Goal: Communication & Community: Answer question/provide support

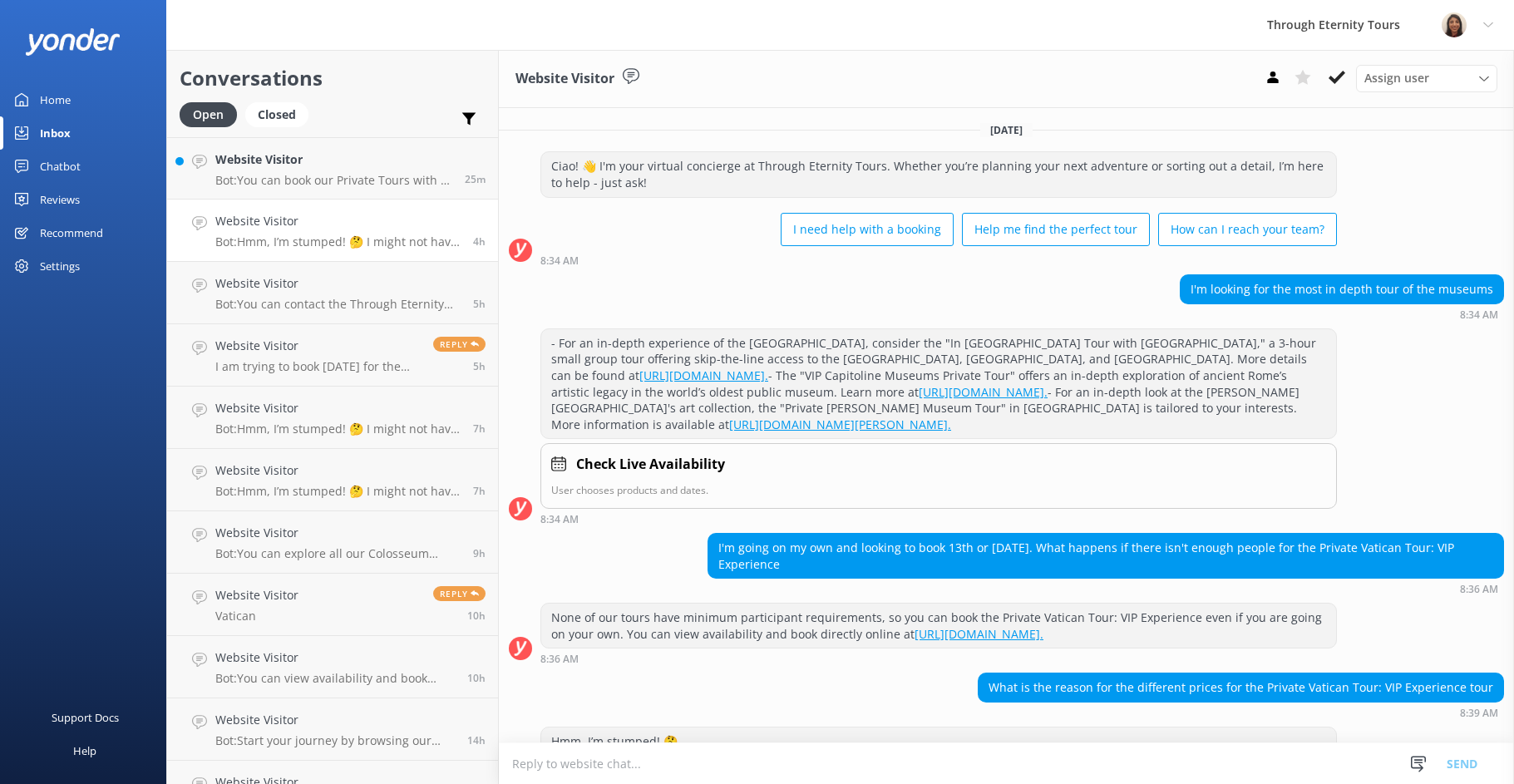
scroll to position [168, 0]
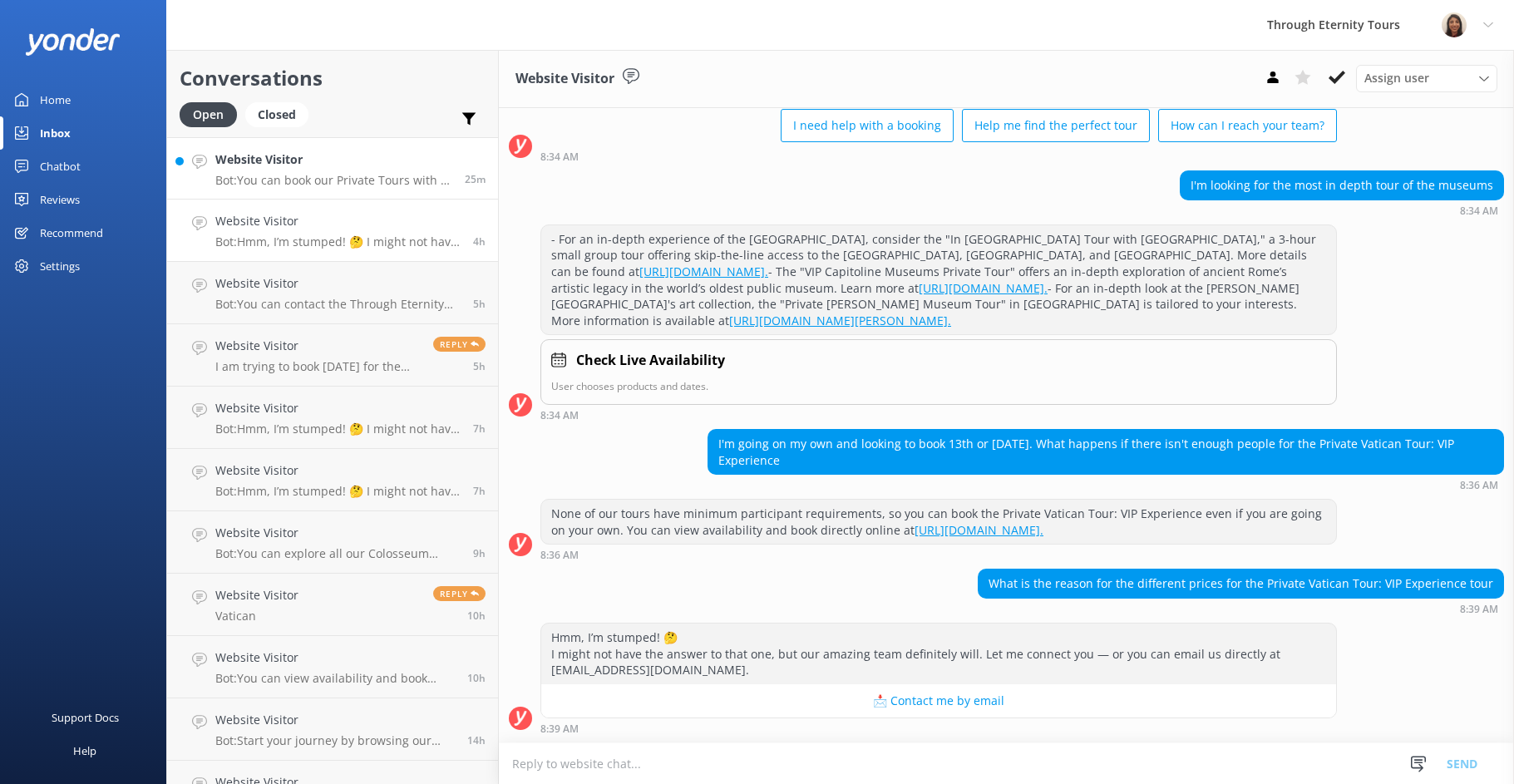
click at [346, 152] on h4 "Website Visitor" at bounding box center [334, 159] width 237 height 18
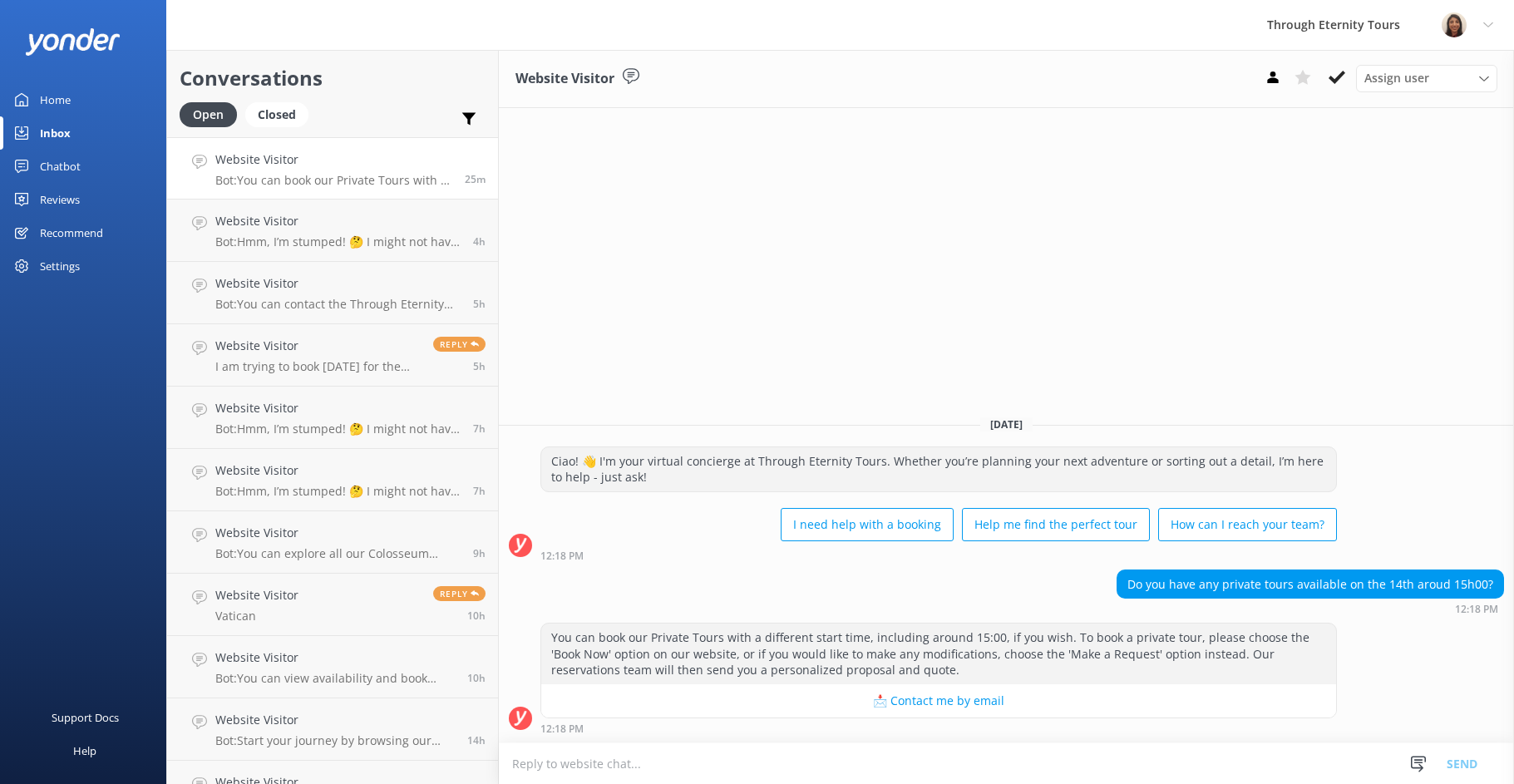
click at [1149, 766] on textarea at bounding box center [1006, 763] width 1015 height 41
click at [1191, 761] on textarea at bounding box center [1006, 763] width 1015 height 41
paste textarea "Hello, my name is [PERSON_NAME] from Through Eternity Tours. Thank you for your…"
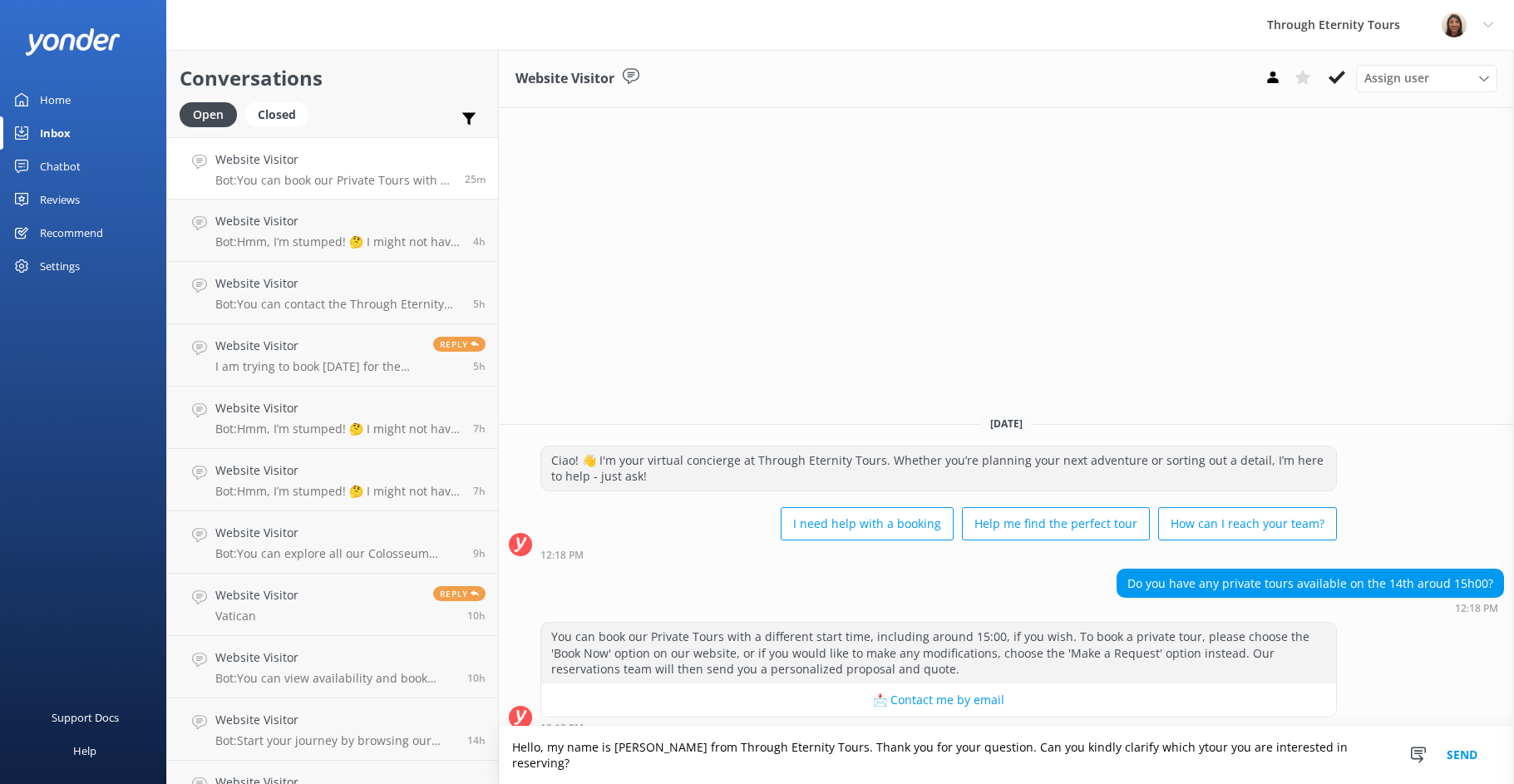
drag, startPoint x: 1128, startPoint y: 768, endPoint x: 1139, endPoint y: 773, distance: 12.1
click at [1128, 768] on textarea "Hello, my name is [PERSON_NAME] from Through Eternity Tours. Thank you for your…" at bounding box center [1006, 755] width 1015 height 58
type textarea "Hello, my name is [PERSON_NAME] from Through Eternity Tours. Thank you for your…"
click at [1467, 768] on button "Send" at bounding box center [1462, 755] width 62 height 58
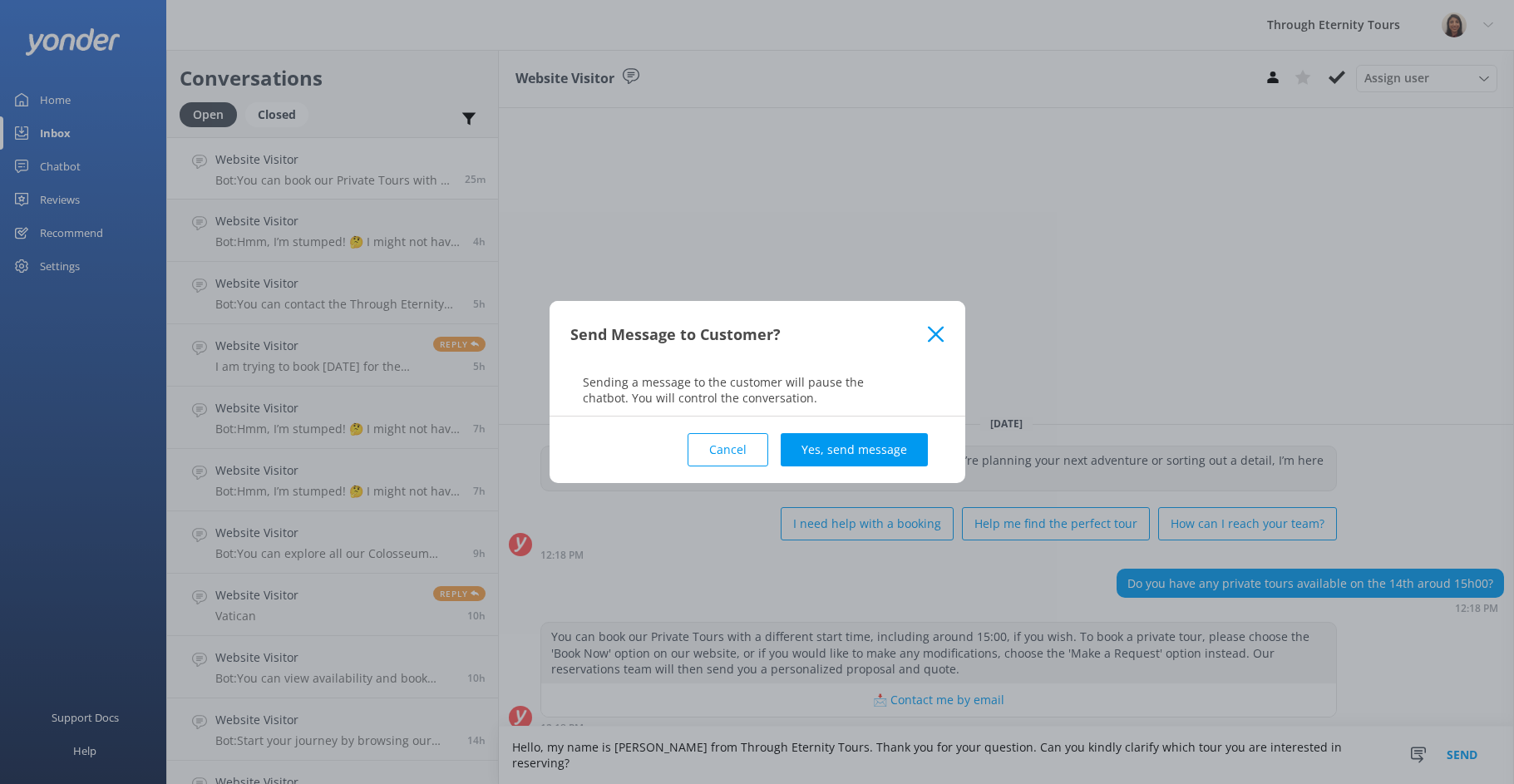
click at [875, 445] on button "Yes, send message" at bounding box center [854, 449] width 148 height 34
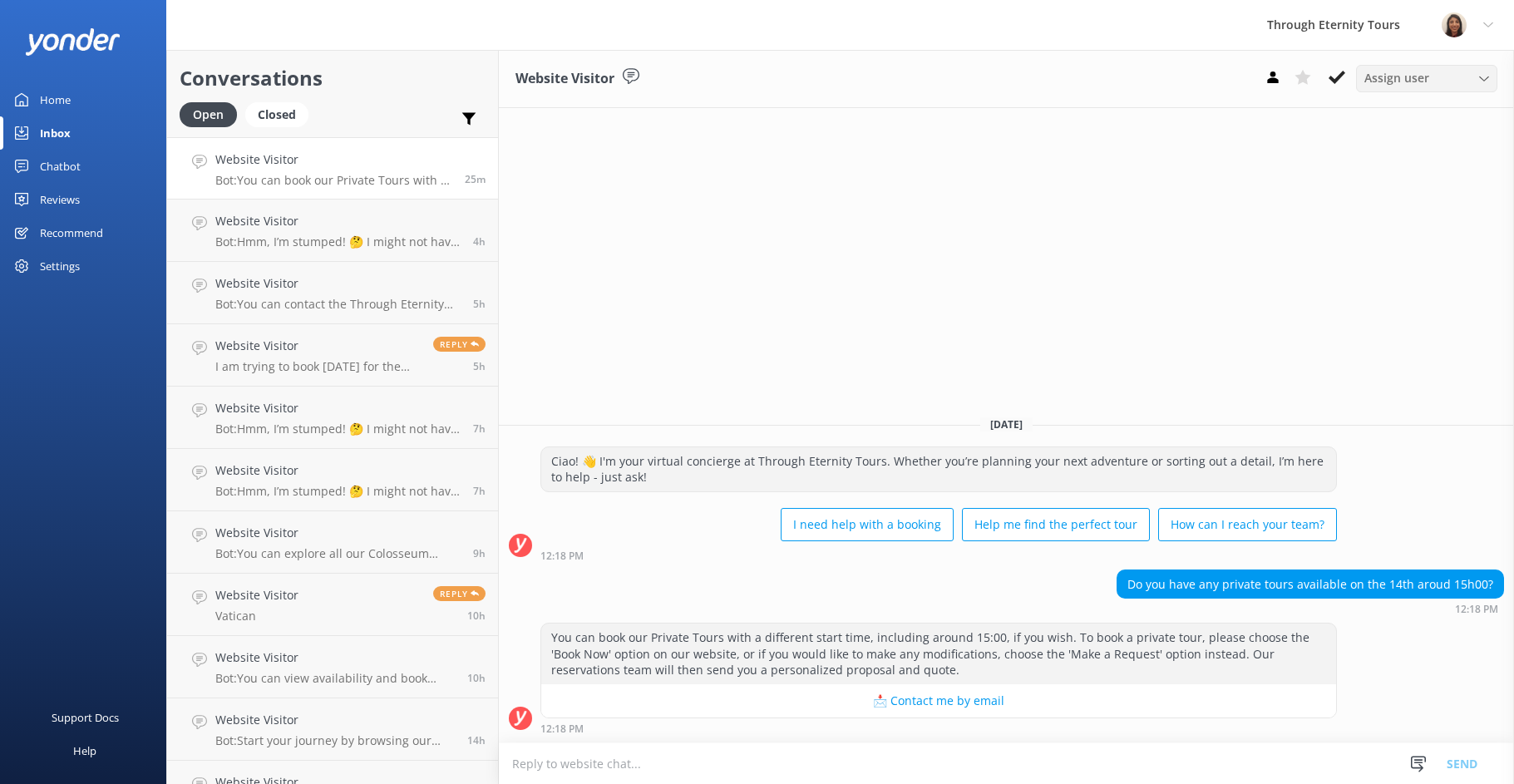
click at [1410, 81] on span "Assign user" at bounding box center [1397, 78] width 65 height 18
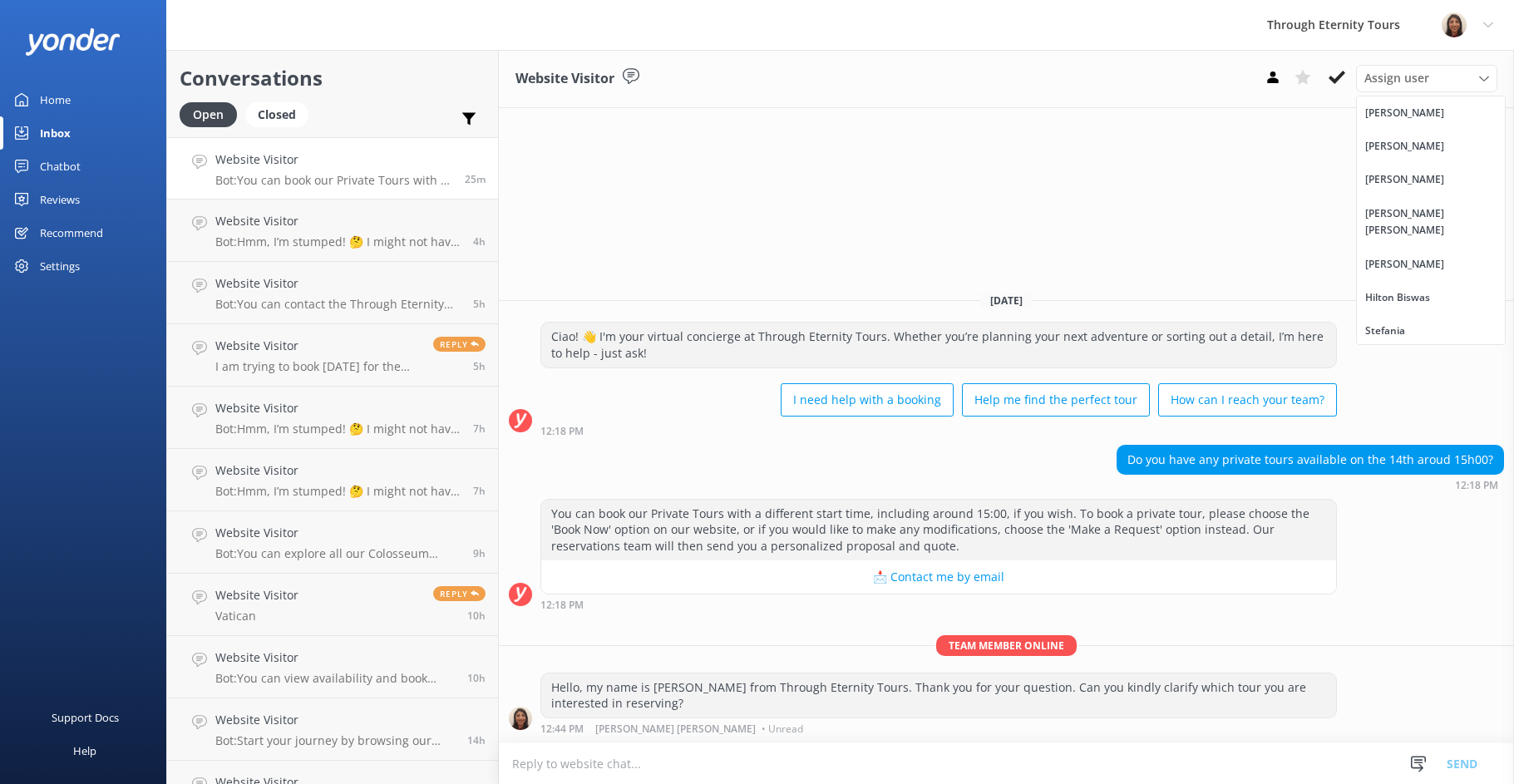
click at [1417, 211] on div "[PERSON_NAME] [PERSON_NAME]" at bounding box center [1431, 223] width 131 height 34
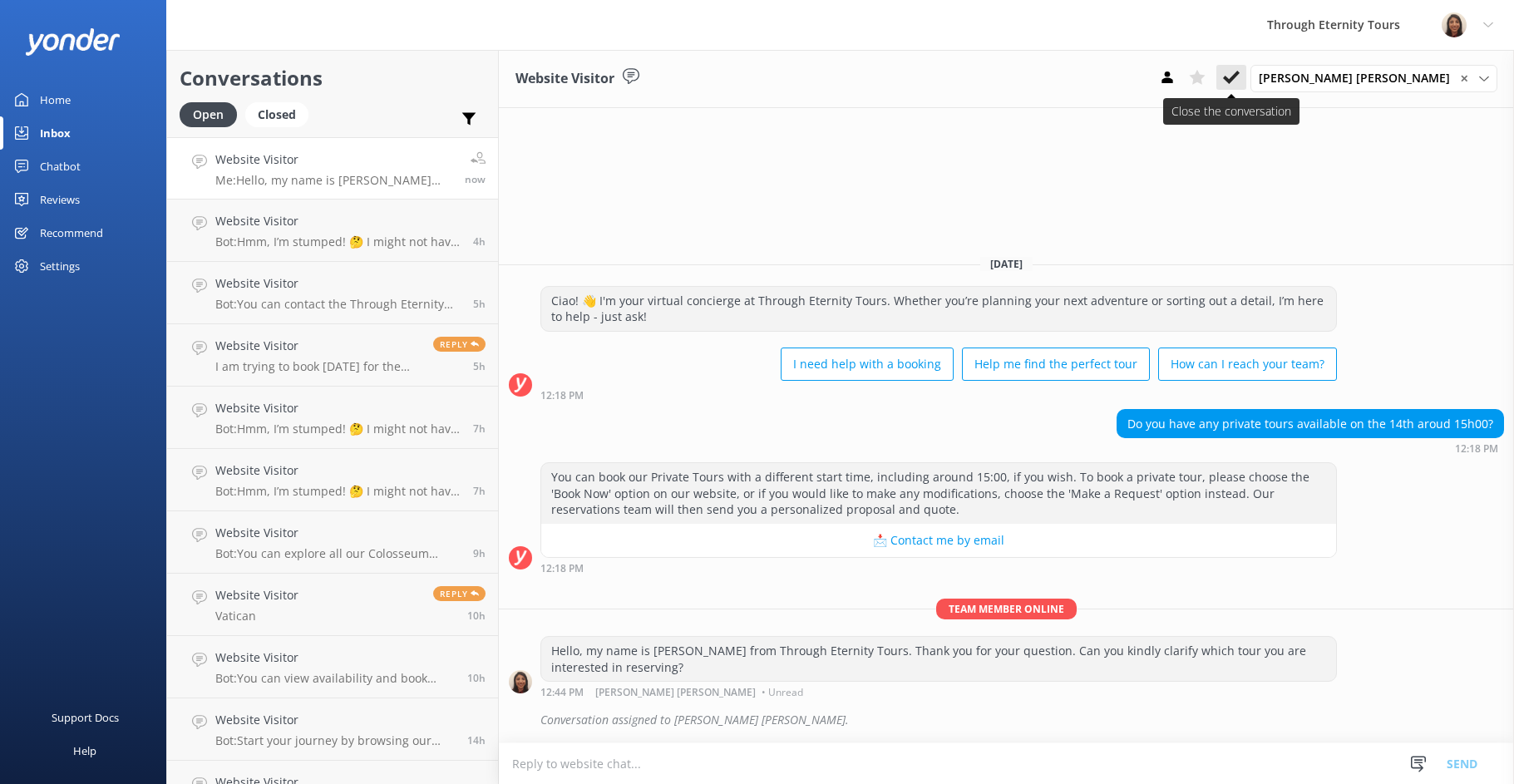
click at [1240, 77] on icon at bounding box center [1231, 77] width 16 height 16
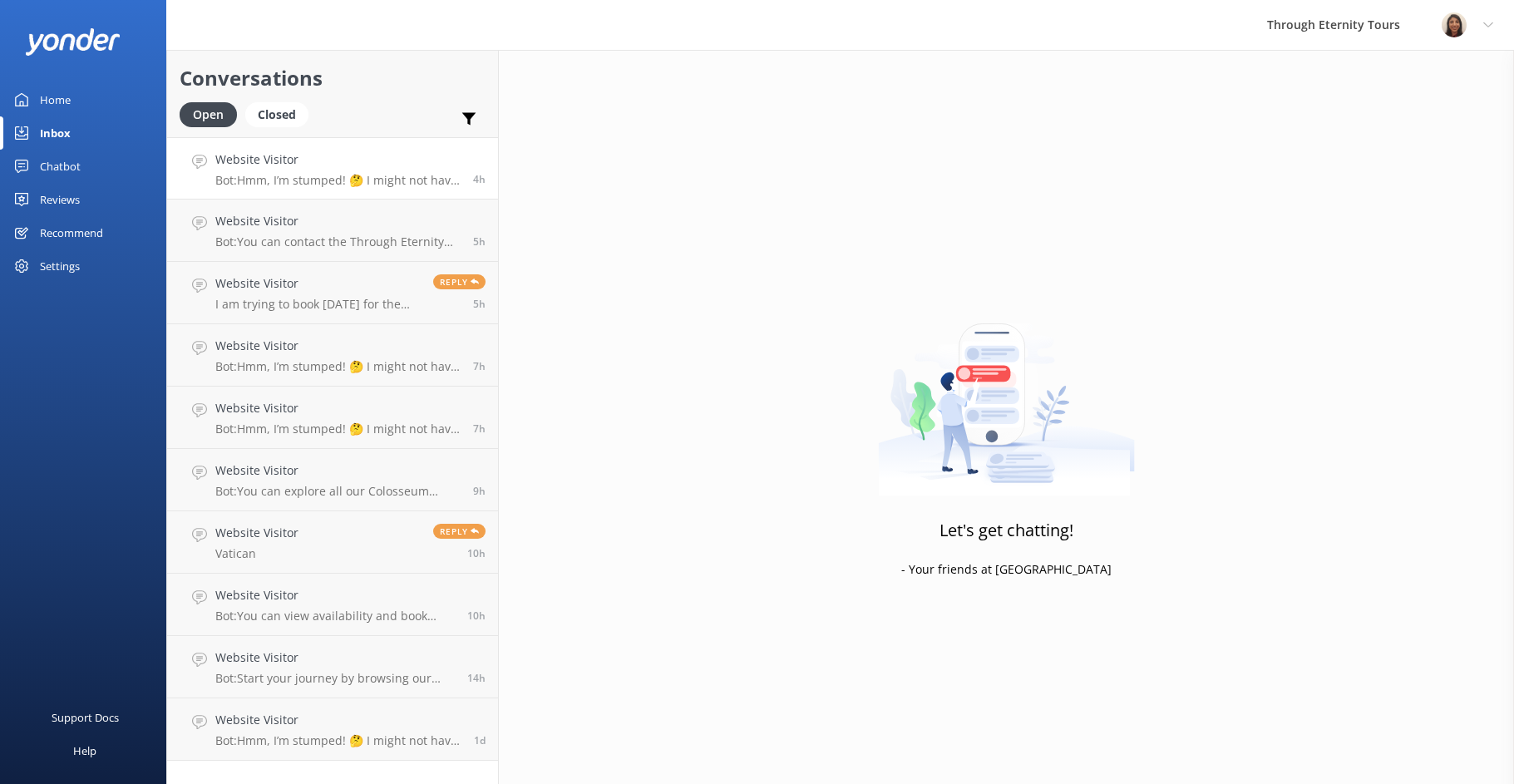
click at [350, 156] on h4 "Website Visitor" at bounding box center [338, 159] width 245 height 18
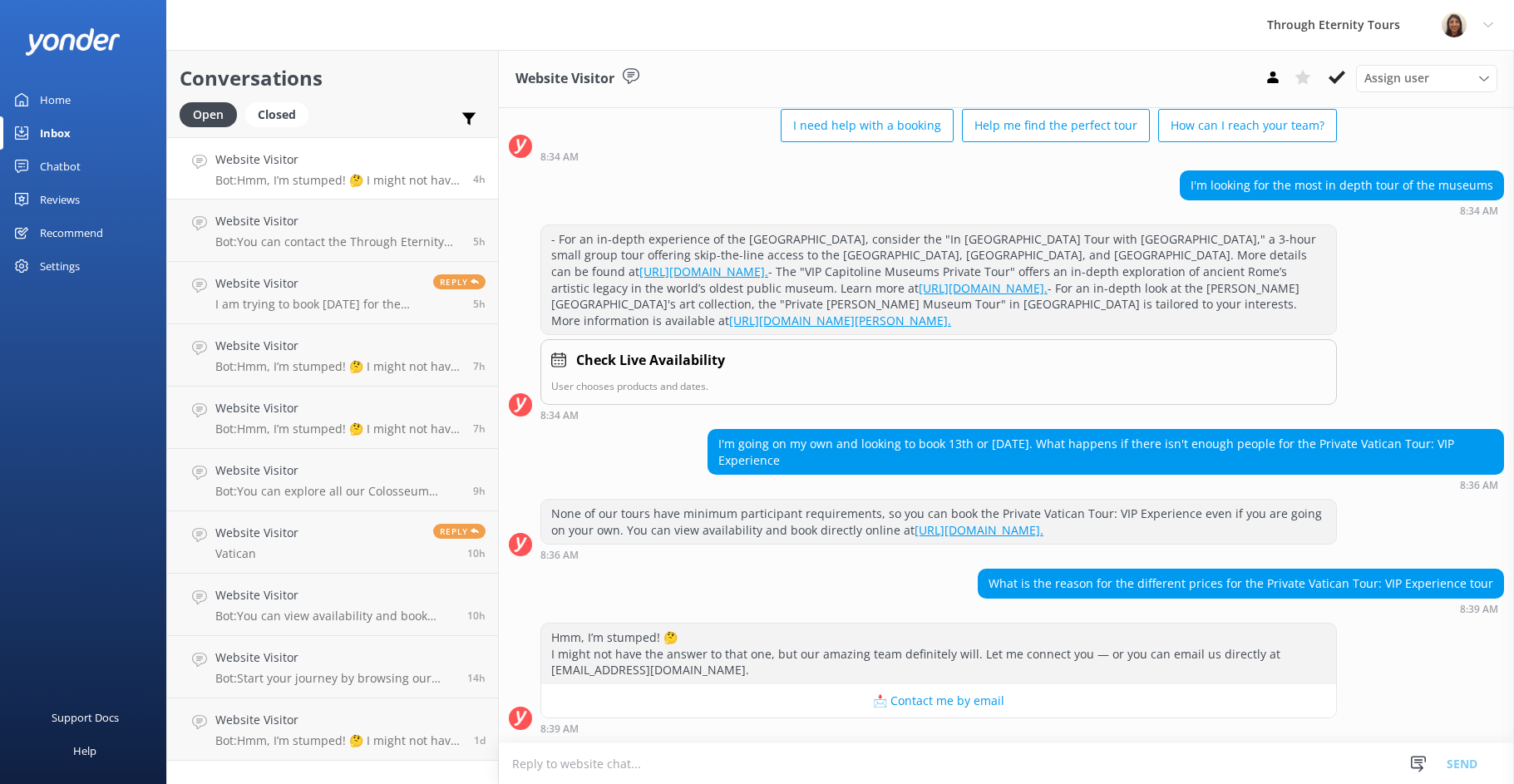
scroll to position [168, 0]
click at [1120, 760] on textarea at bounding box center [1006, 763] width 1015 height 41
paste textarea "Hello, my name is [PERSON_NAME] from Through Eternity Tours. Thank you for your…"
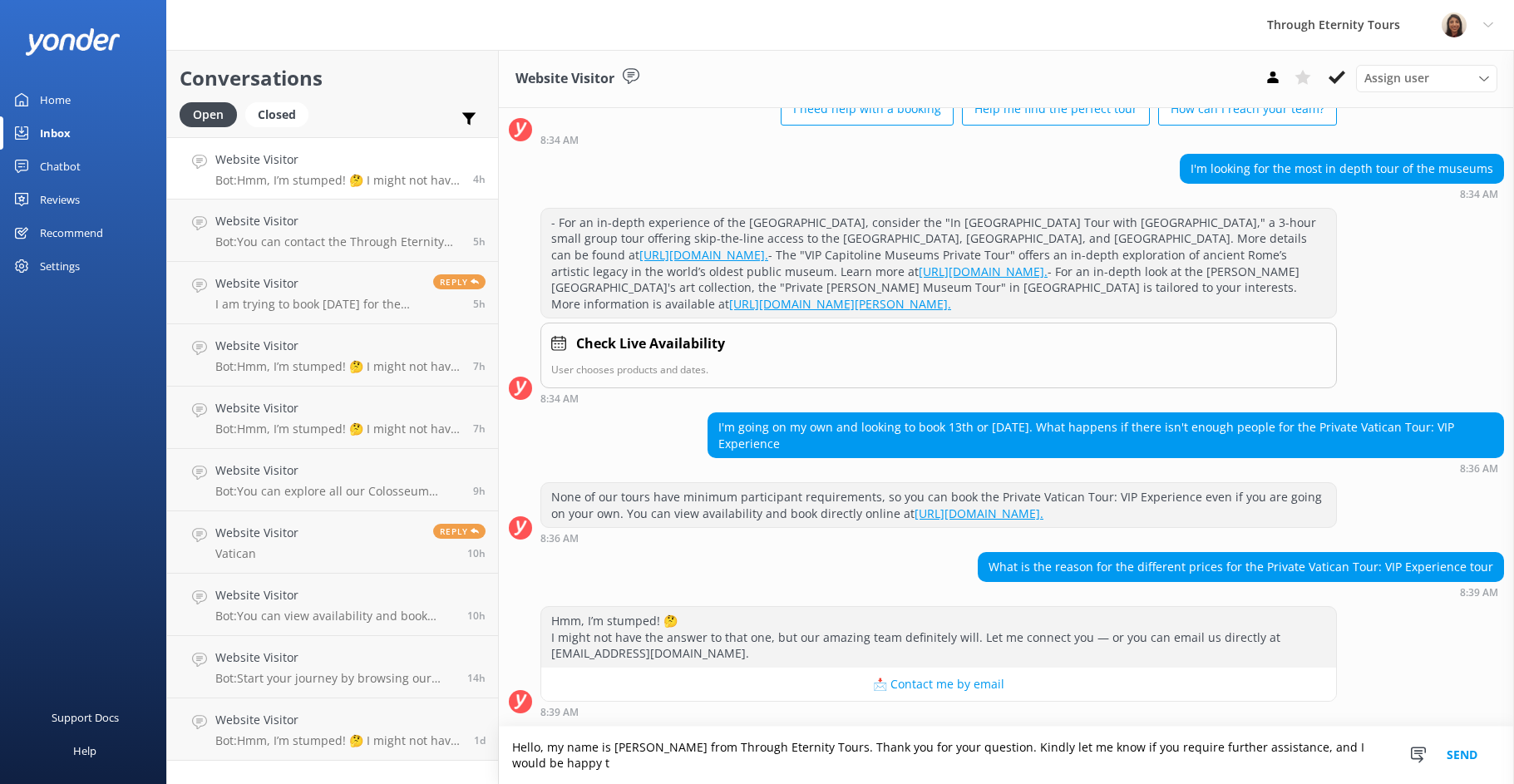
scroll to position [185, 0]
type textarea "Hello, my name is [PERSON_NAME] from Through Eternity Tours. Thank you for your…"
click at [1479, 751] on button "Send" at bounding box center [1462, 755] width 62 height 58
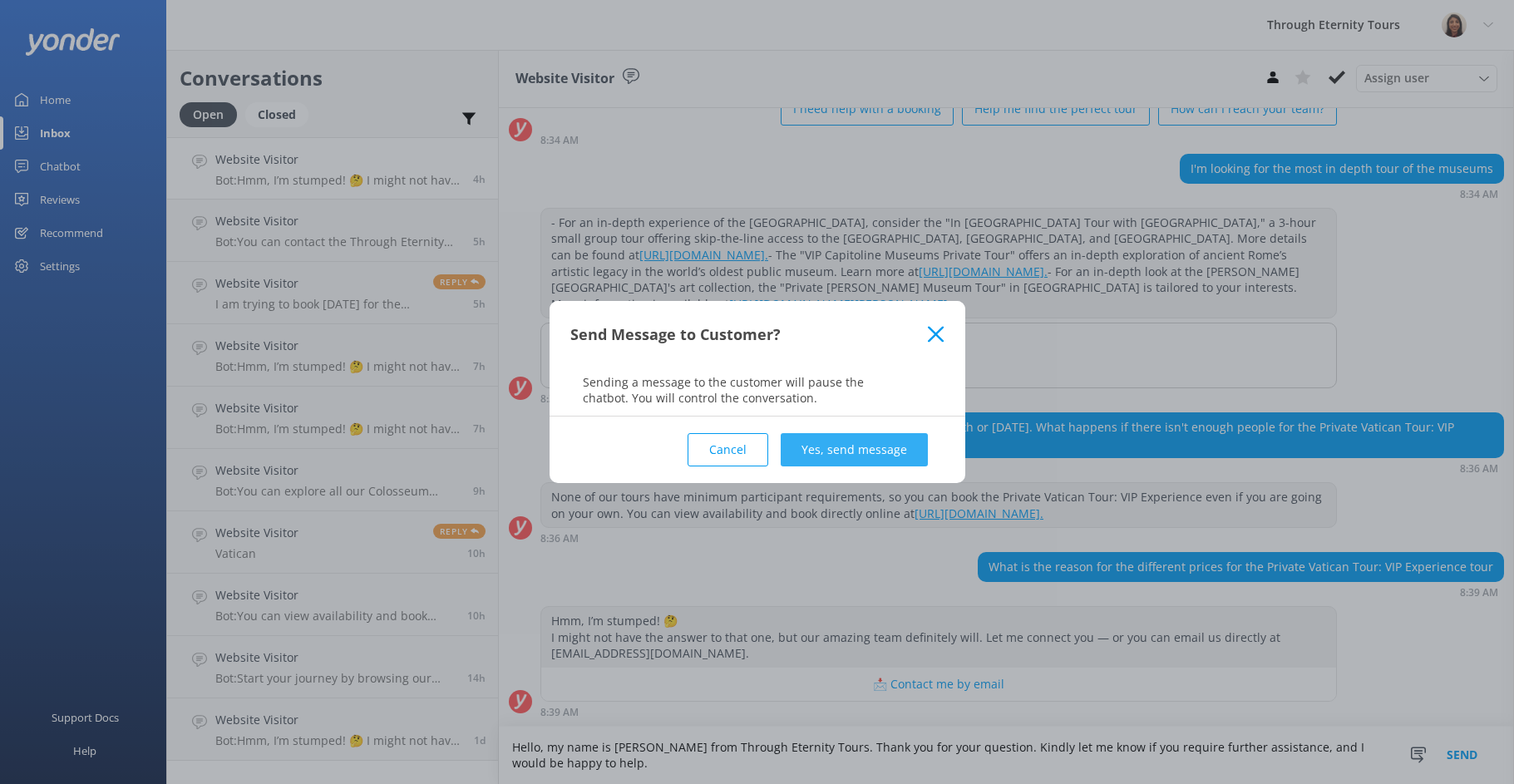
click at [890, 439] on button "Yes, send message" at bounding box center [854, 449] width 148 height 34
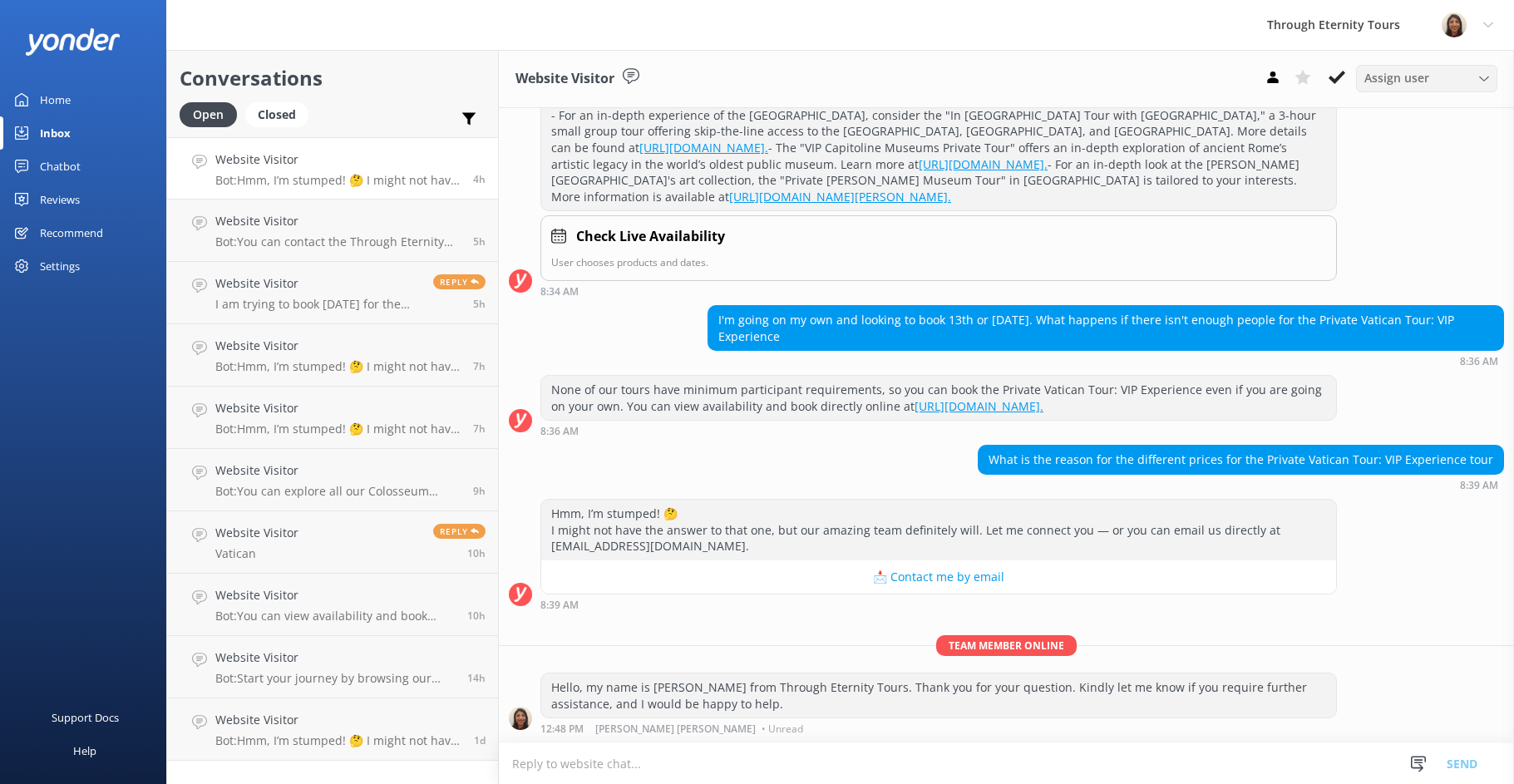
scroll to position [292, 0]
drag, startPoint x: 1432, startPoint y: 80, endPoint x: 1390, endPoint y: 419, distance: 341.6
click at [1432, 80] on div "Assign user" at bounding box center [1427, 78] width 133 height 18
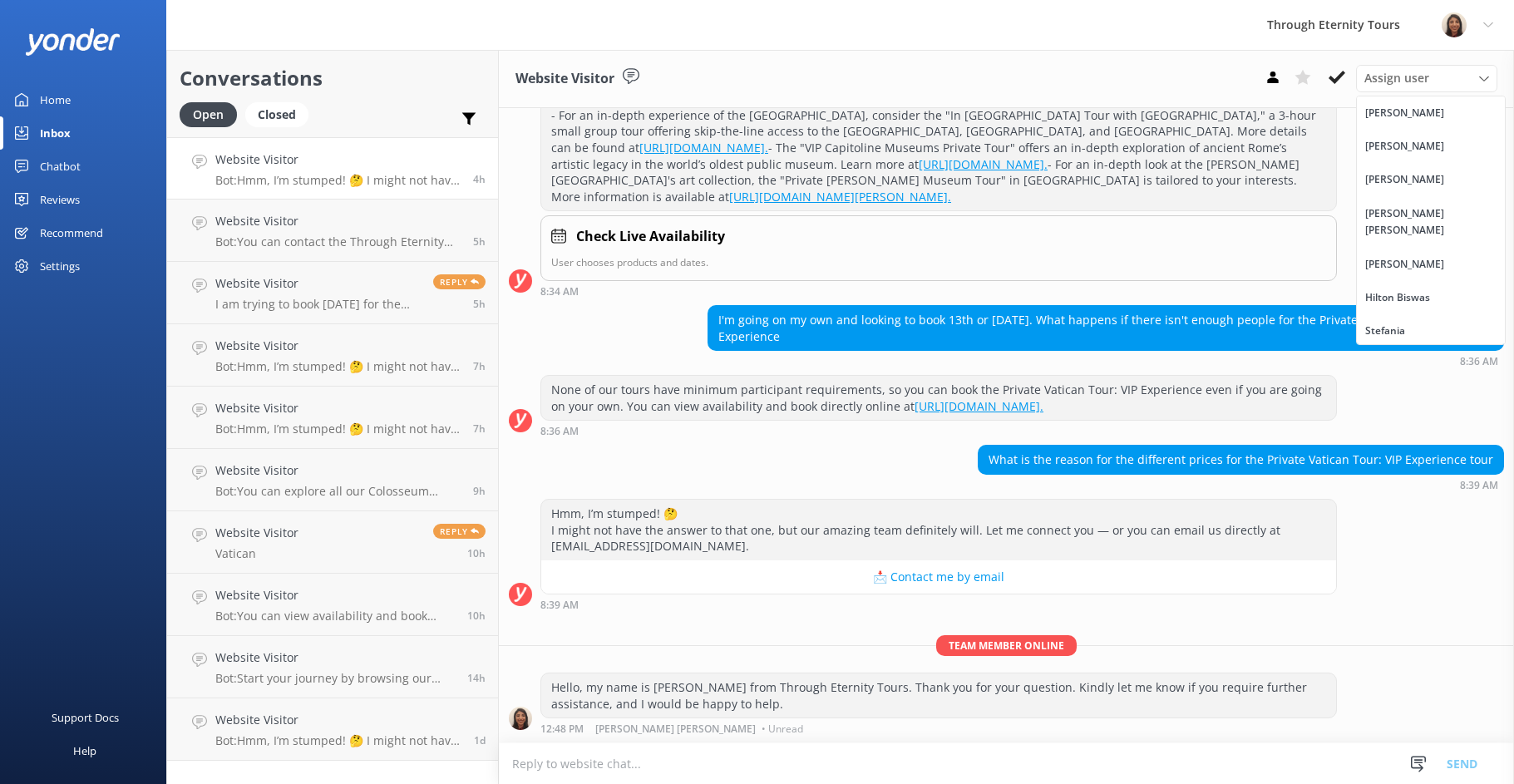
drag, startPoint x: 1415, startPoint y: 212, endPoint x: 1293, endPoint y: 263, distance: 132.2
click at [1415, 213] on div "[PERSON_NAME] [PERSON_NAME]" at bounding box center [1431, 223] width 131 height 34
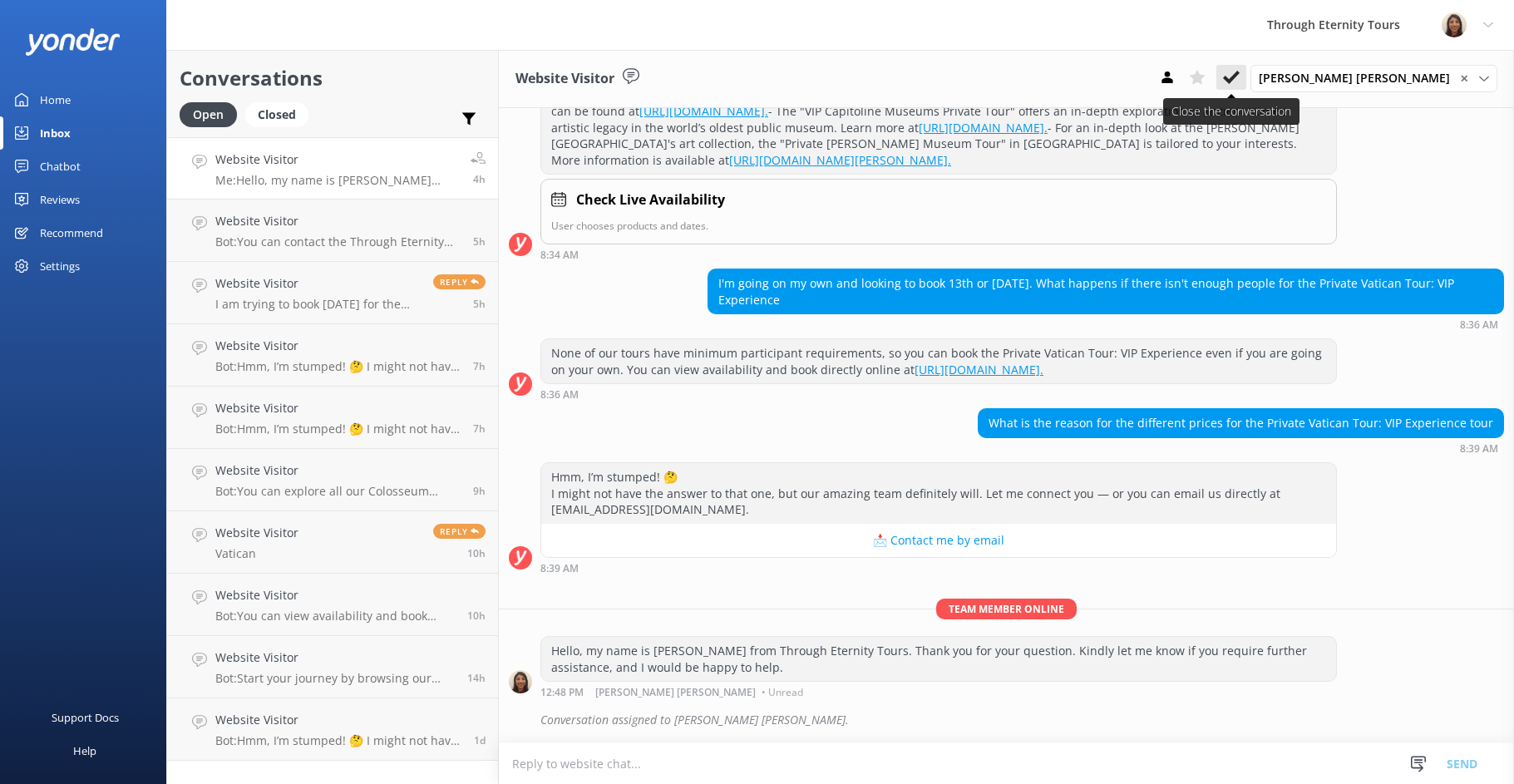
scroll to position [329, 0]
click at [1240, 80] on use at bounding box center [1231, 77] width 16 height 13
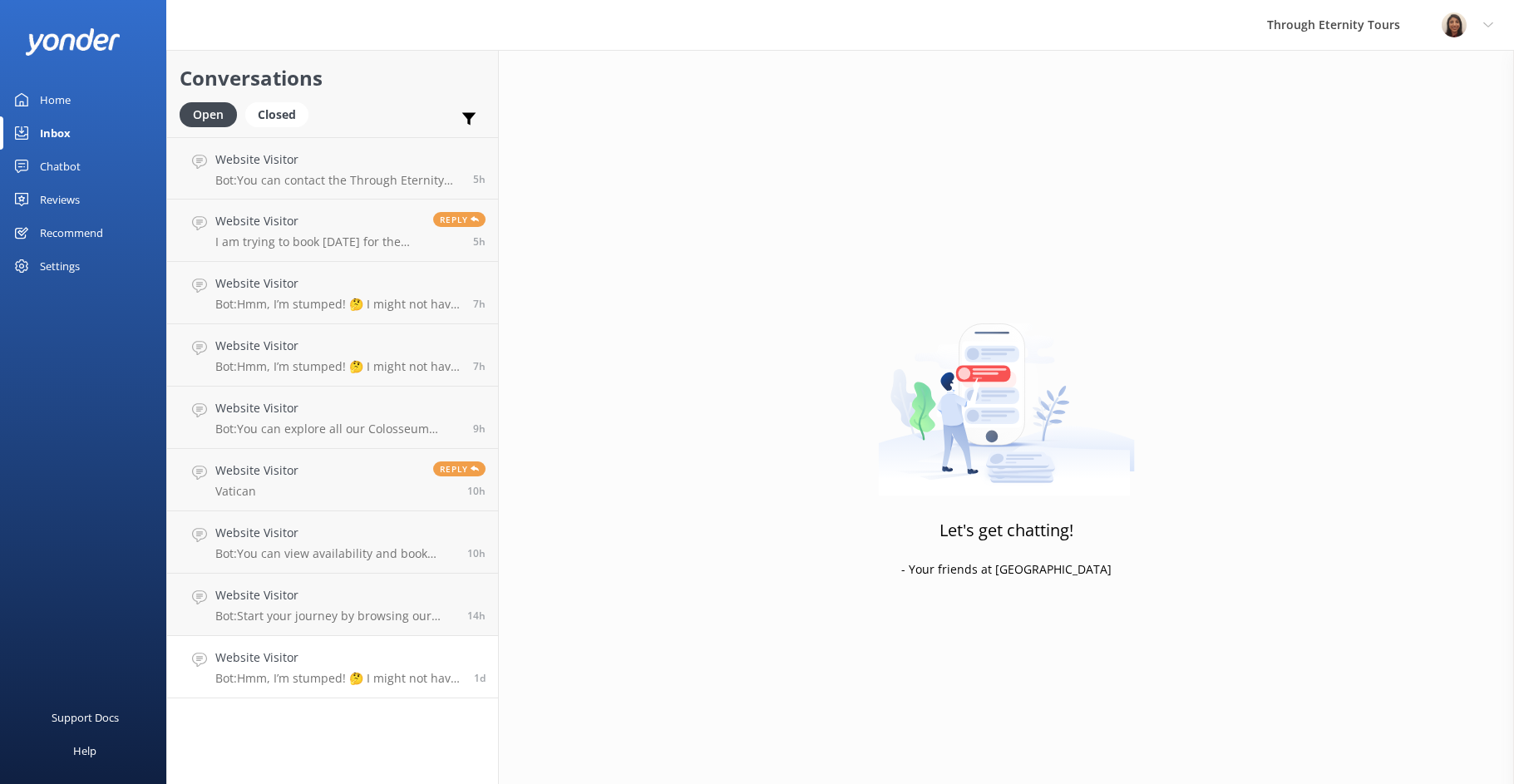
click at [278, 681] on p "Bot: Hmm, I’m stumped! 🤔 I might not have the answer to that one, but our amazi…" at bounding box center [338, 678] width 246 height 15
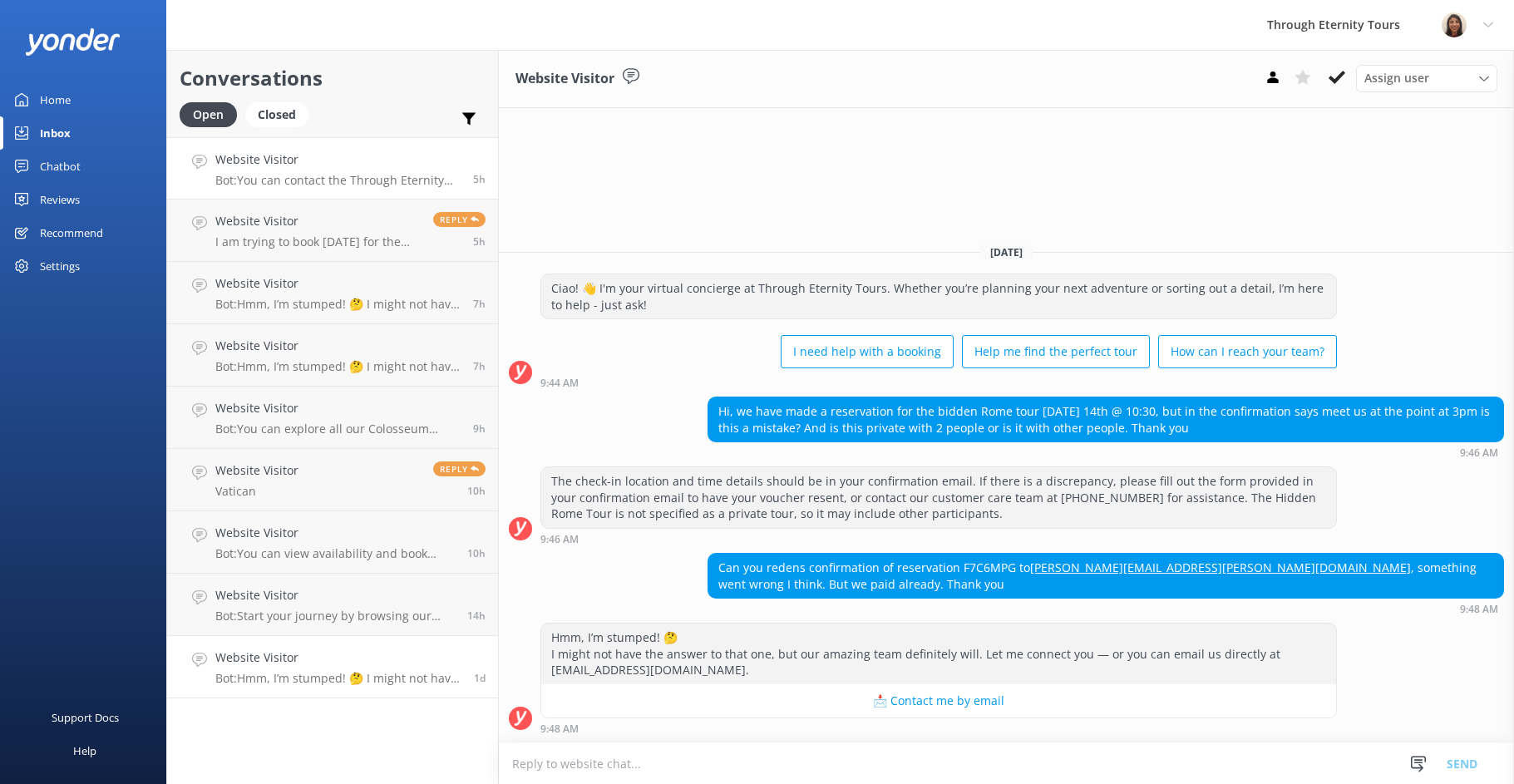
click at [392, 193] on link "Website Visitor Bot: You can contact the Through Eternity Tours team at [PHONE_…" at bounding box center [333, 168] width 331 height 62
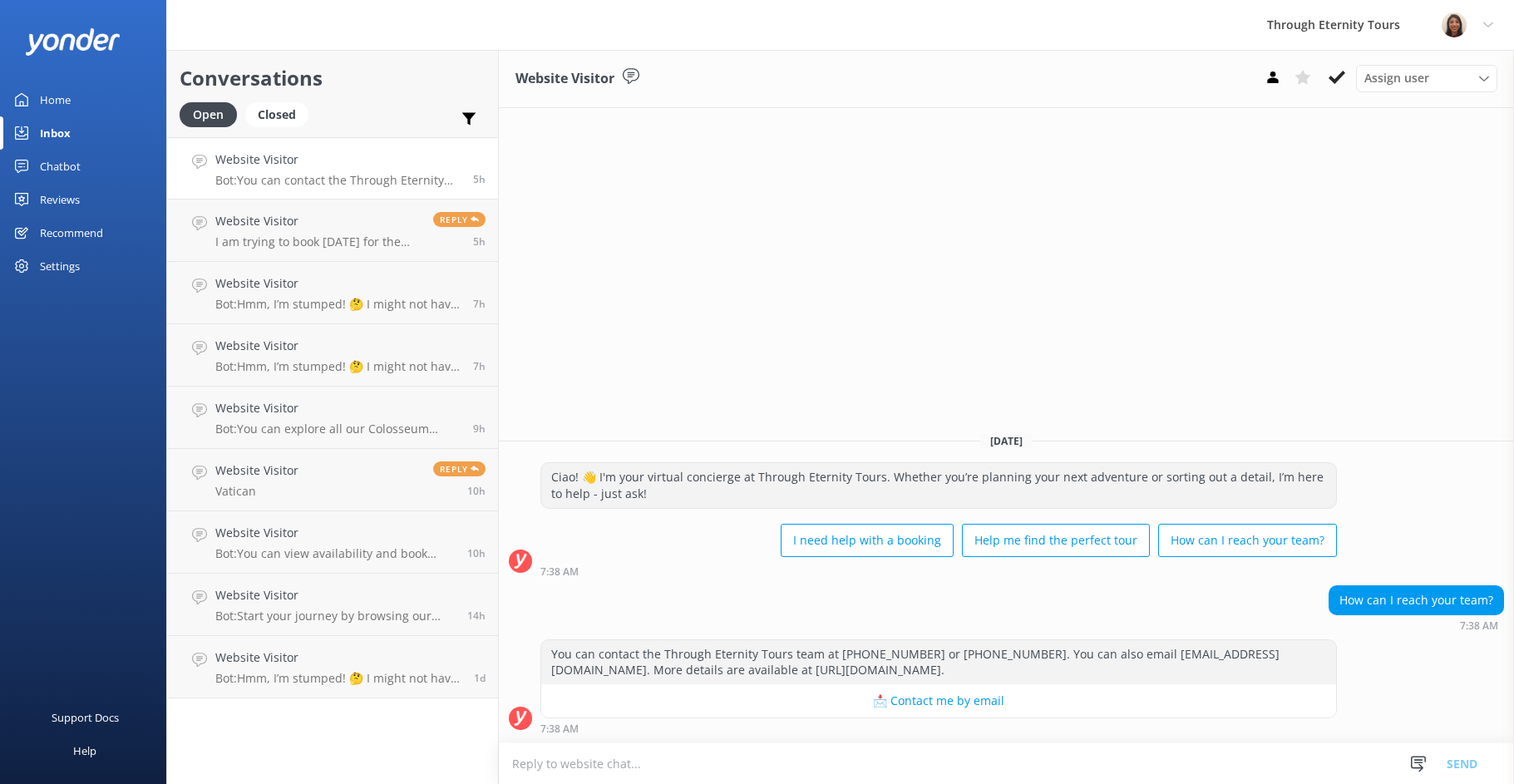
paste textarea "Hello, my name is [PERSON_NAME] from Through Eternity Tours. How can I assist y…"
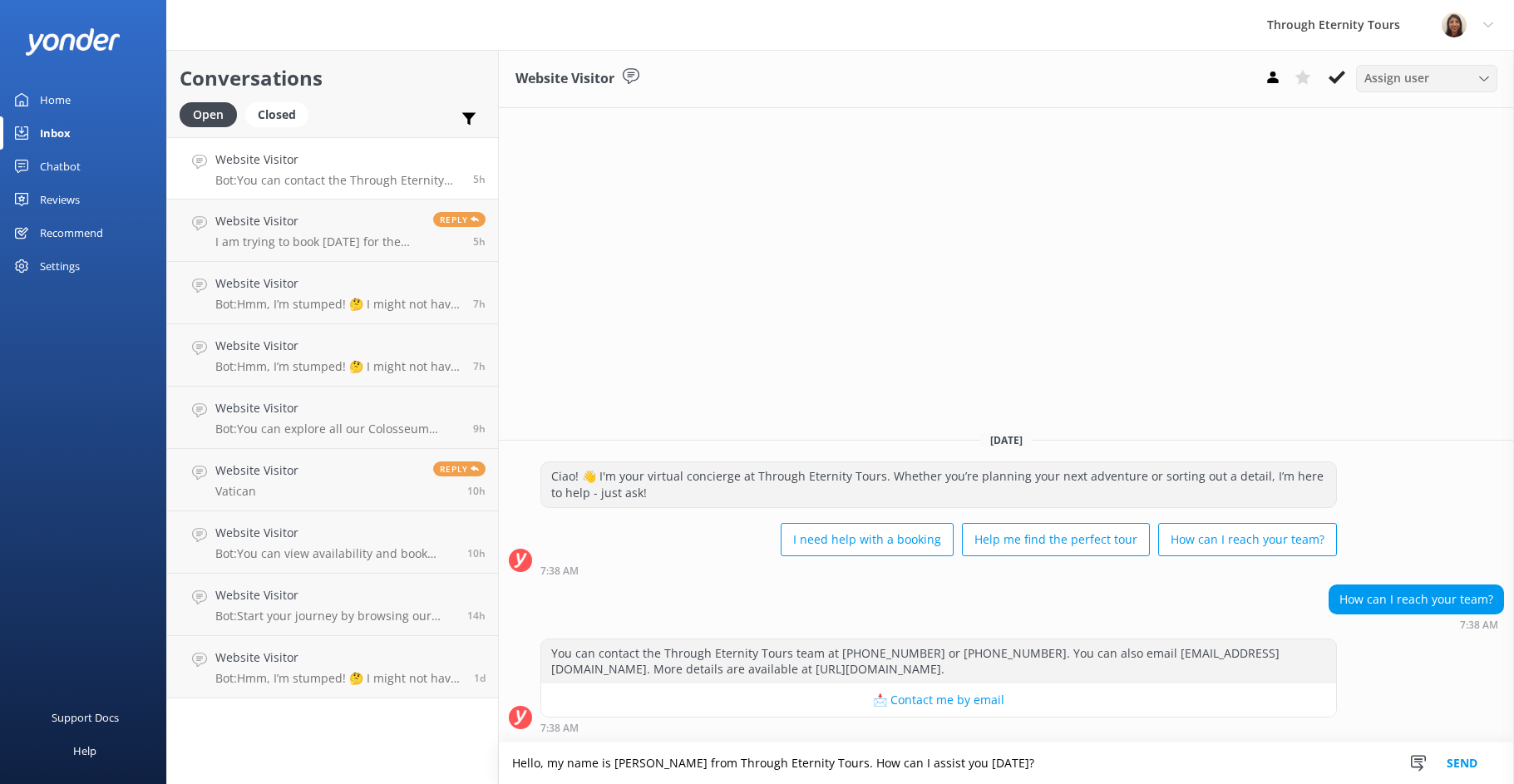
type textarea "Hello, my name is [PERSON_NAME] from Through Eternity Tours. How can I assist y…"
click at [1380, 68] on div "Assign user [PERSON_NAME] [PERSON_NAME] [PERSON_NAME] Nadya Oks [PERSON_NAME] […" at bounding box center [1427, 78] width 141 height 27
click at [1424, 219] on div "[PERSON_NAME] [PERSON_NAME]" at bounding box center [1431, 223] width 131 height 34
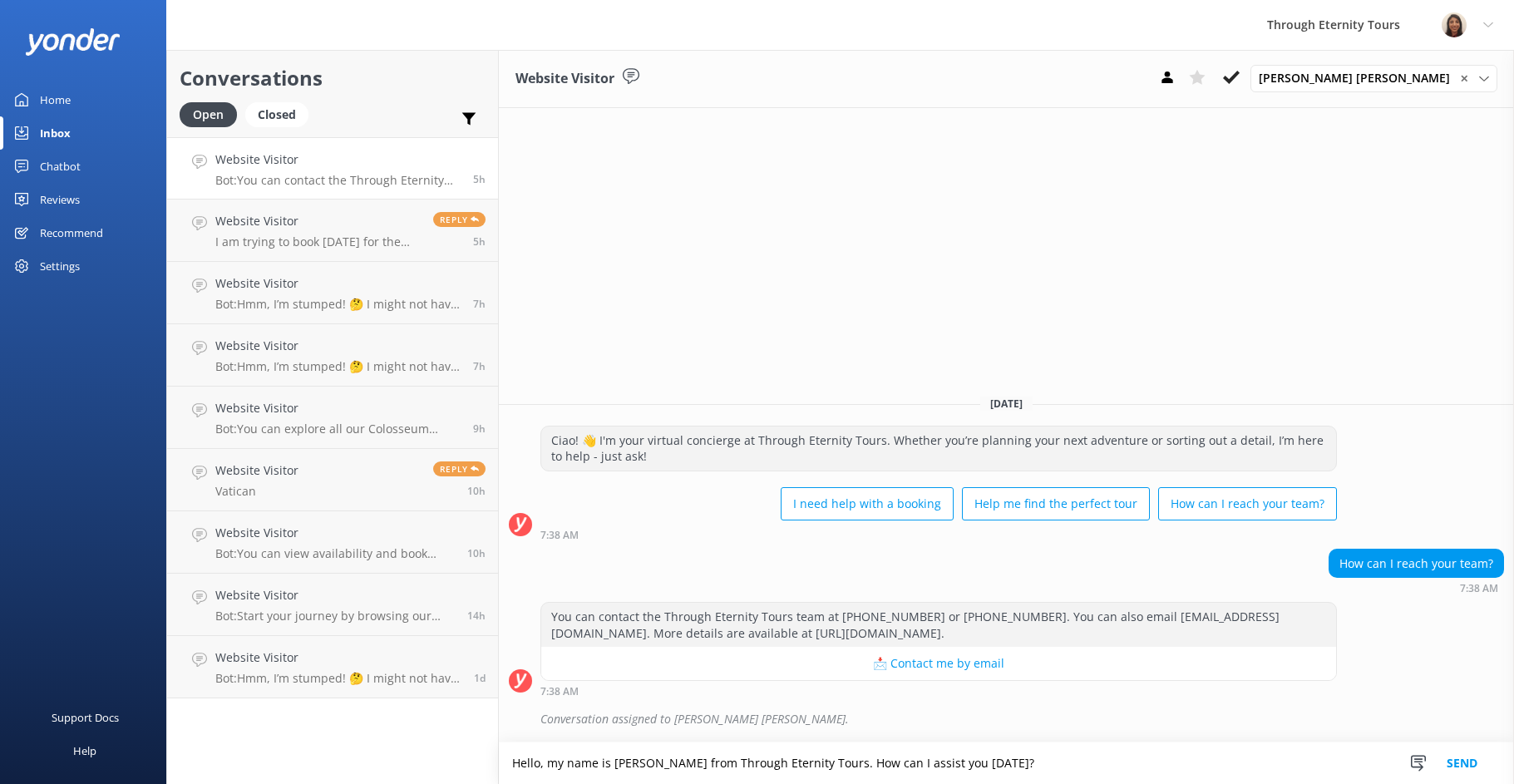
click at [1466, 760] on button "Send" at bounding box center [1462, 763] width 62 height 41
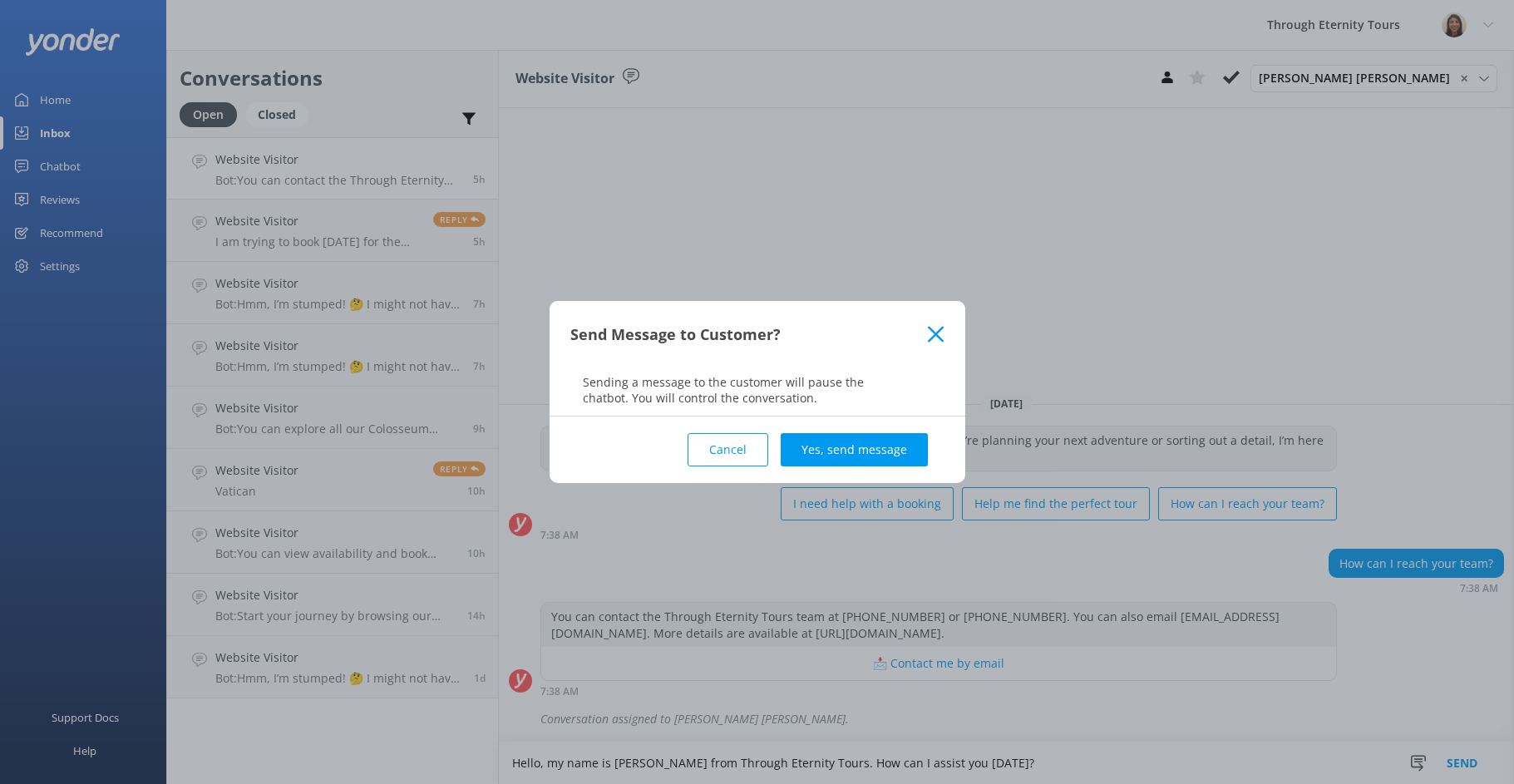
click at [870, 444] on button "Yes, send message" at bounding box center [854, 449] width 148 height 34
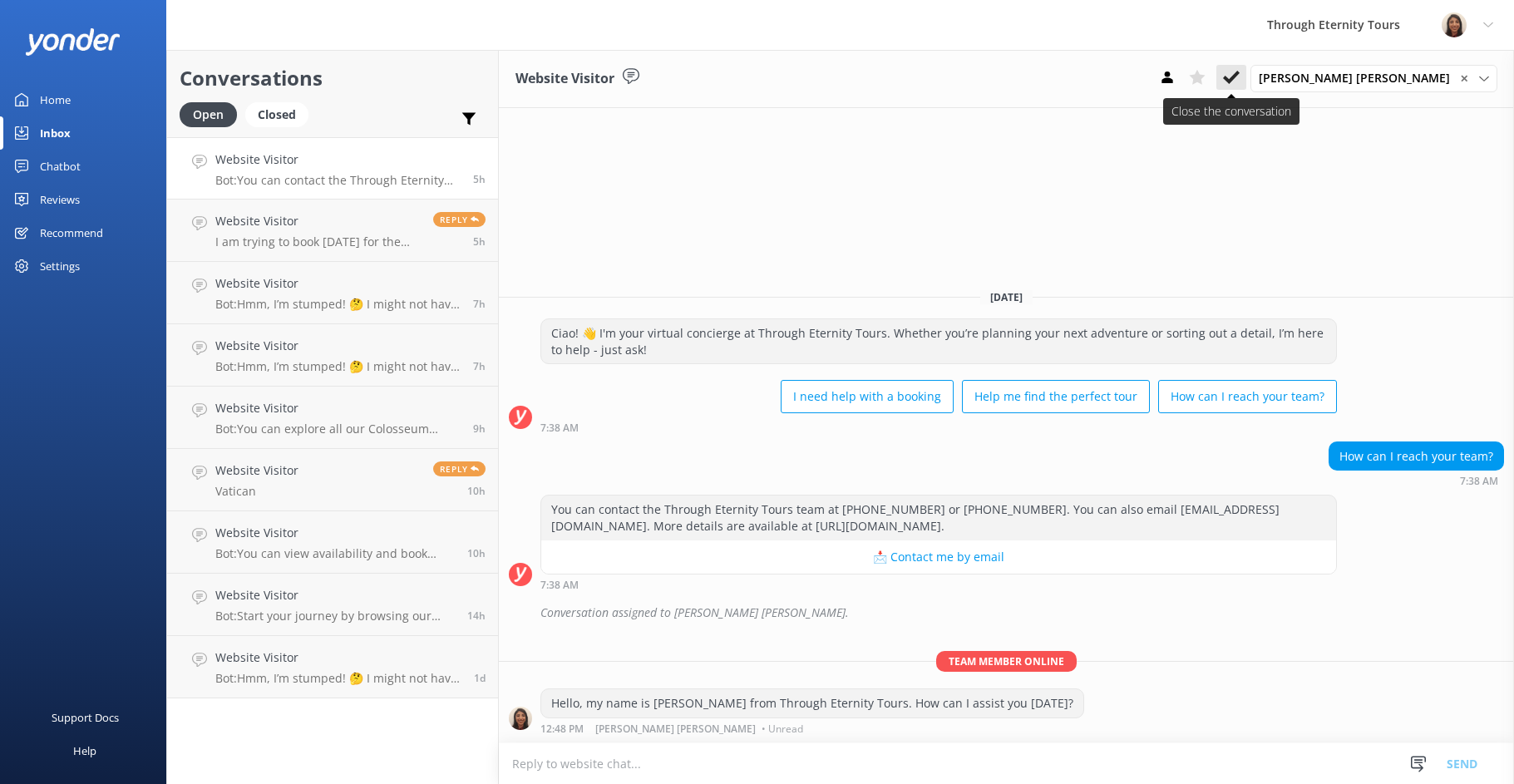
click at [1240, 74] on use at bounding box center [1231, 77] width 16 height 13
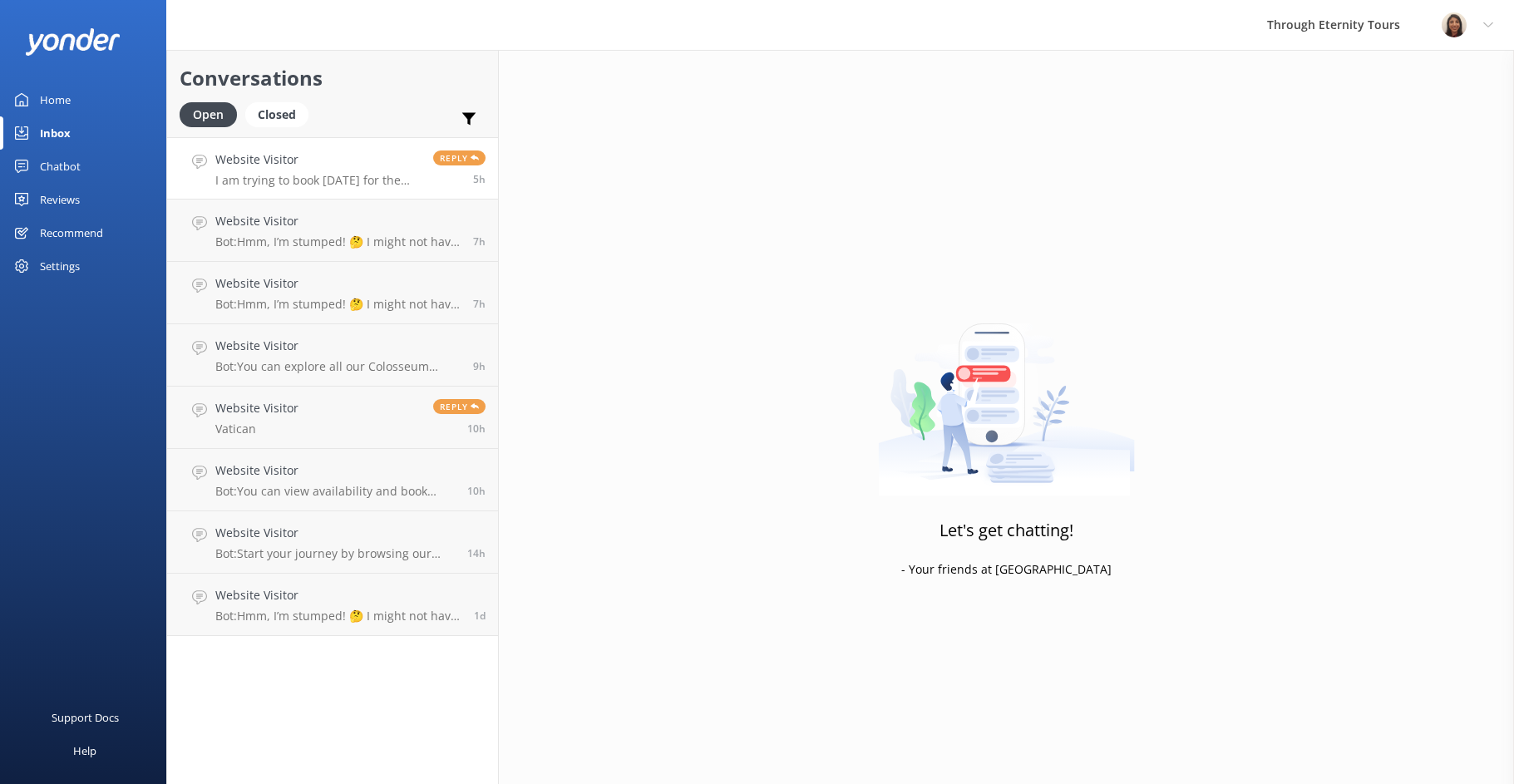
click at [349, 182] on p "I am trying to book [DATE] for the Tour, but it wont let me!!!" at bounding box center [318, 179] width 205 height 15
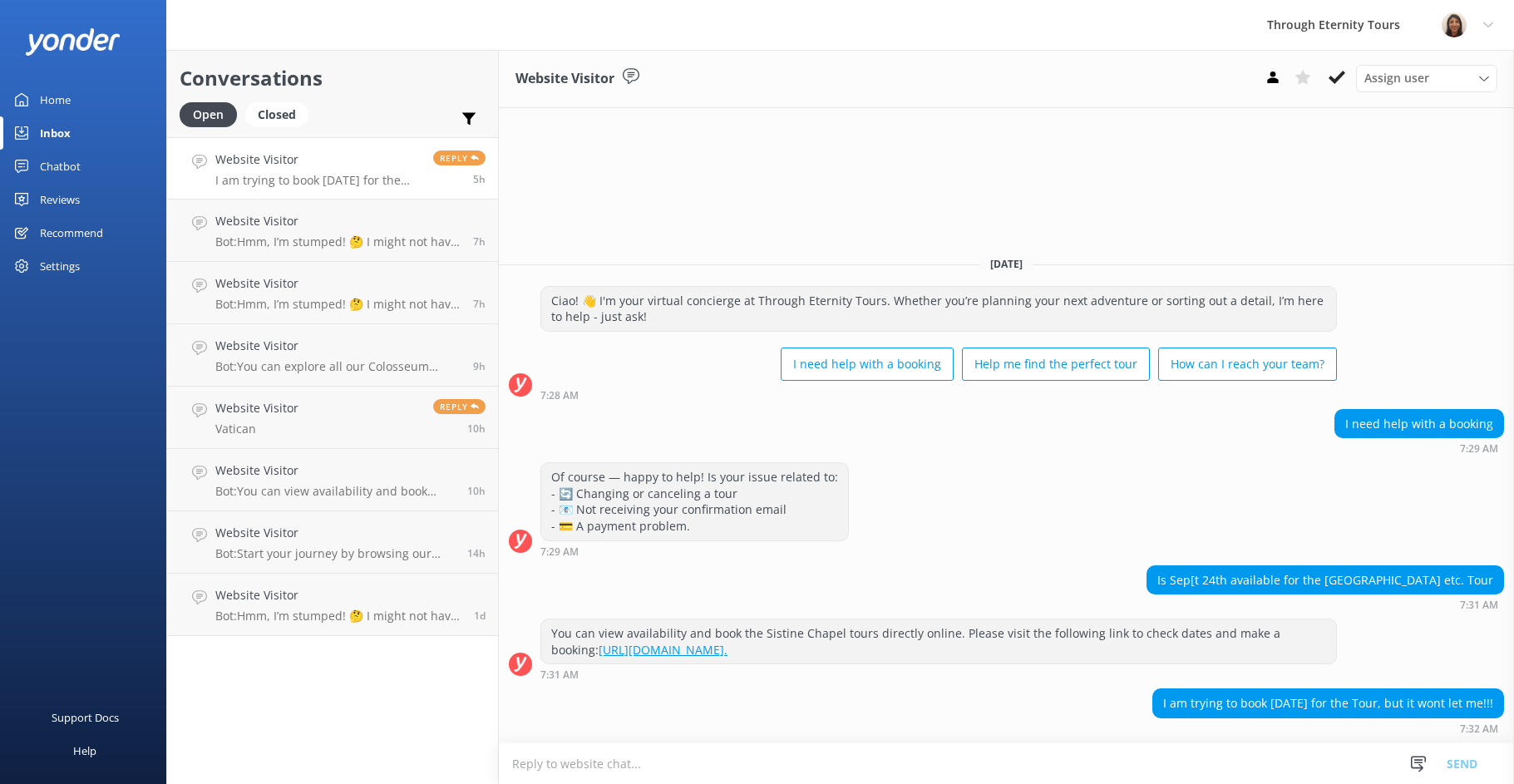
click at [873, 748] on textarea at bounding box center [1006, 763] width 1015 height 41
click at [1046, 752] on textarea at bounding box center [1006, 763] width 1015 height 41
paste textarea "Hello, my name is [PERSON_NAME] from Through Eternity Tours. Thank you for your…"
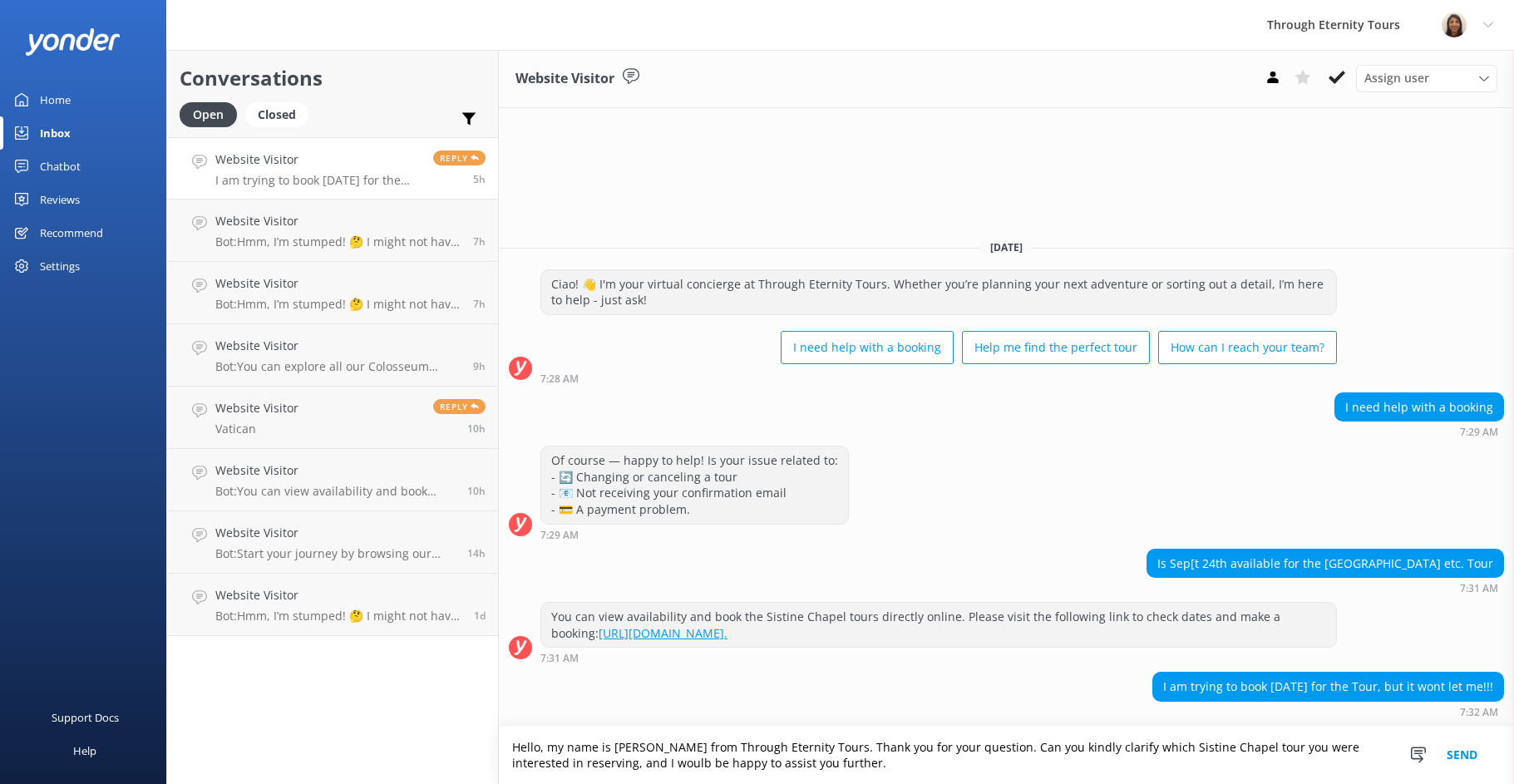
drag, startPoint x: 1027, startPoint y: 746, endPoint x: 977, endPoint y: 753, distance: 50.5
click at [977, 753] on textarea "Hello, my name is [PERSON_NAME] from Through Eternity Tours. Thank you for your…" at bounding box center [1006, 755] width 1015 height 58
type textarea "Hello, my name is [PERSON_NAME] from Through Eternity Tours. Thank you for your…"
click at [1478, 757] on button "Send" at bounding box center [1462, 755] width 62 height 58
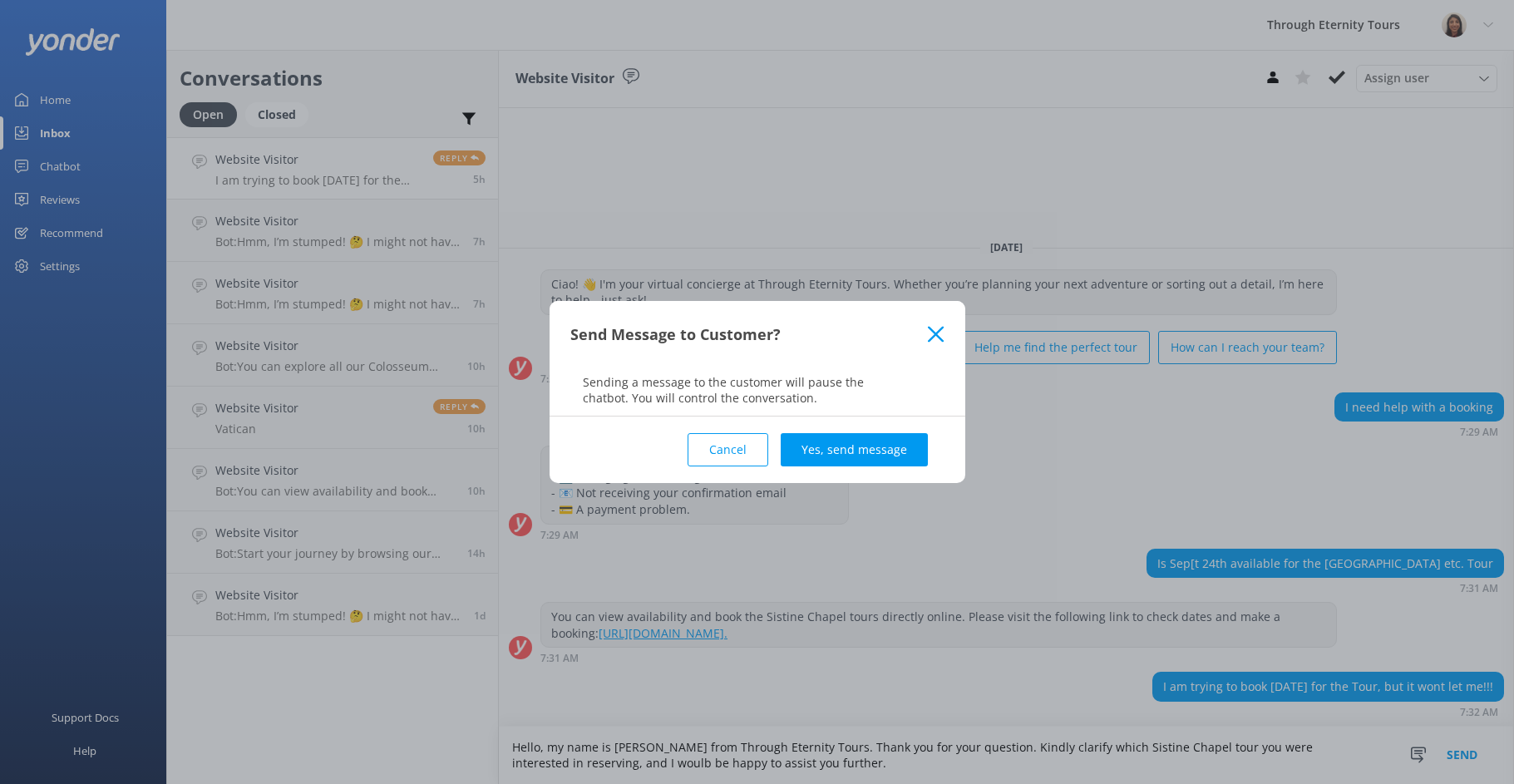
click at [895, 457] on button "Yes, send message" at bounding box center [854, 449] width 148 height 34
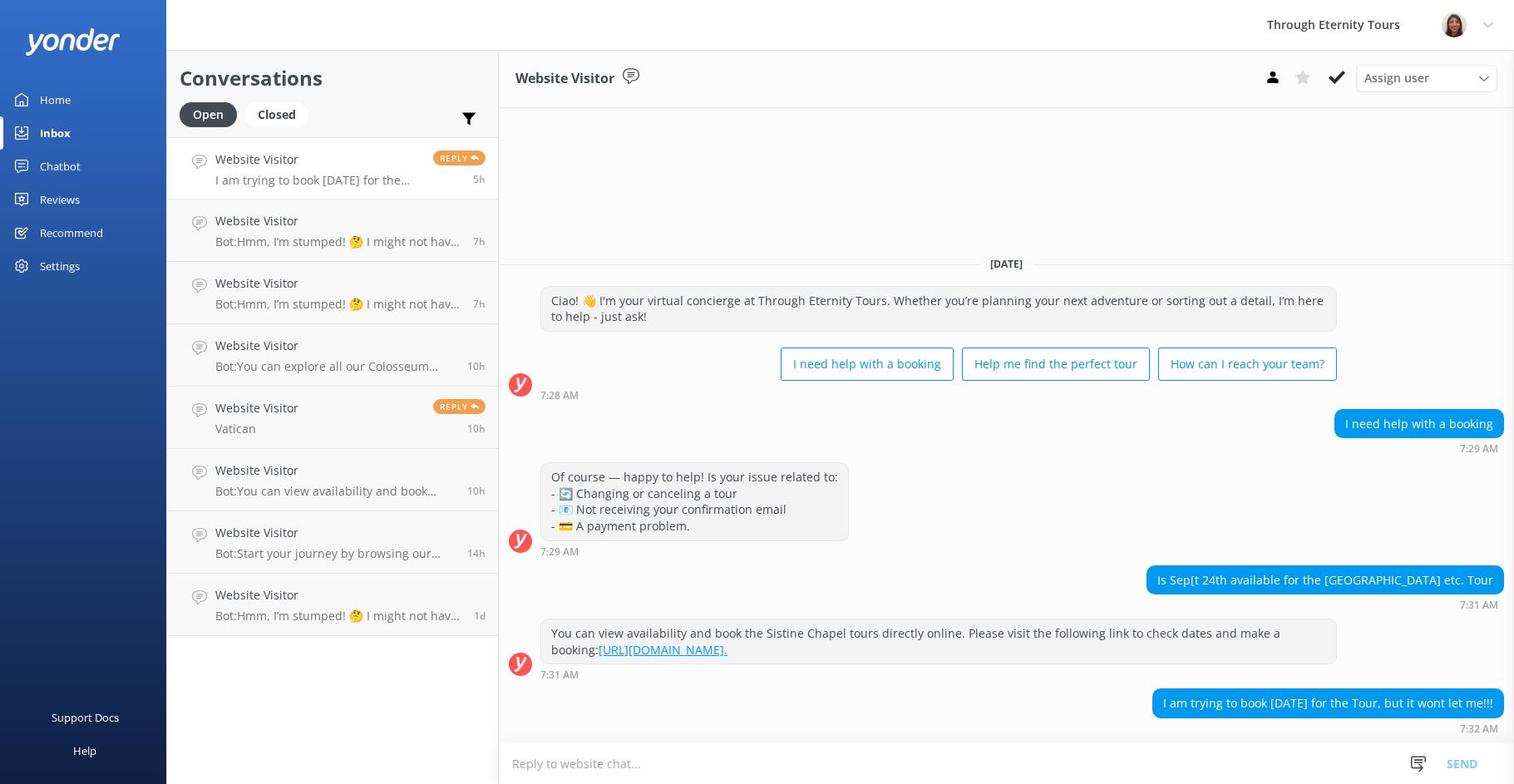
click at [1427, 81] on span "Assign user" at bounding box center [1397, 78] width 65 height 18
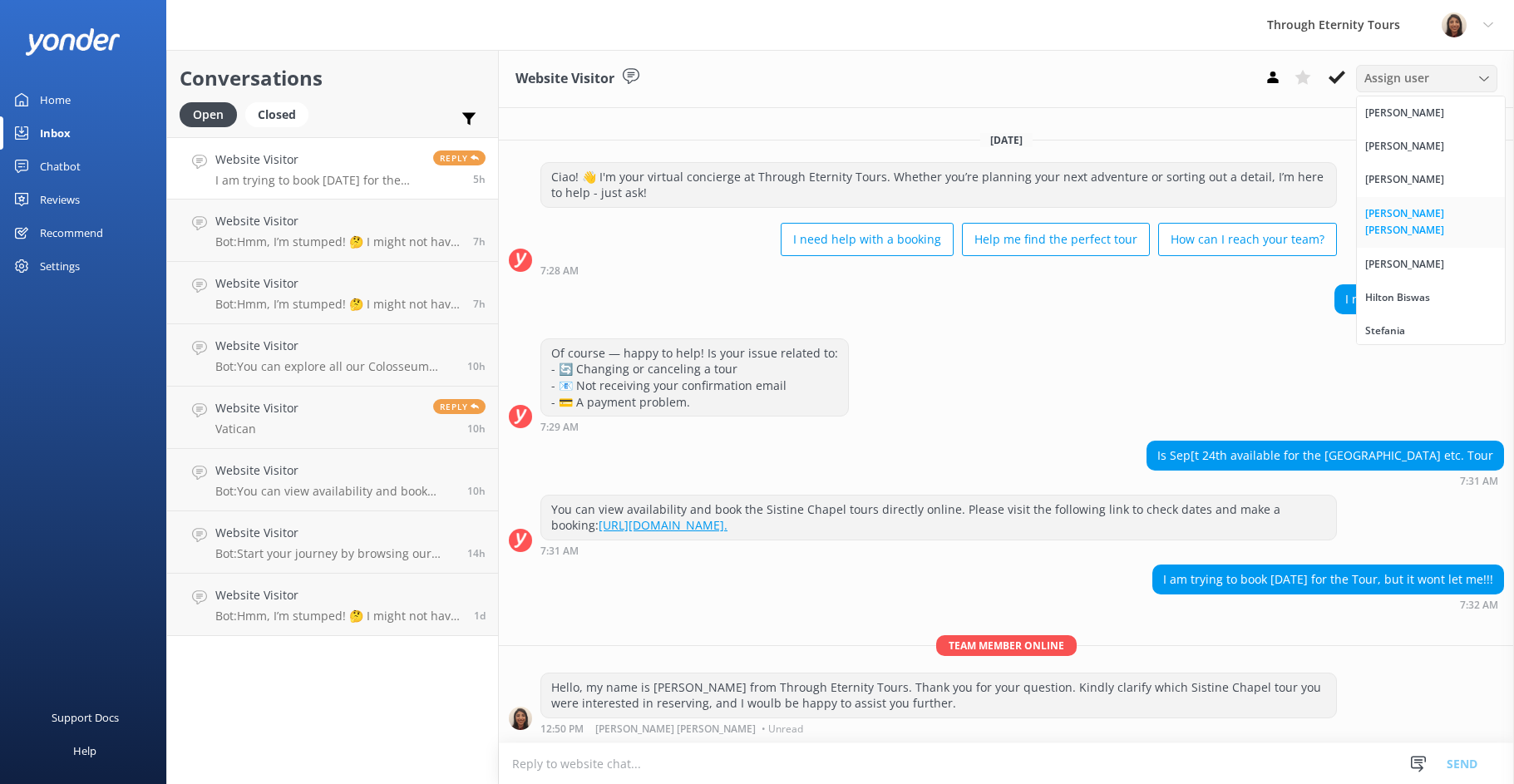
click at [1410, 215] on div "[PERSON_NAME] [PERSON_NAME]" at bounding box center [1431, 223] width 131 height 34
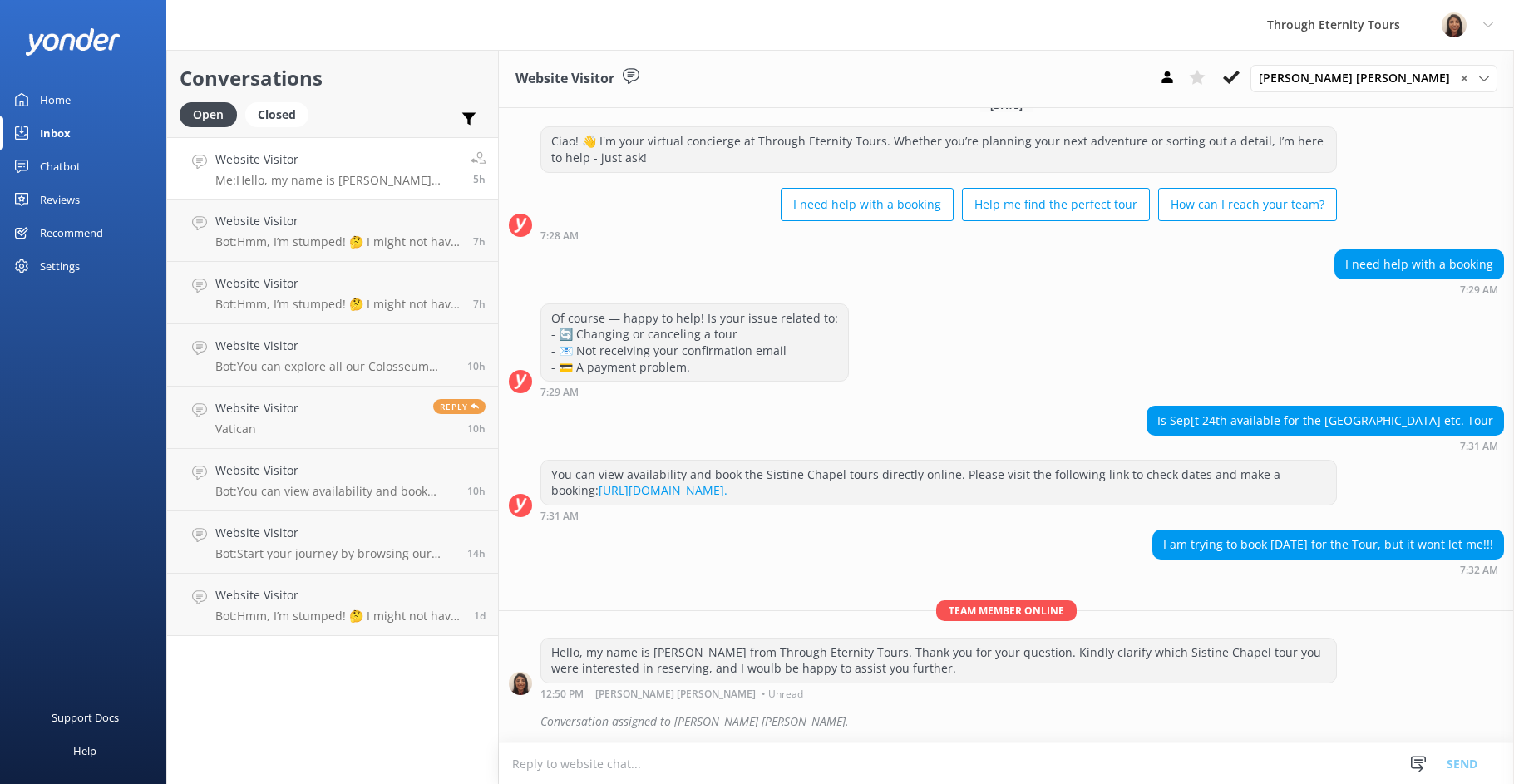
scroll to position [25, 0]
click at [1343, 74] on div "[PERSON_NAME] [PERSON_NAME] ✕ [PERSON_NAME] [PERSON_NAME] [PERSON_NAME] Nadya O…" at bounding box center [1374, 78] width 247 height 27
click at [1240, 80] on use at bounding box center [1231, 77] width 16 height 13
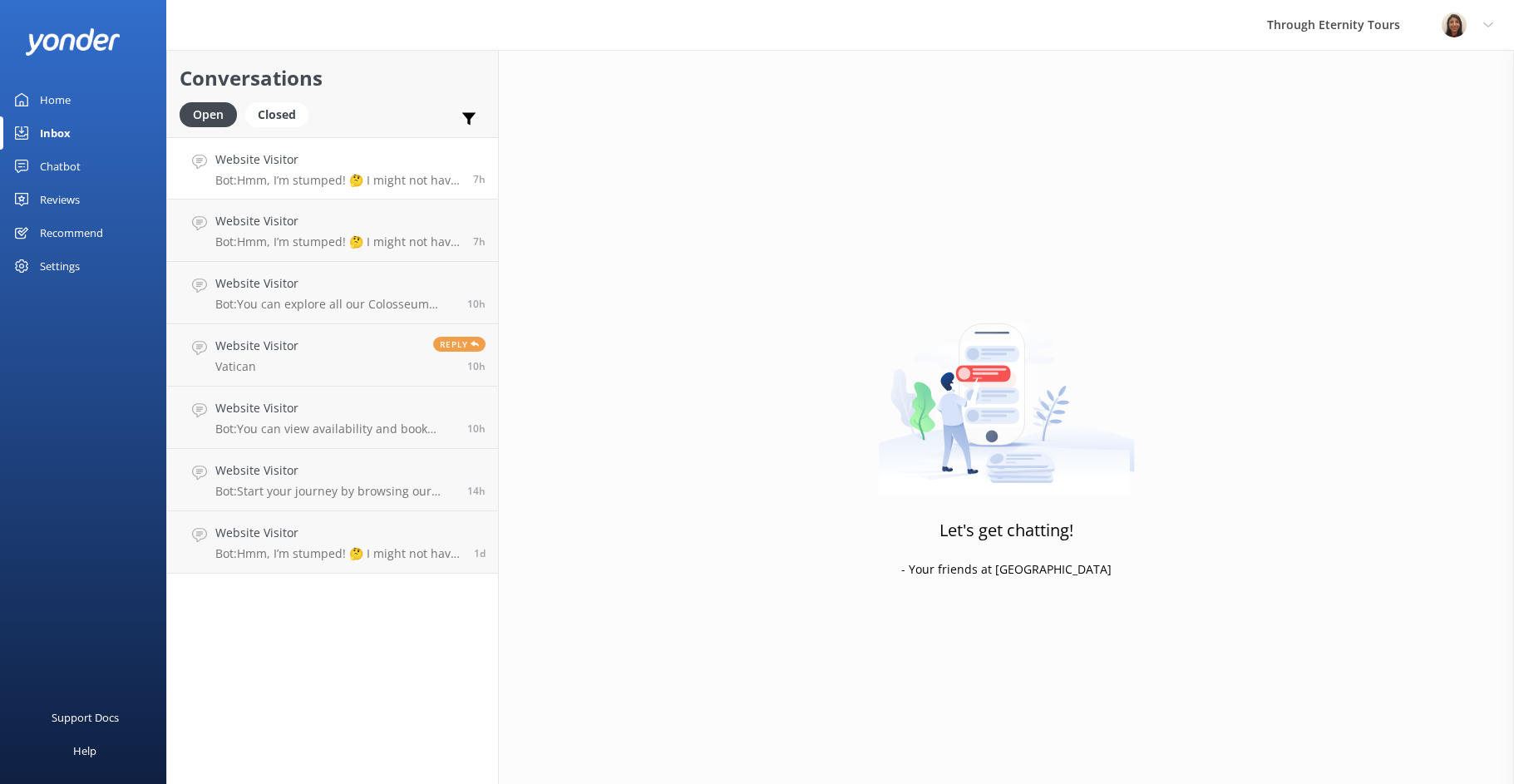
click at [403, 182] on p "Bot: Hmm, I’m stumped! 🤔 I might not have the answer to that one, but our amazi…" at bounding box center [338, 179] width 245 height 15
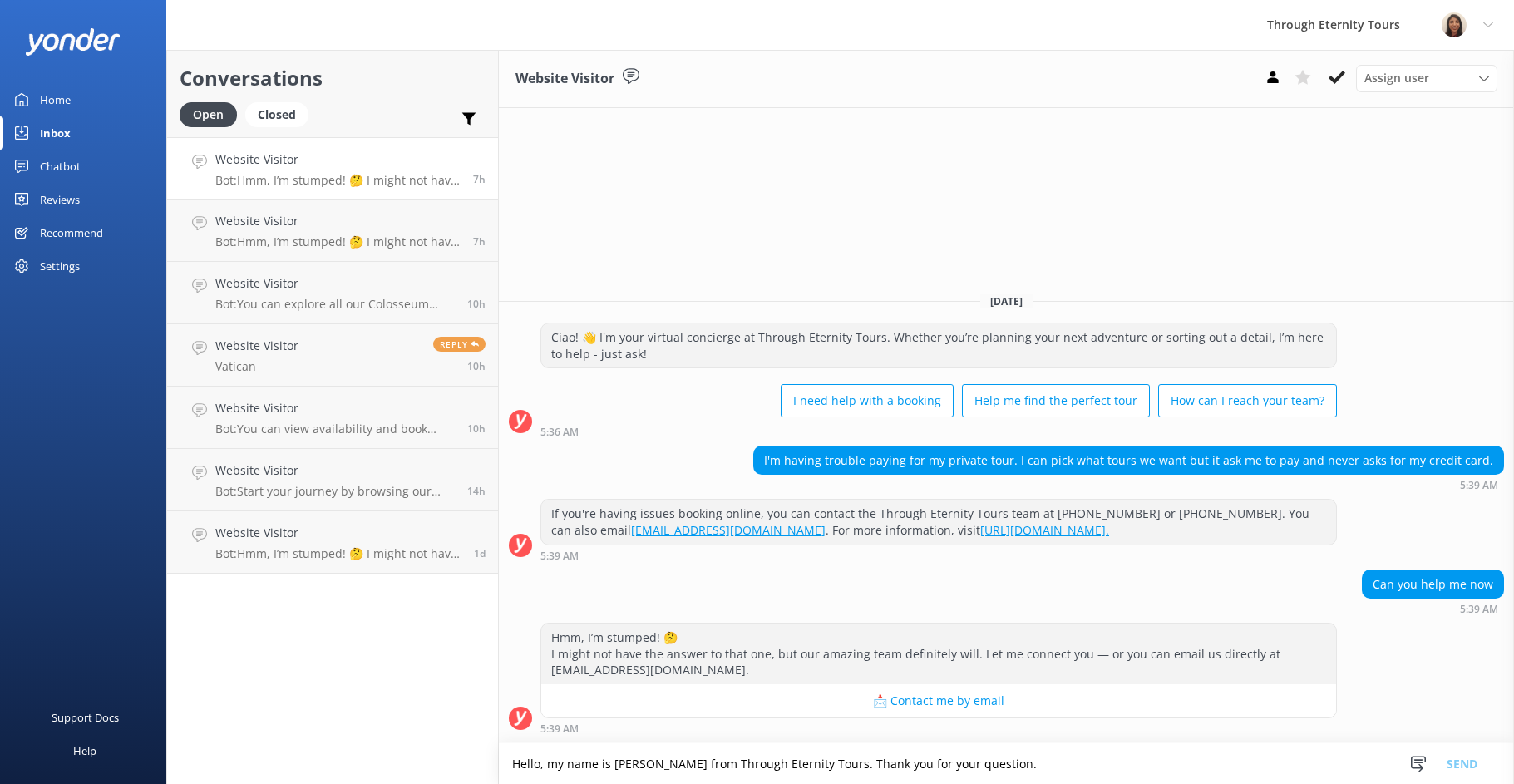
scroll to position [3, 0]
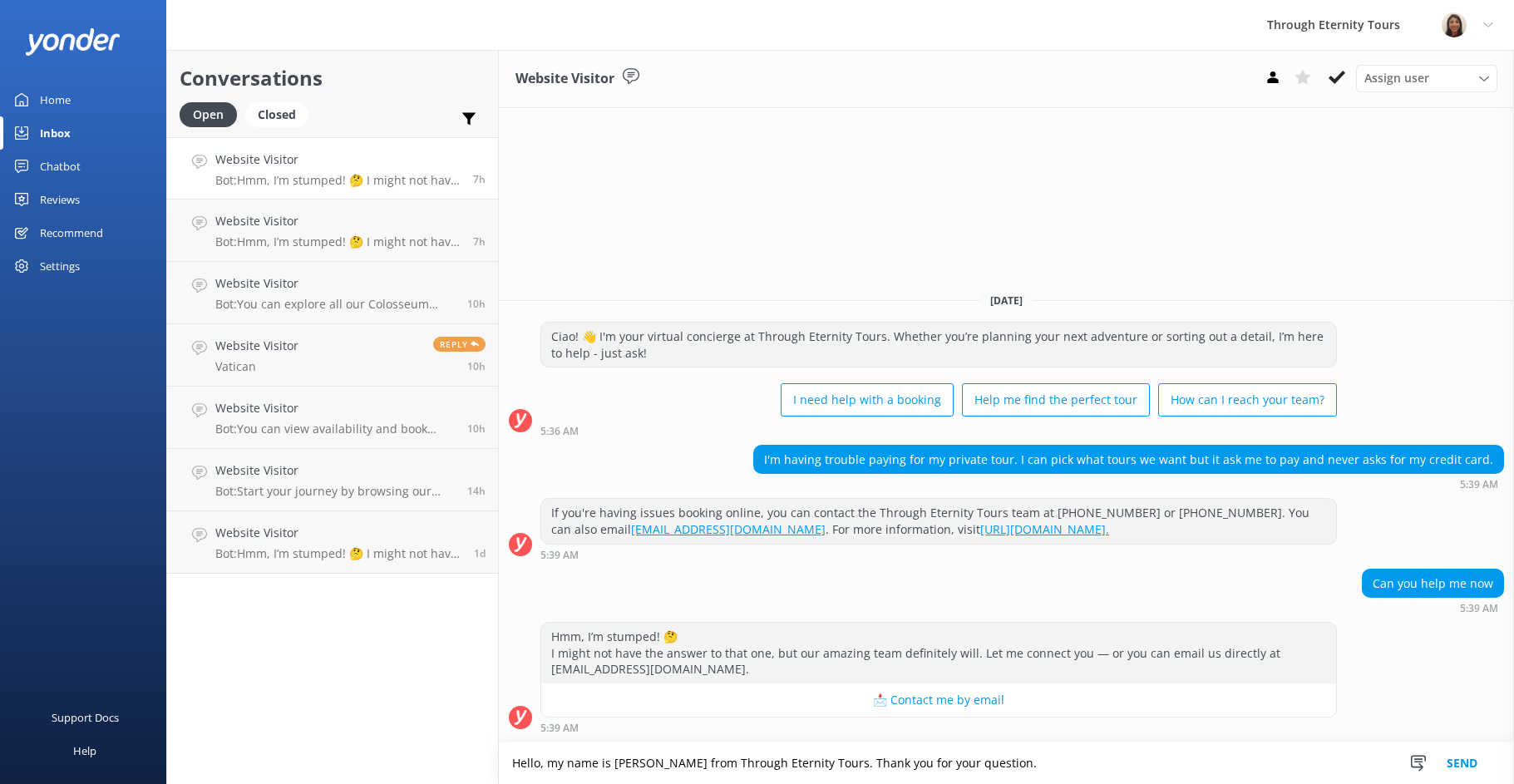
click at [946, 770] on textarea "Hello, my name is [PERSON_NAME] from Through Eternity Tours. Thank you for your…" at bounding box center [1006, 763] width 1015 height 41
click at [947, 770] on textarea "Hello, my name is [PERSON_NAME] from Through Eternity Tours. Thank you for your…" at bounding box center [1006, 763] width 1015 height 41
paste textarea "Hello, my name is [PERSON_NAME] from Through Eternity Tours. How can I assist y…"
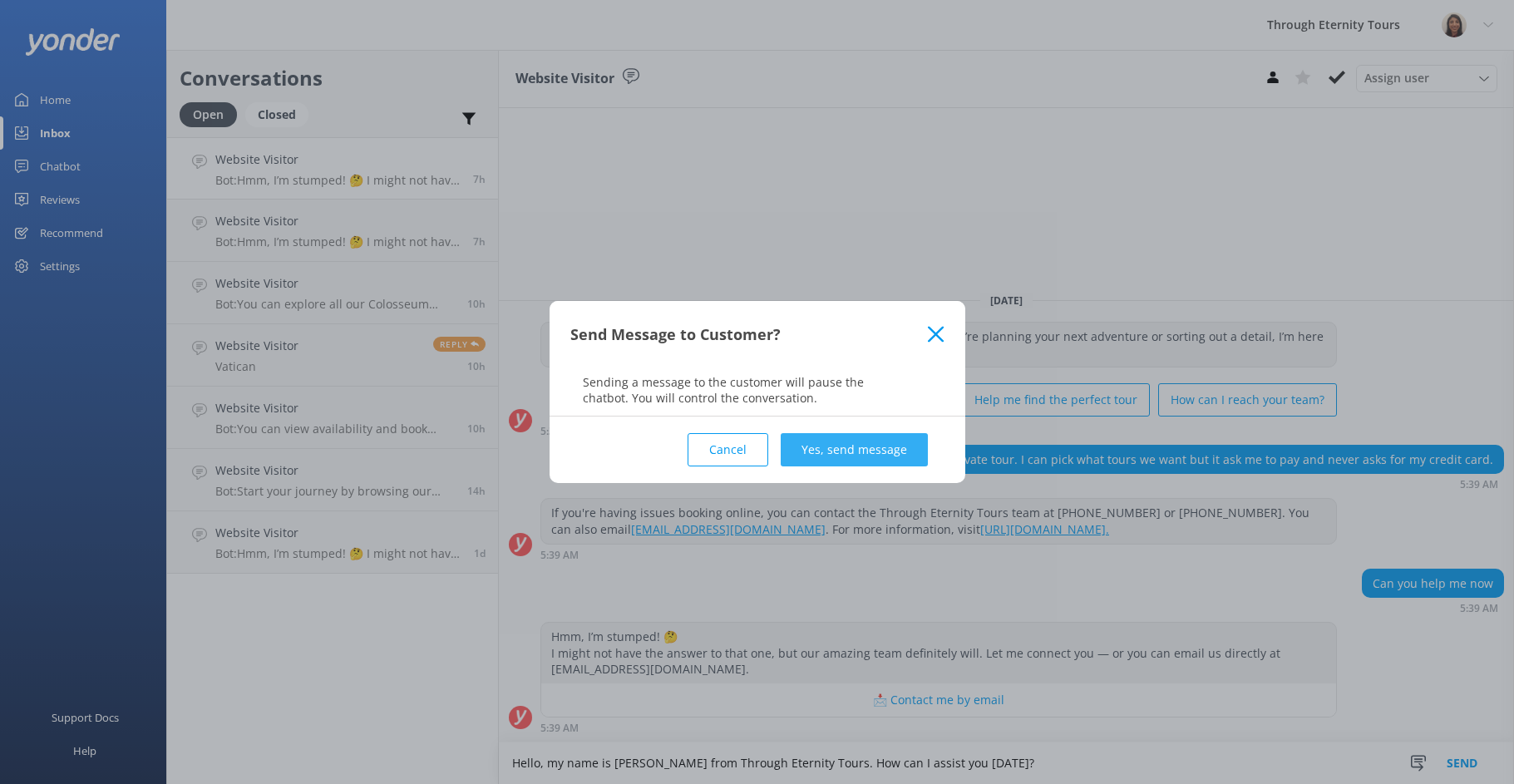
type textarea "Hello, my name is [PERSON_NAME] from Through Eternity Tours. How can I assist y…"
click at [855, 449] on button "Yes, send message" at bounding box center [854, 449] width 148 height 34
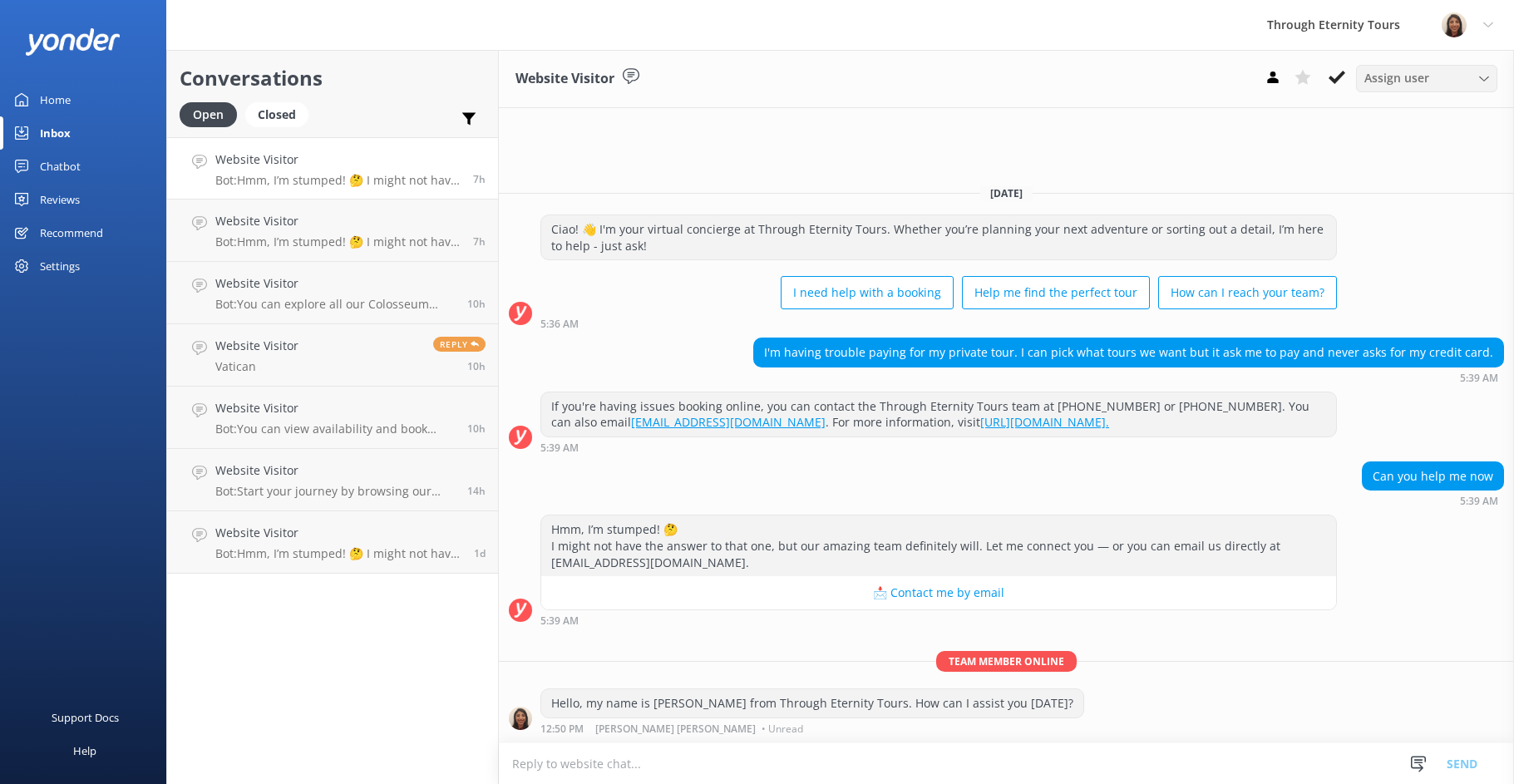
click at [1454, 85] on div "Assign user" at bounding box center [1427, 78] width 133 height 18
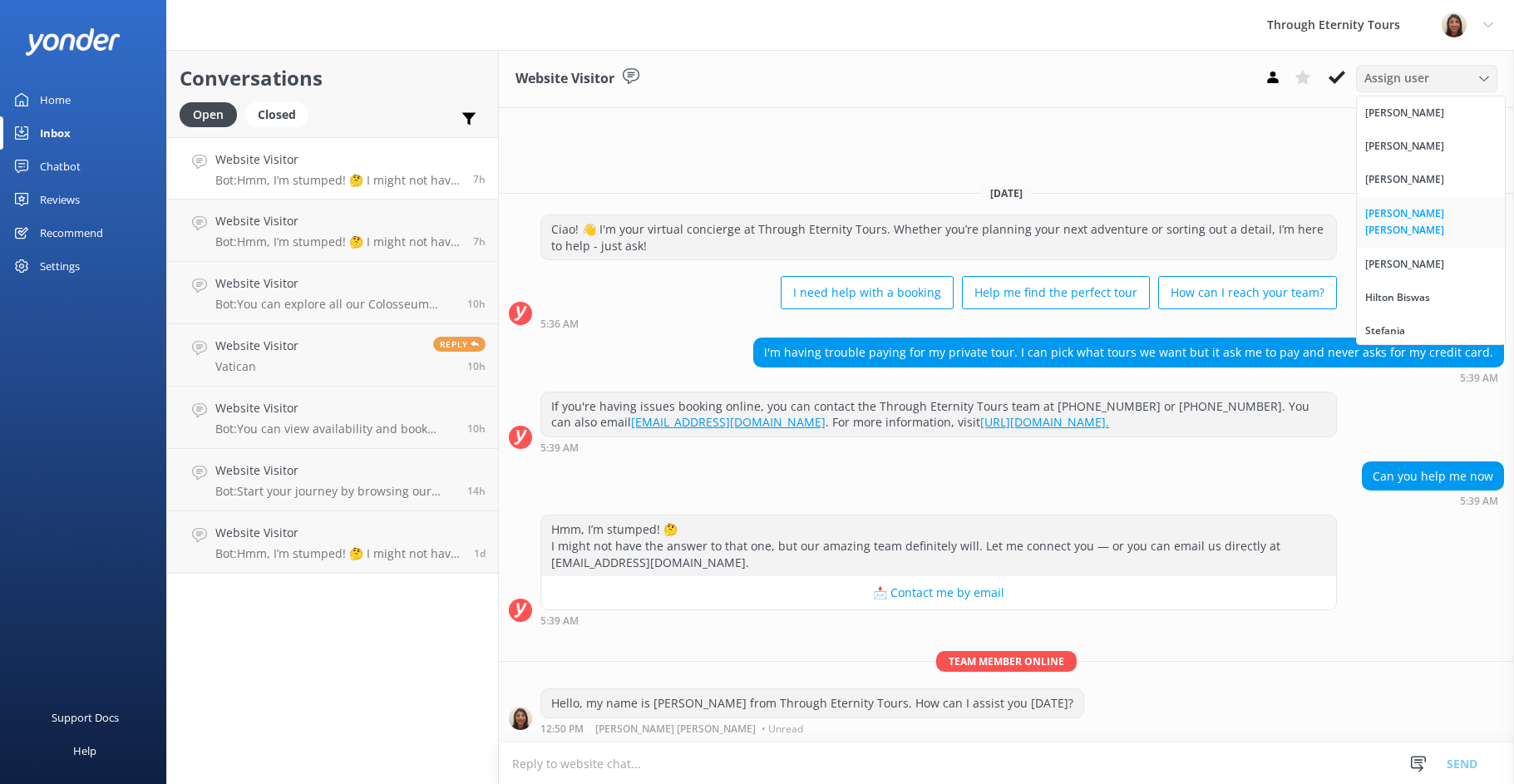
click at [1410, 208] on div "[PERSON_NAME] [PERSON_NAME]" at bounding box center [1431, 223] width 131 height 34
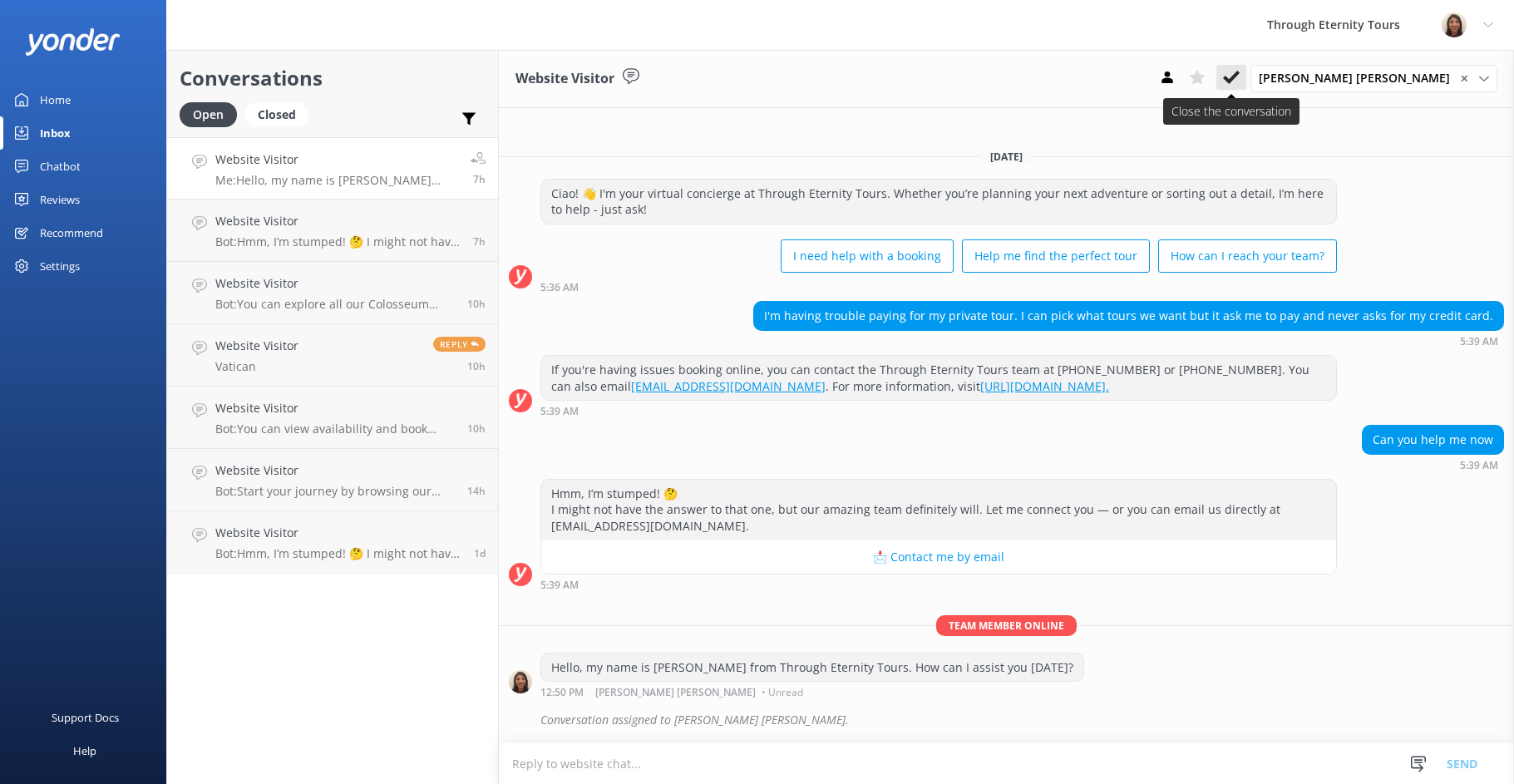
click at [1240, 85] on icon at bounding box center [1231, 77] width 16 height 16
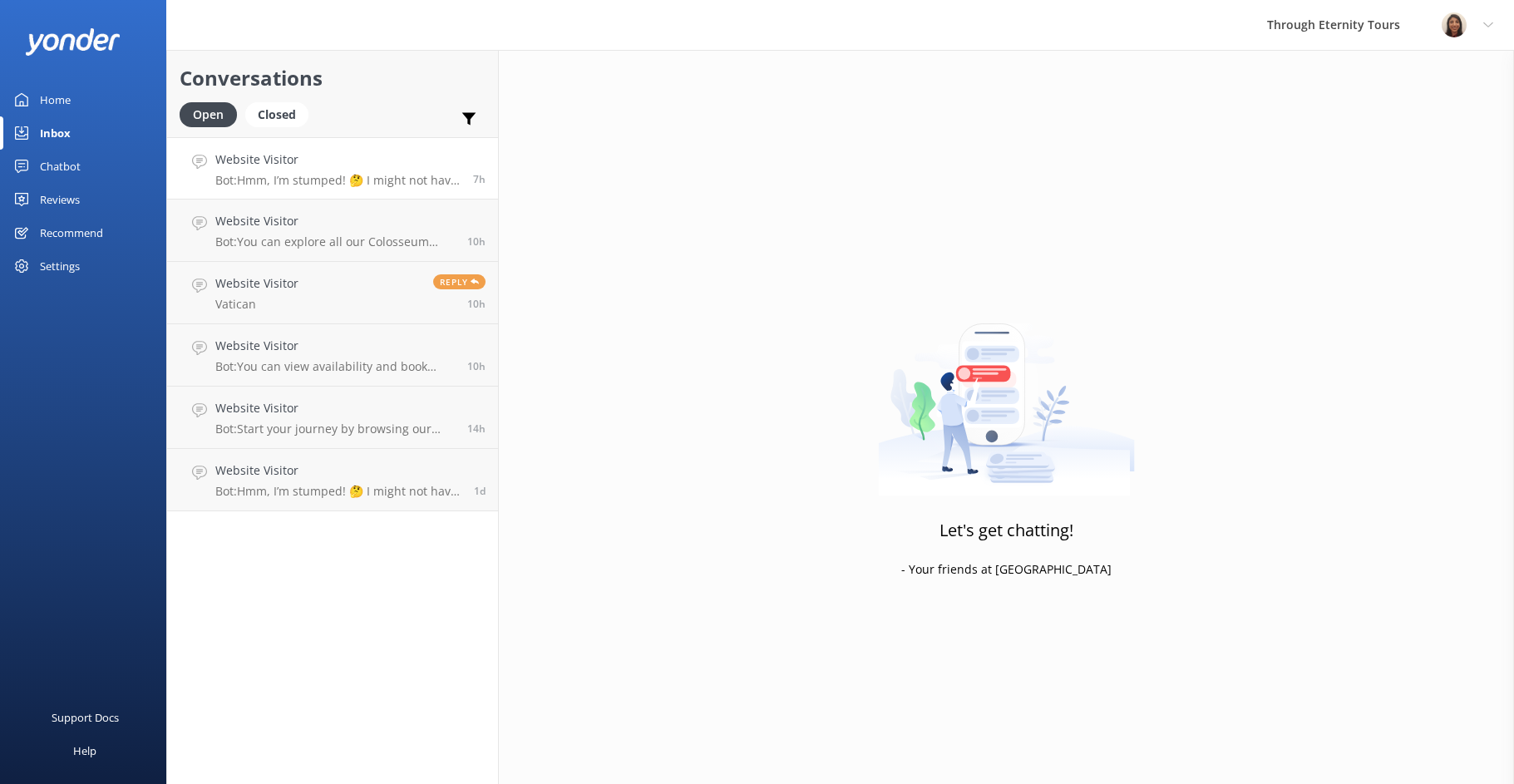
click at [350, 174] on p "Bot: Hmm, I’m stumped! 🤔 I might not have the answer to that one, but our amazi…" at bounding box center [338, 179] width 245 height 15
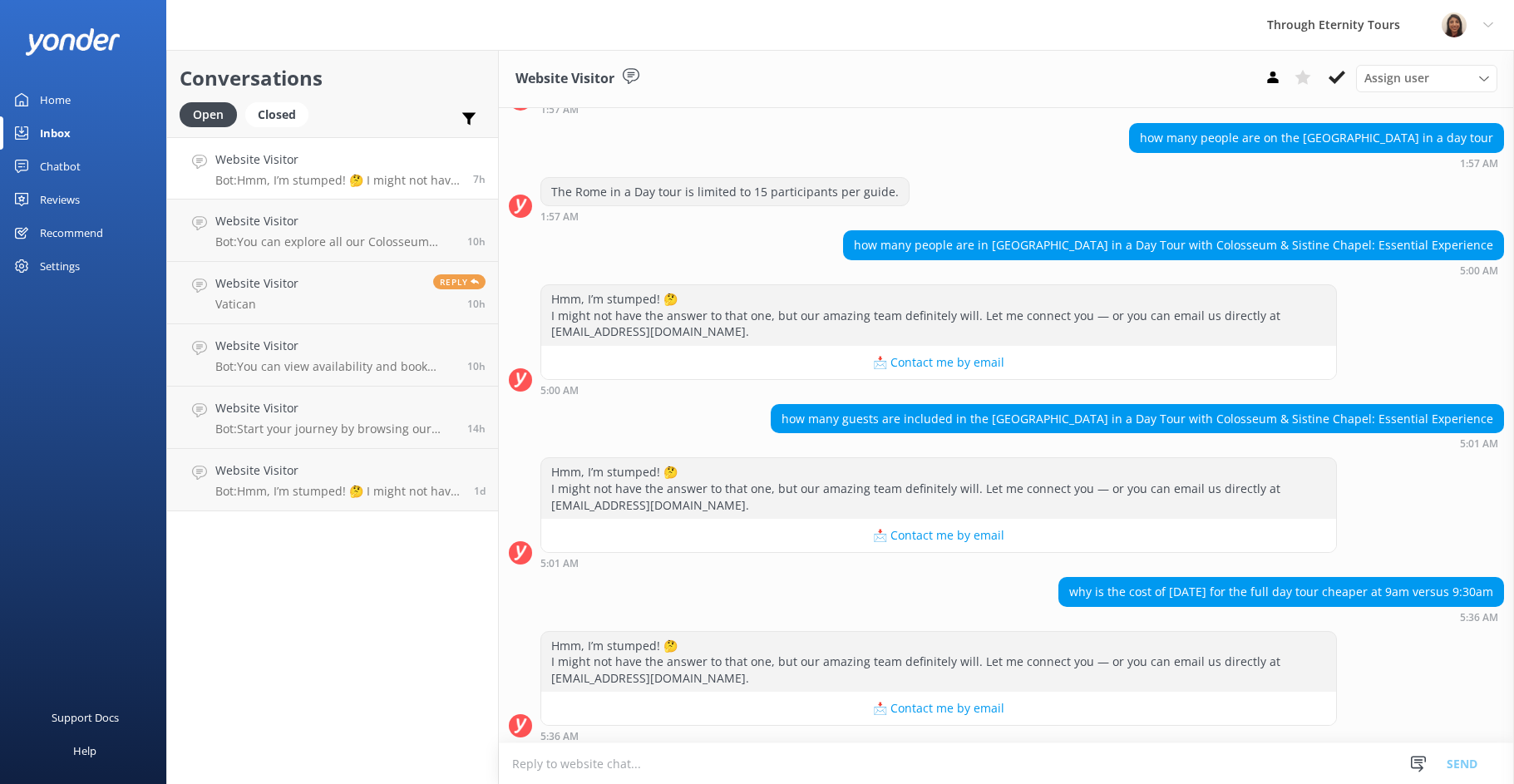
scroll to position [158, 0]
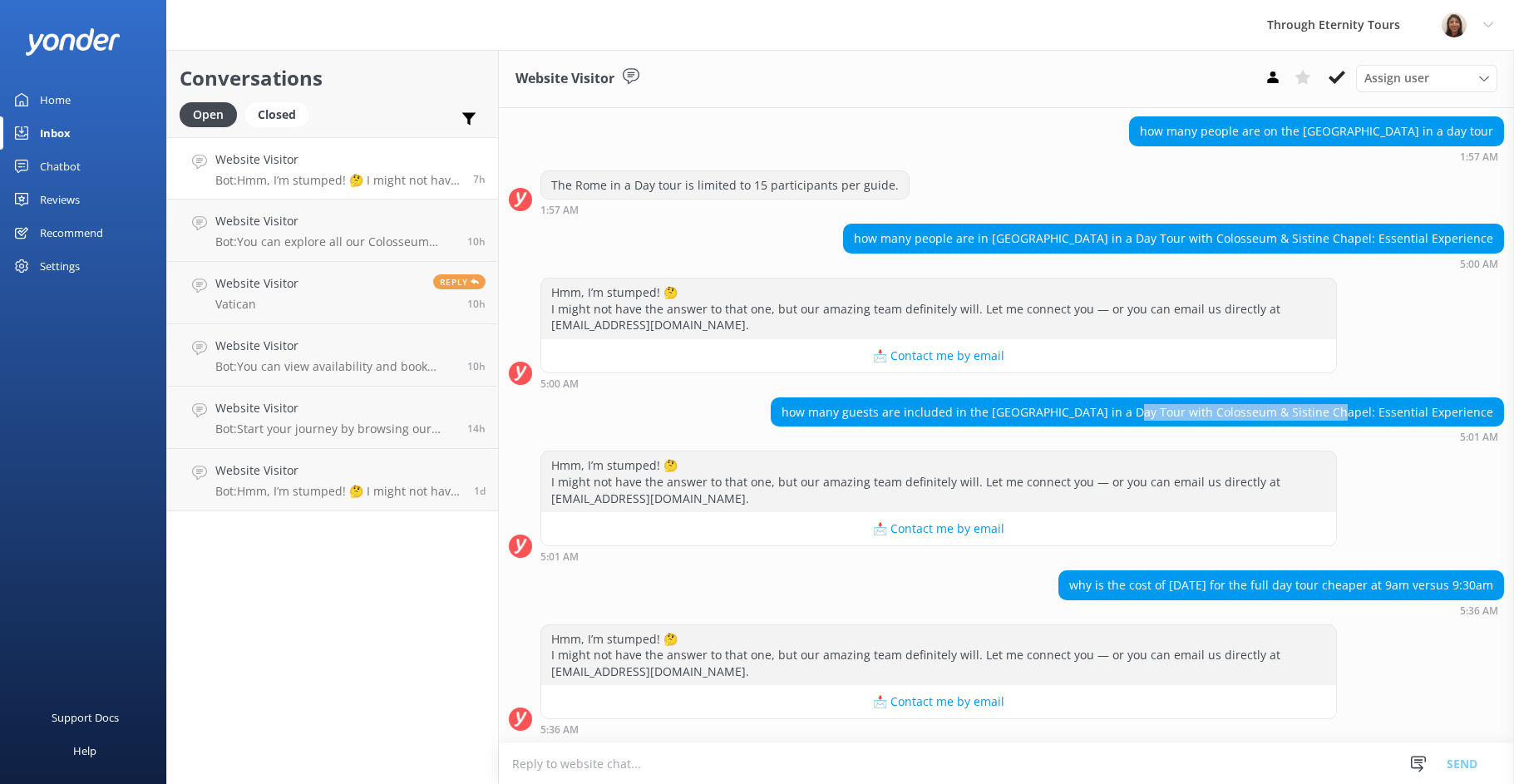
drag, startPoint x: 1228, startPoint y: 408, endPoint x: 1419, endPoint y: 409, distance: 191.0
click at [1419, 409] on div "how many guests are included in the [GEOGRAPHIC_DATA] in a Day Tour with Coloss…" at bounding box center [1137, 412] width 732 height 28
click at [349, 228] on h4 "Website Visitor" at bounding box center [336, 221] width 240 height 18
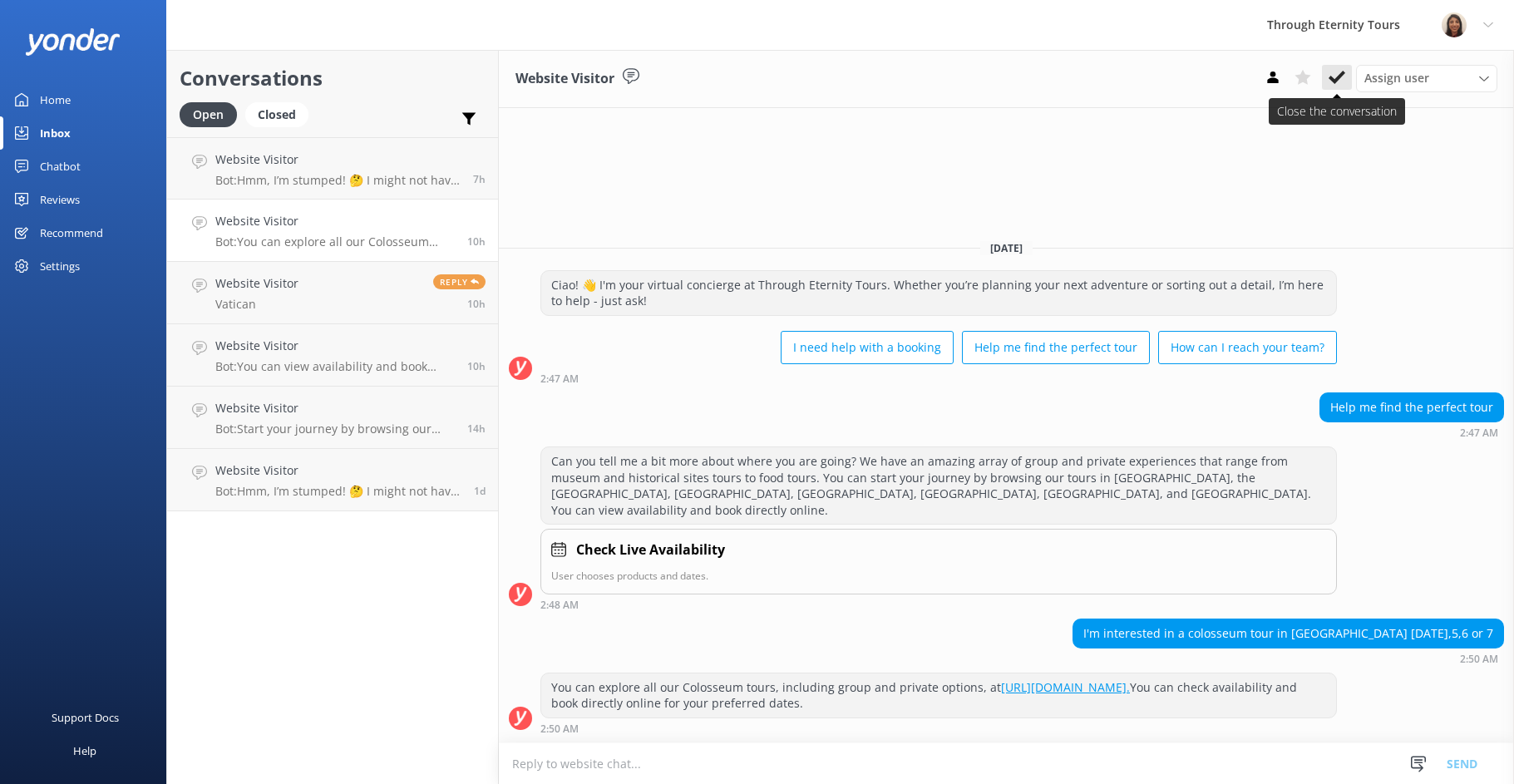
click at [1345, 74] on icon at bounding box center [1336, 77] width 16 height 16
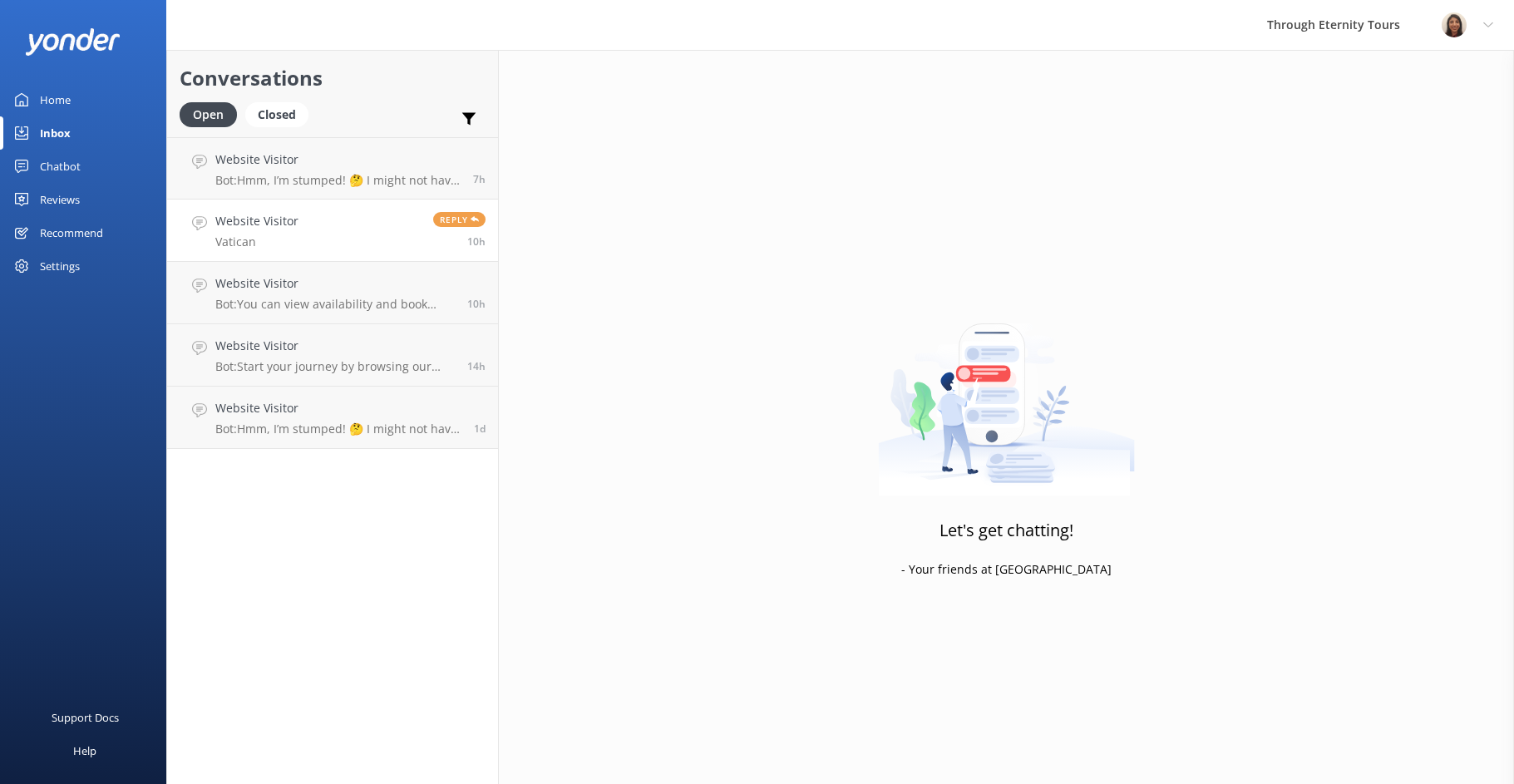
click at [288, 254] on link "Website Visitor Vatican Reply 10h" at bounding box center [333, 230] width 331 height 62
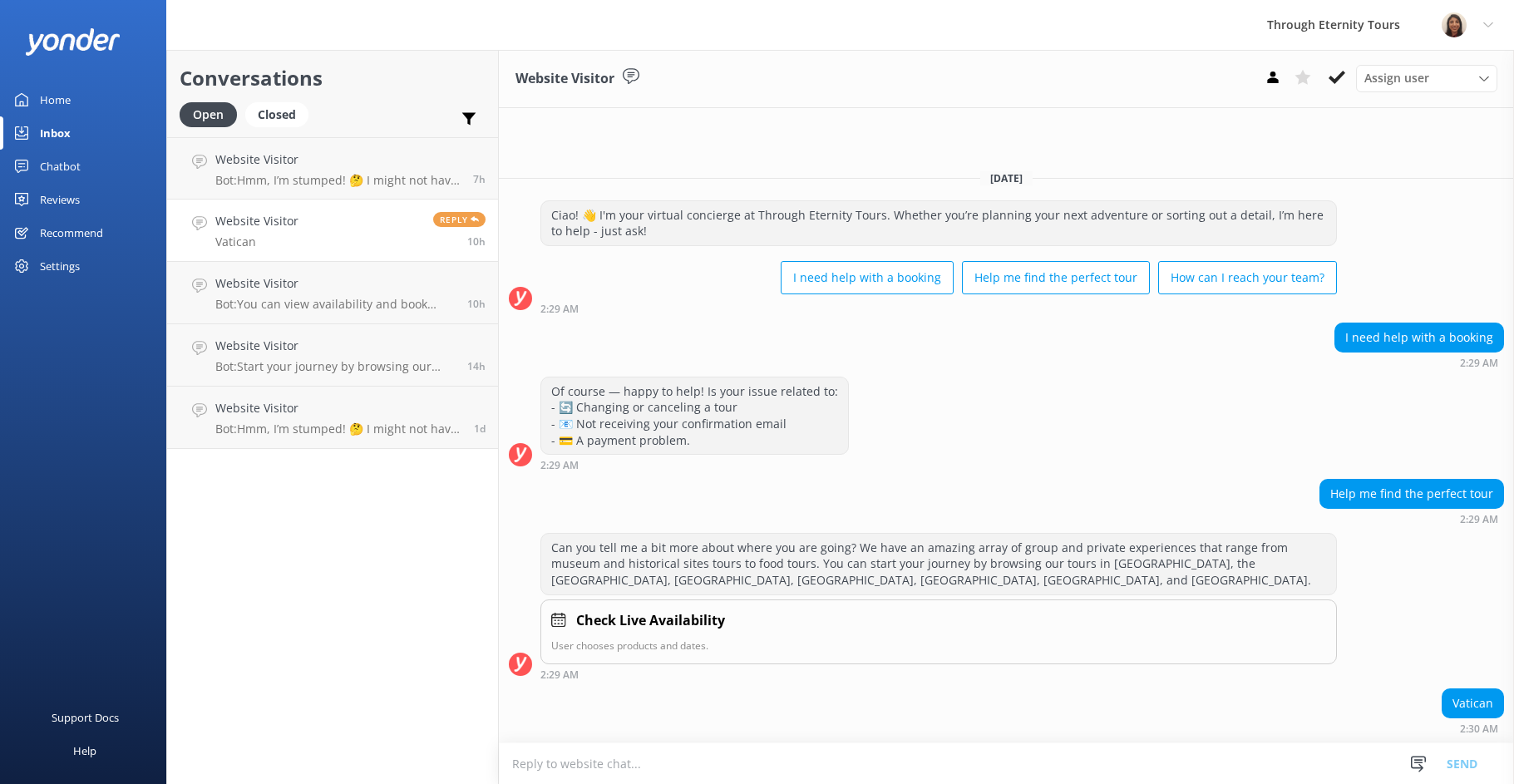
paste textarea "Hello, my name is [PERSON_NAME] from Through Eternity Tours. I’m stepping in to…"
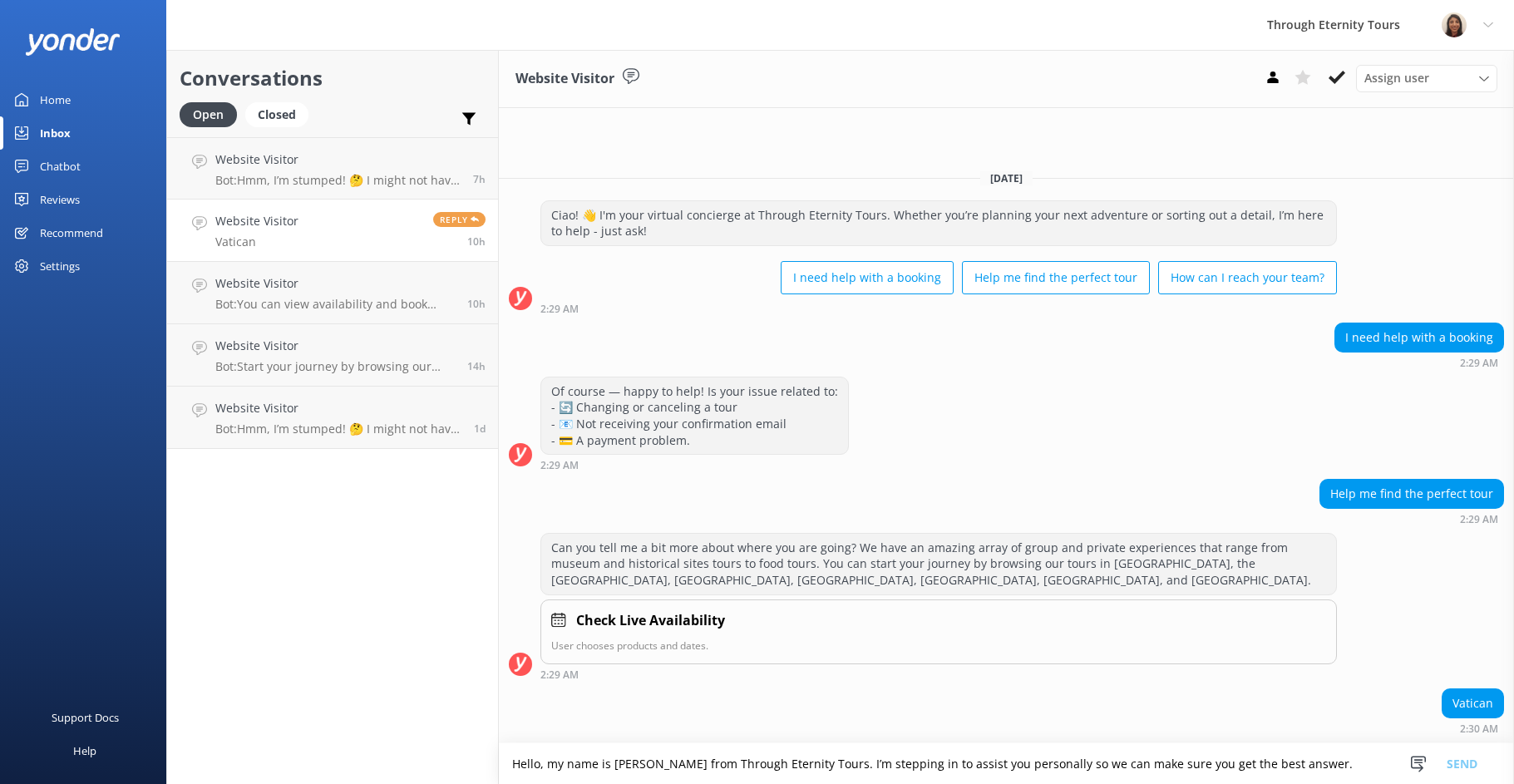
scroll to position [3, 0]
type textarea "Hello, my name is [PERSON_NAME] from Through Eternity Tours. I’m stepping in to…"
drag, startPoint x: 1392, startPoint y: 76, endPoint x: 1393, endPoint y: 90, distance: 14.0
click at [1392, 77] on span "Assign user" at bounding box center [1397, 78] width 65 height 18
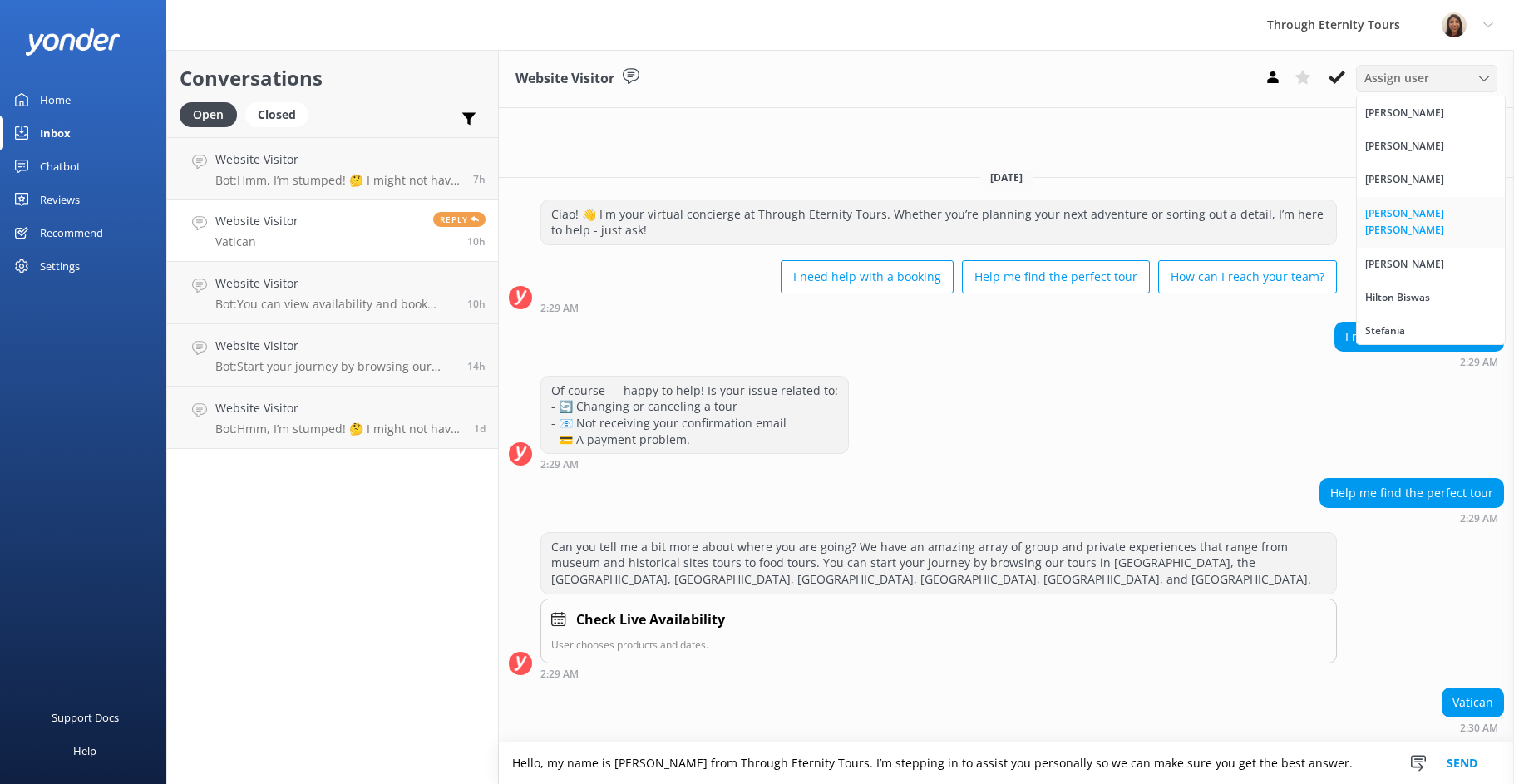
click at [1391, 212] on div "[PERSON_NAME] [PERSON_NAME]" at bounding box center [1431, 223] width 131 height 34
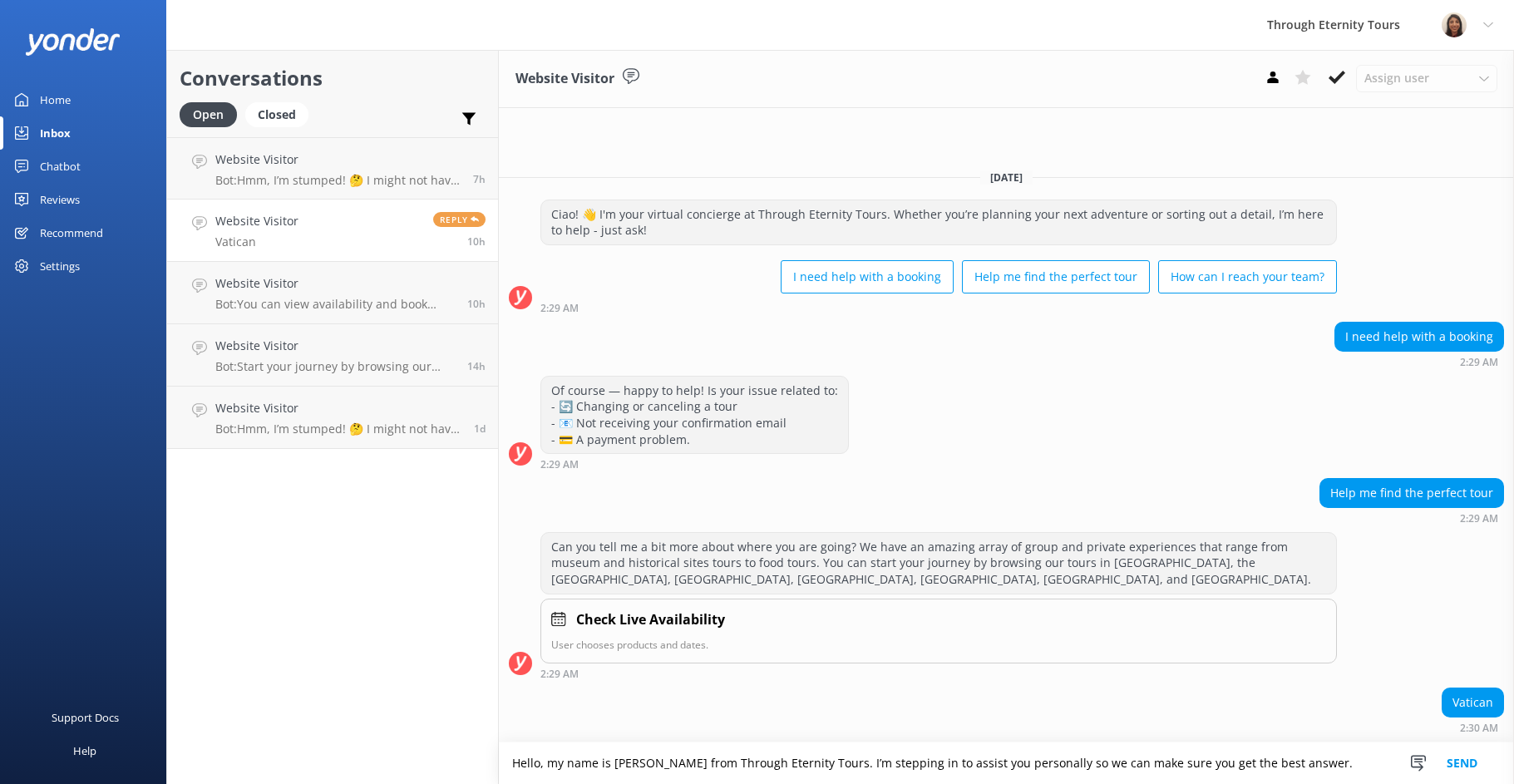
click at [1469, 769] on button "Send" at bounding box center [1462, 763] width 62 height 41
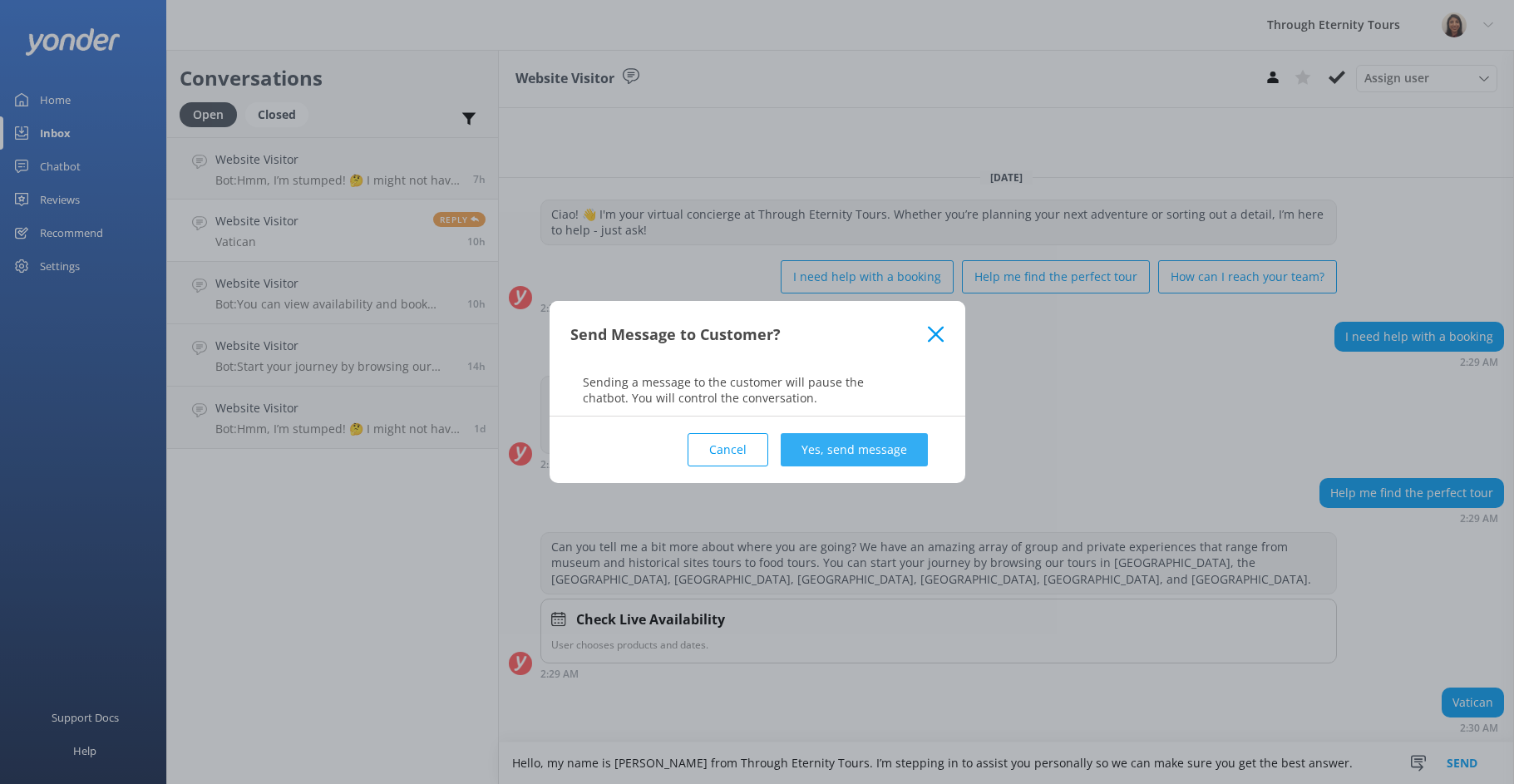
click at [842, 452] on button "Yes, send message" at bounding box center [854, 449] width 148 height 34
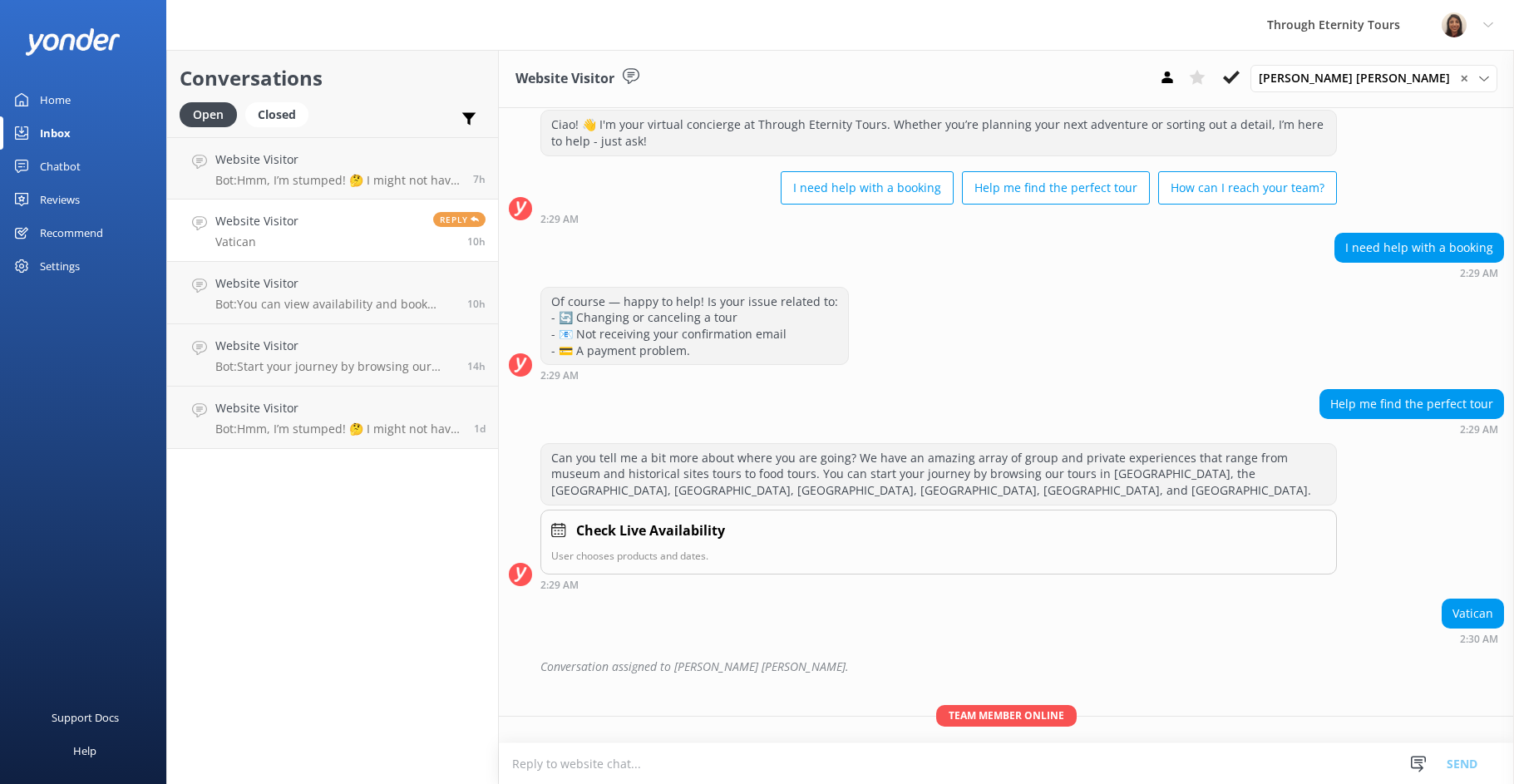
scroll to position [95, 0]
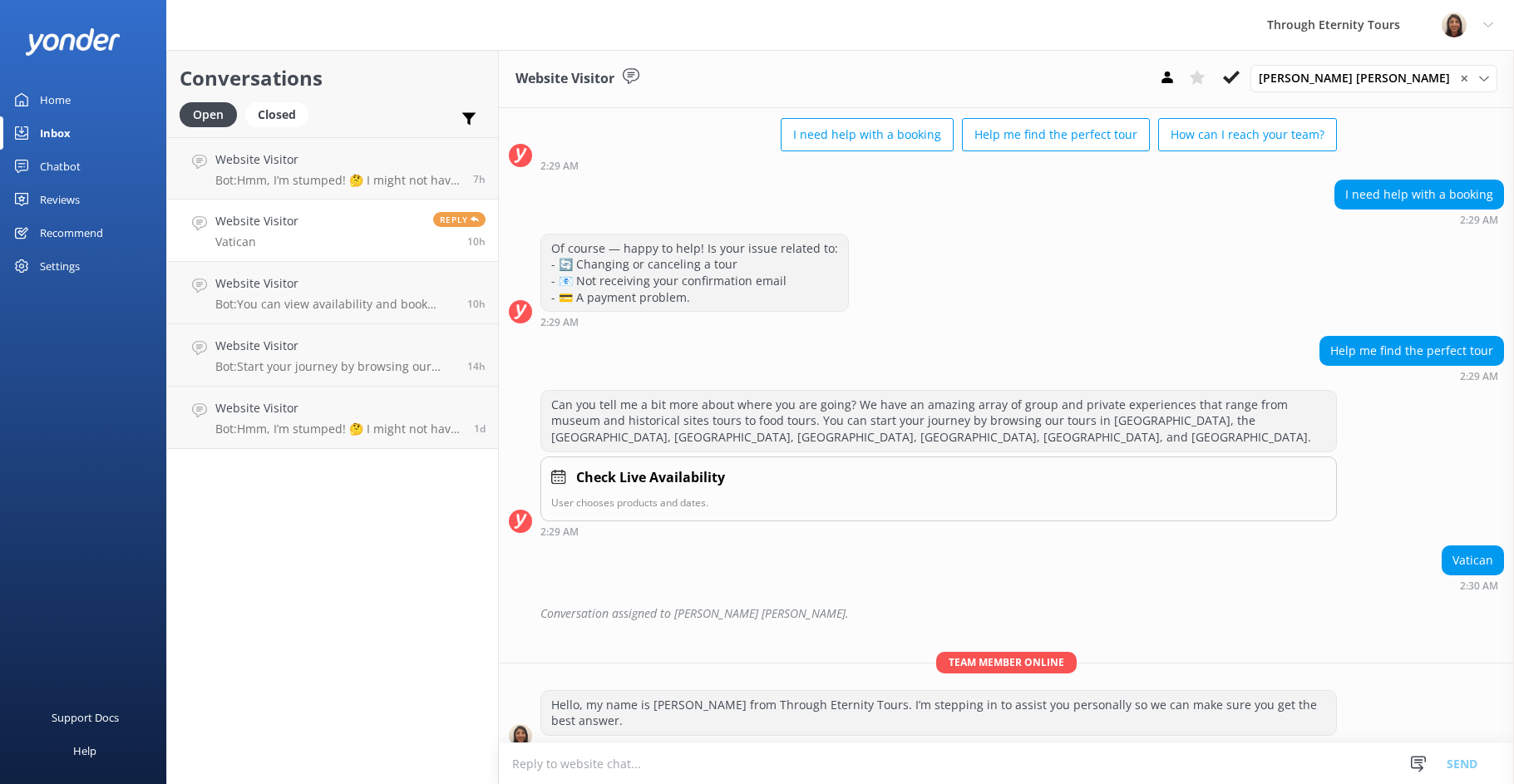
click at [799, 759] on textarea at bounding box center [1006, 763] width 1015 height 41
click at [284, 163] on h4 "Website Visitor" at bounding box center [338, 159] width 245 height 18
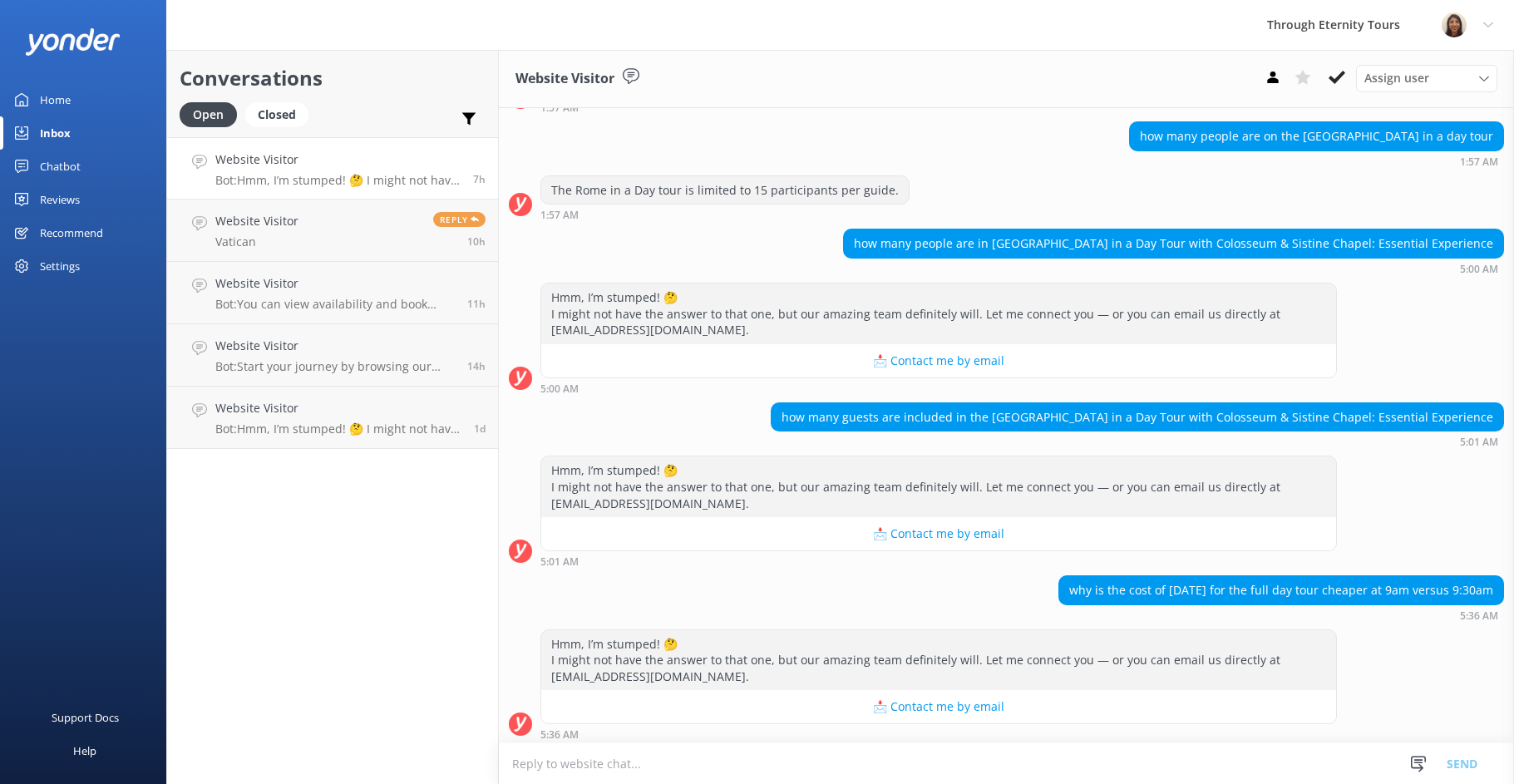
scroll to position [158, 0]
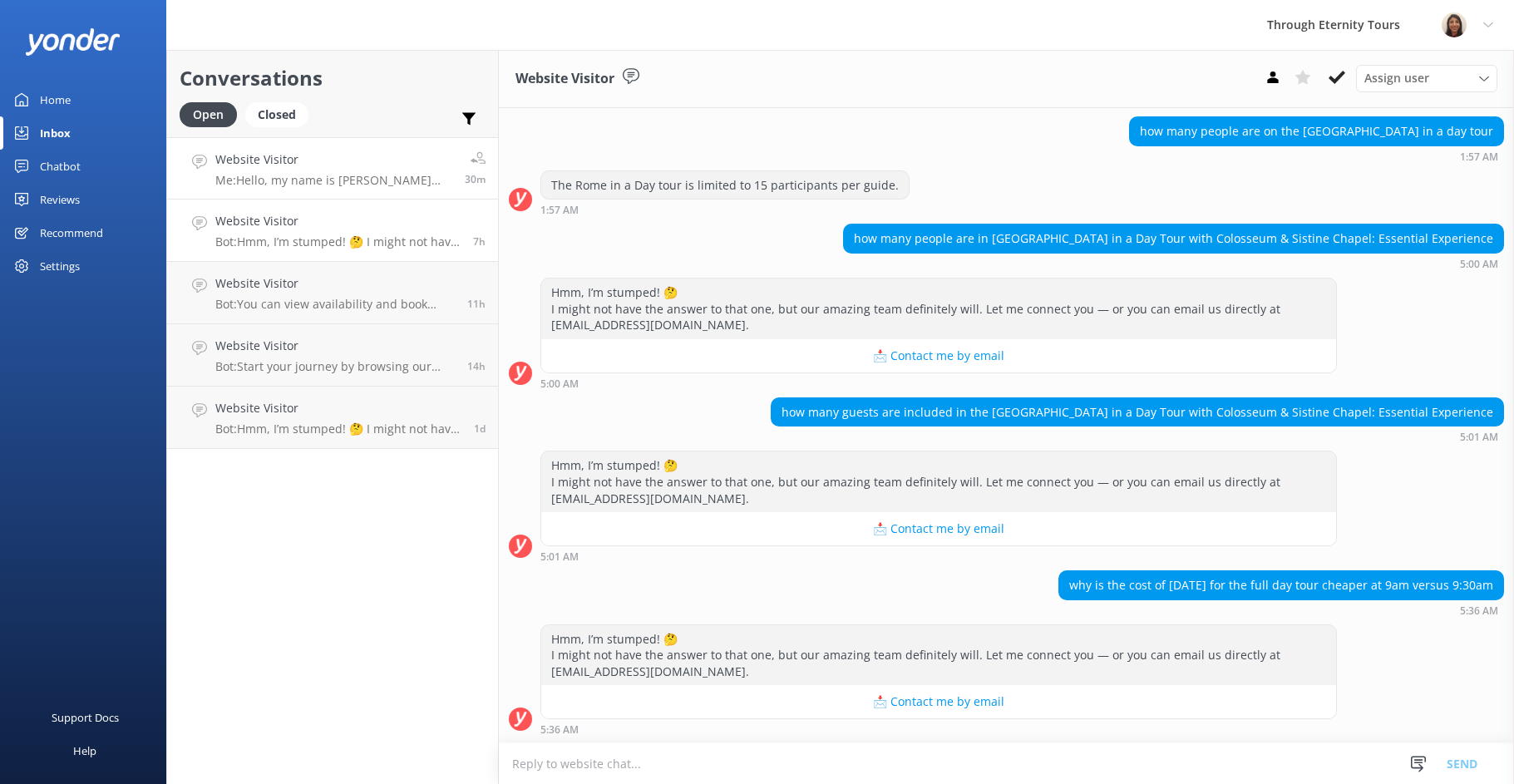
click at [304, 176] on p "Me: Hello, my name is [PERSON_NAME] from Through Eternity Tours. I’m stepping i…" at bounding box center [334, 179] width 237 height 15
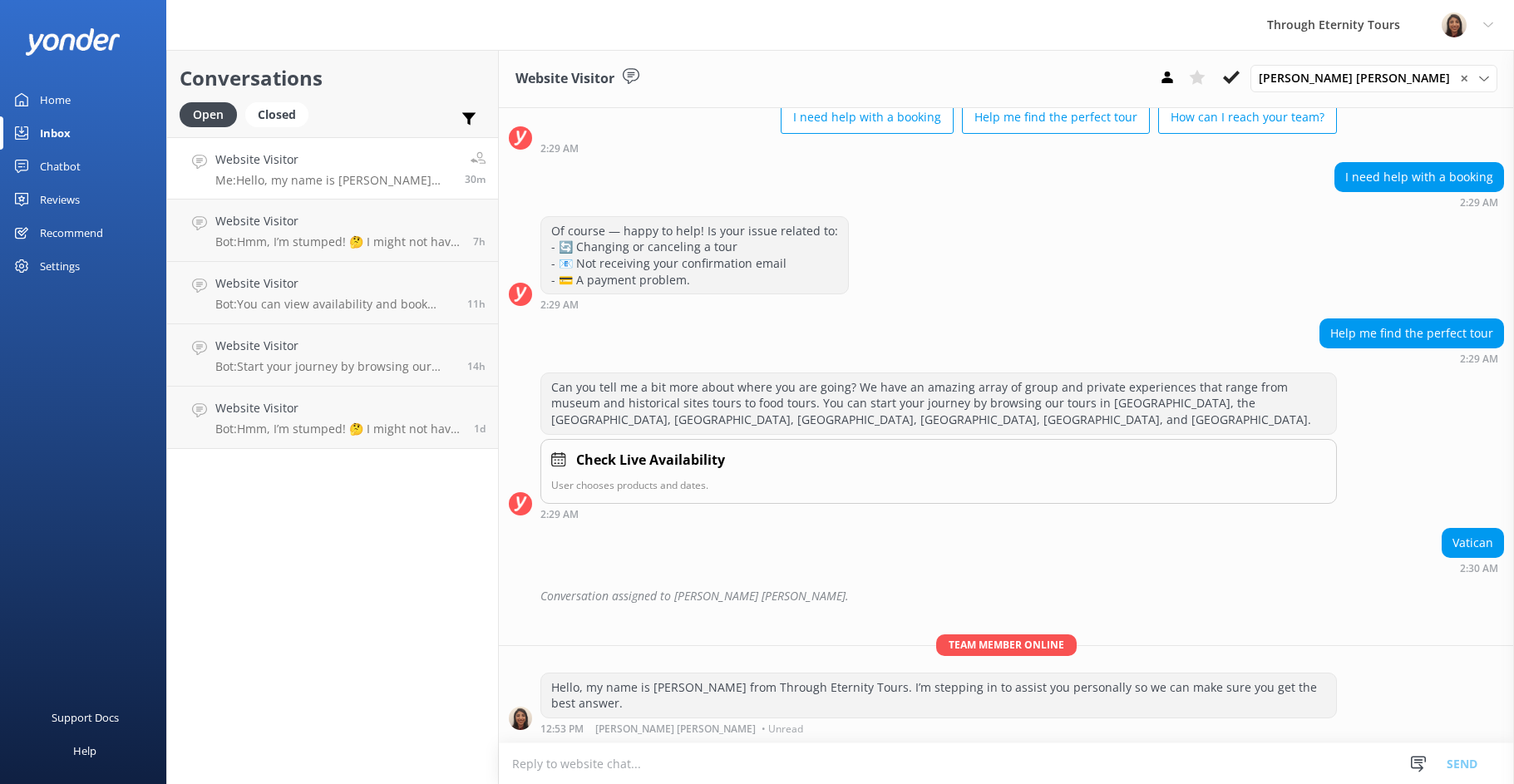
scroll to position [95, 0]
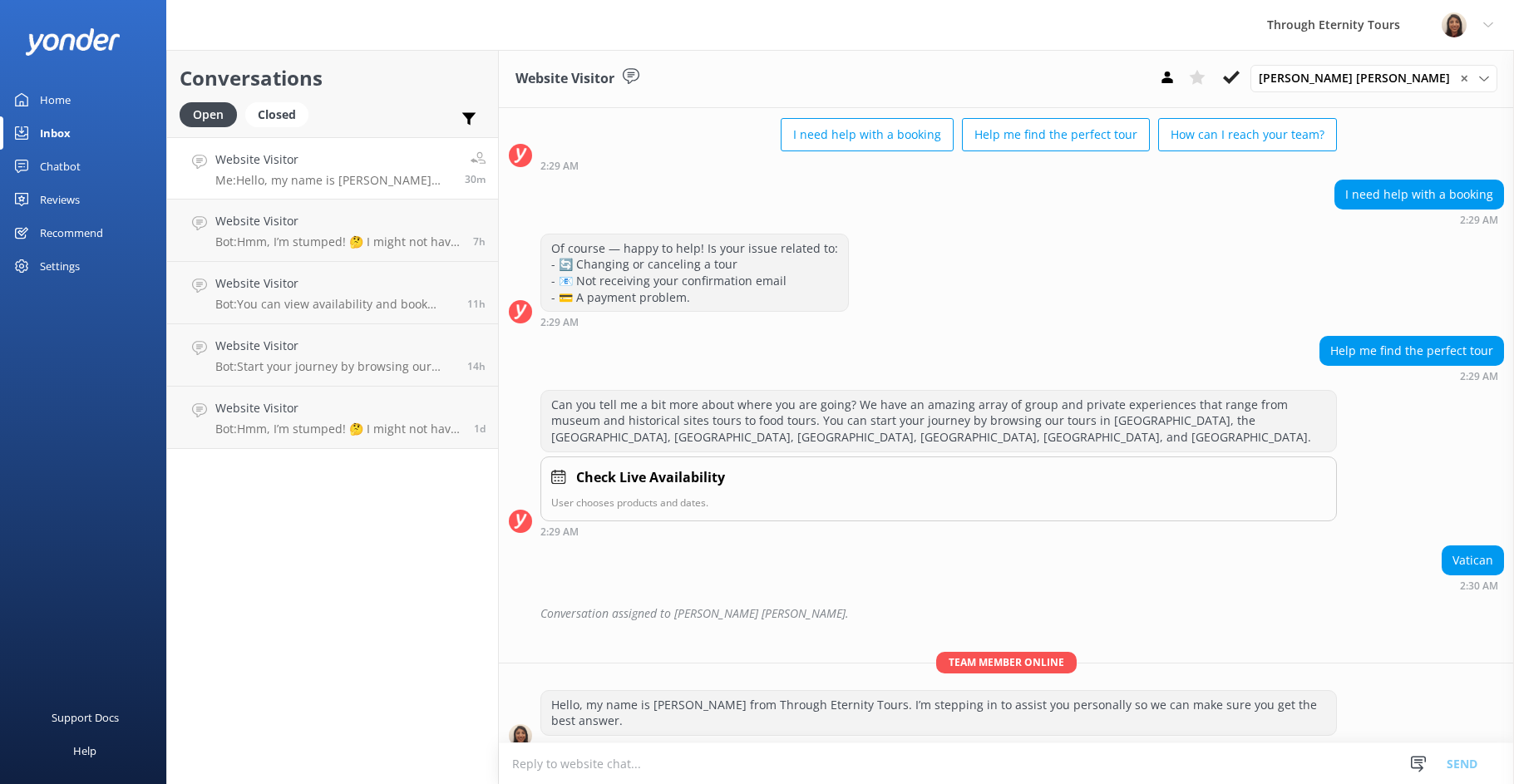
click at [1167, 775] on textarea at bounding box center [1006, 763] width 1015 height 41
type textarea "f"
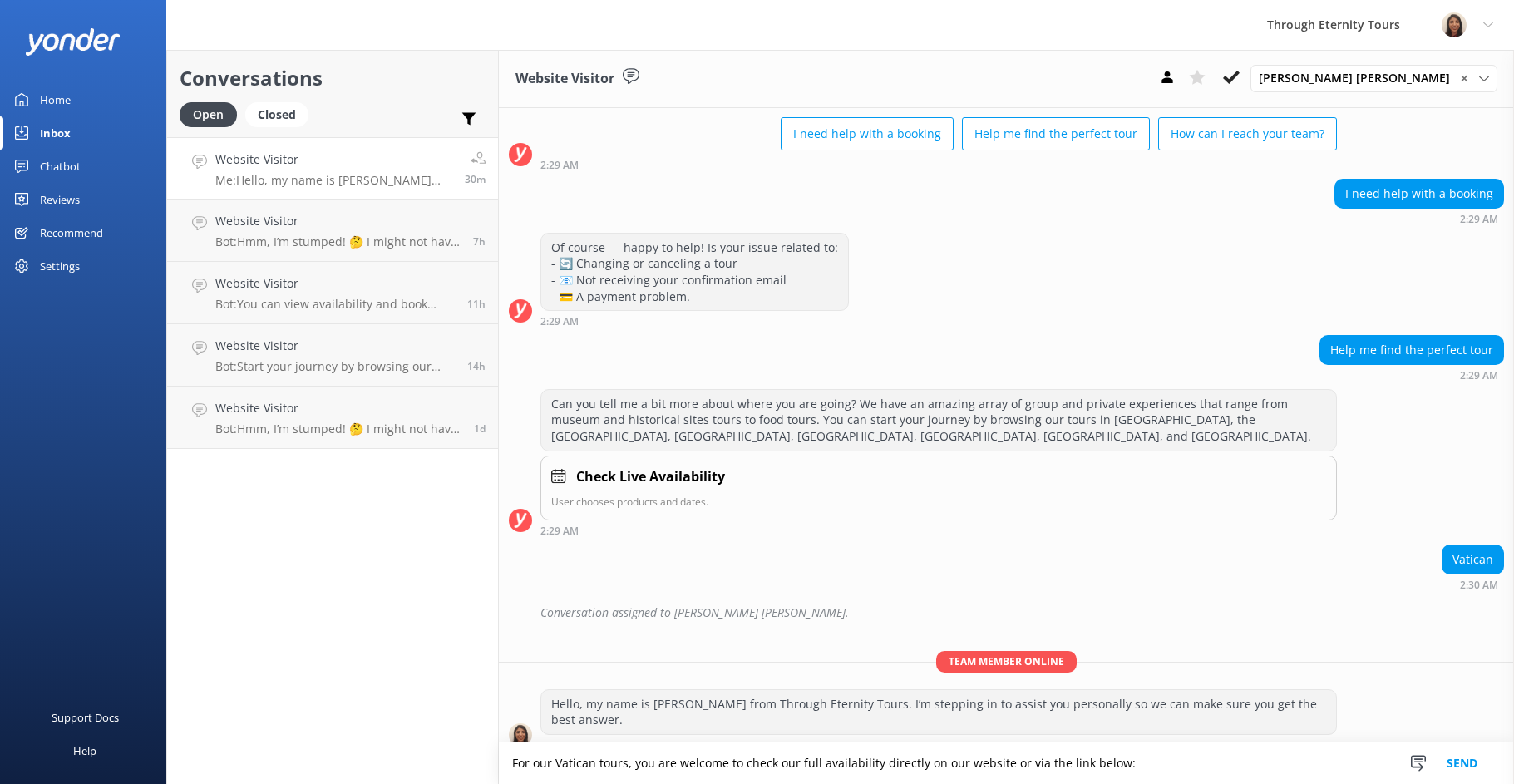
paste textarea "[URL][DOMAIN_NAME]"
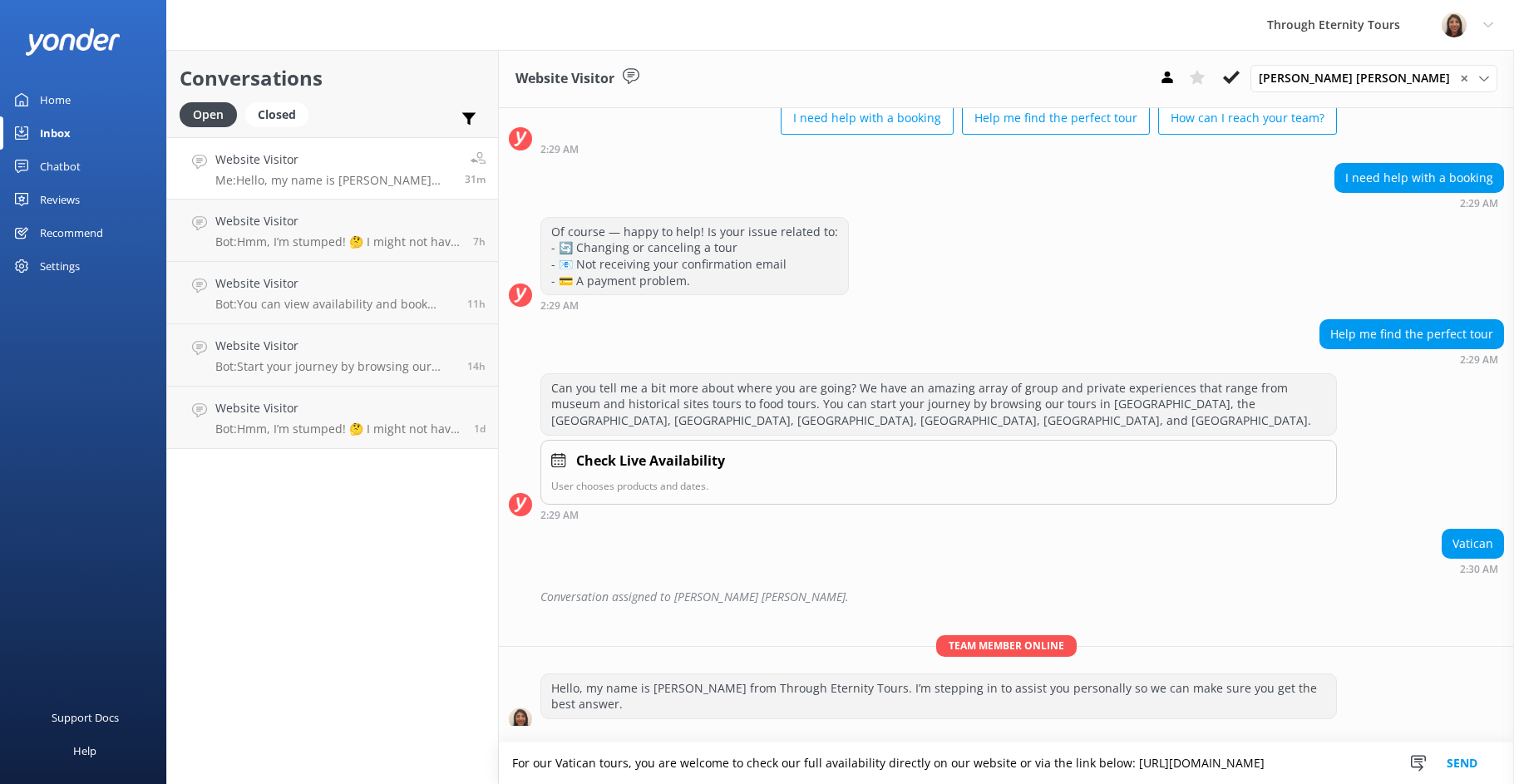
type textarea "For our Vatican tours, you are welcome to check our full availability directly …"
click at [1483, 750] on button "Send" at bounding box center [1462, 763] width 62 height 41
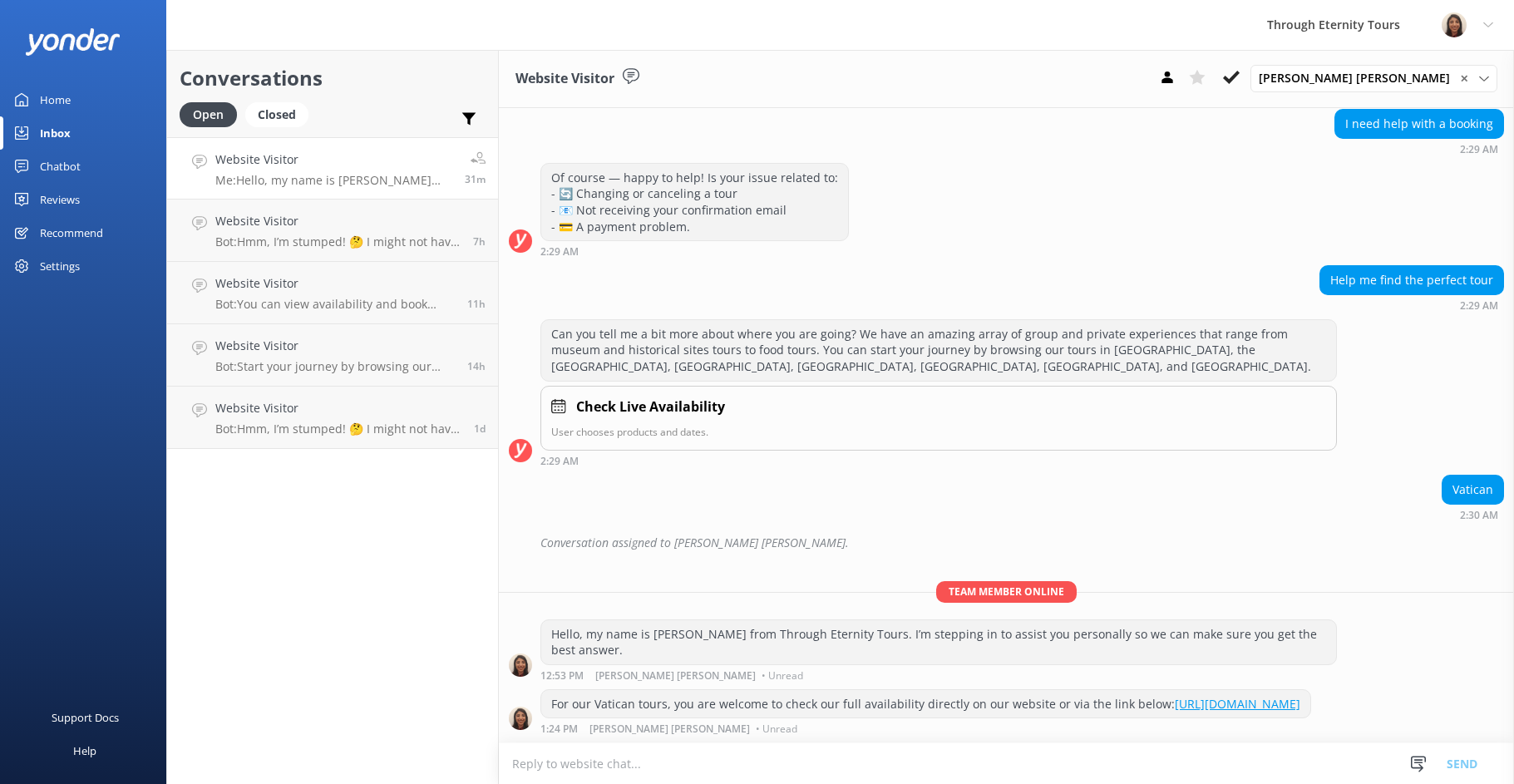
scroll to position [181, 0]
click at [1240, 72] on icon at bounding box center [1231, 77] width 16 height 16
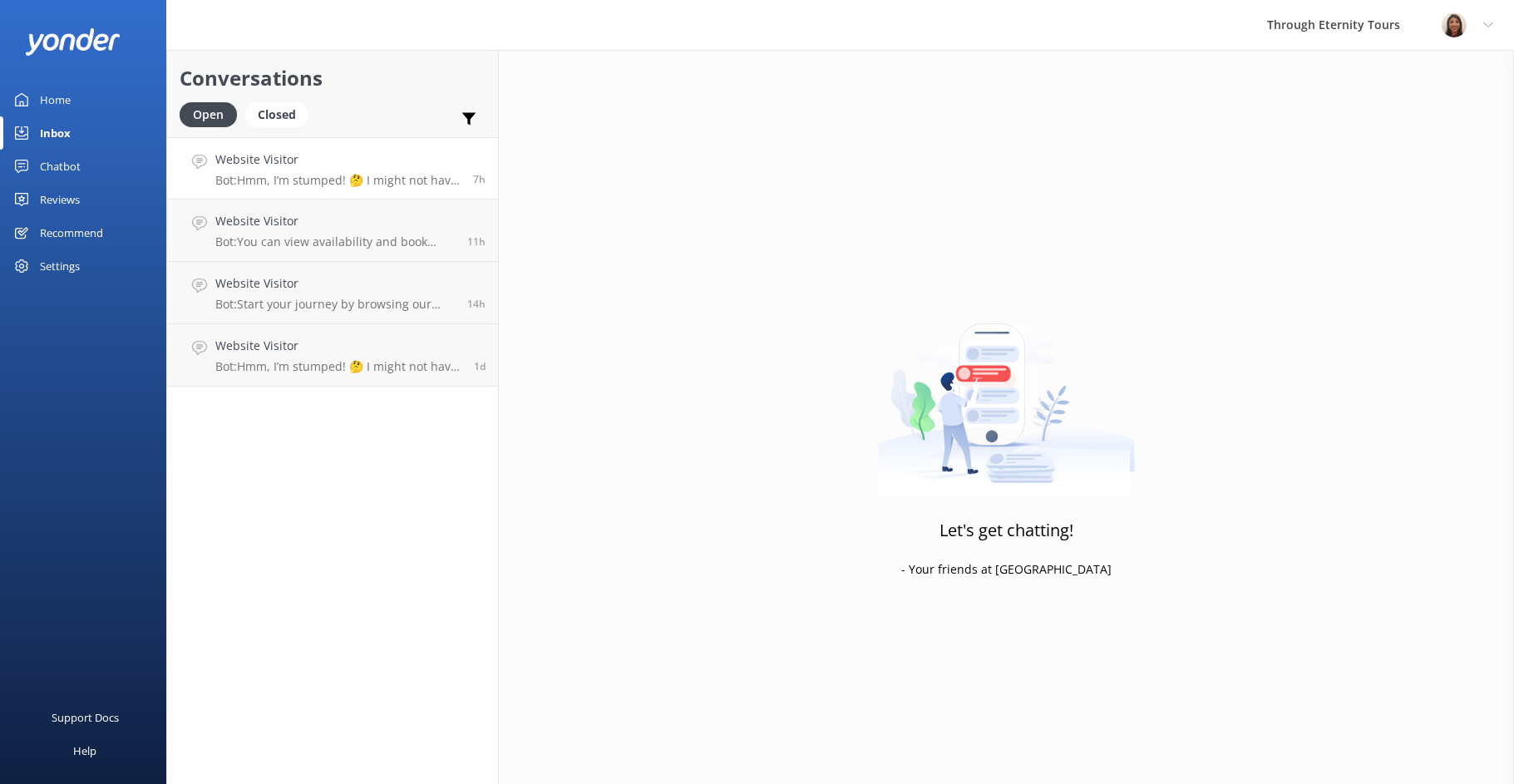
click at [286, 175] on p "Bot: Hmm, I’m stumped! 🤔 I might not have the answer to that one, but our amazi…" at bounding box center [338, 179] width 245 height 15
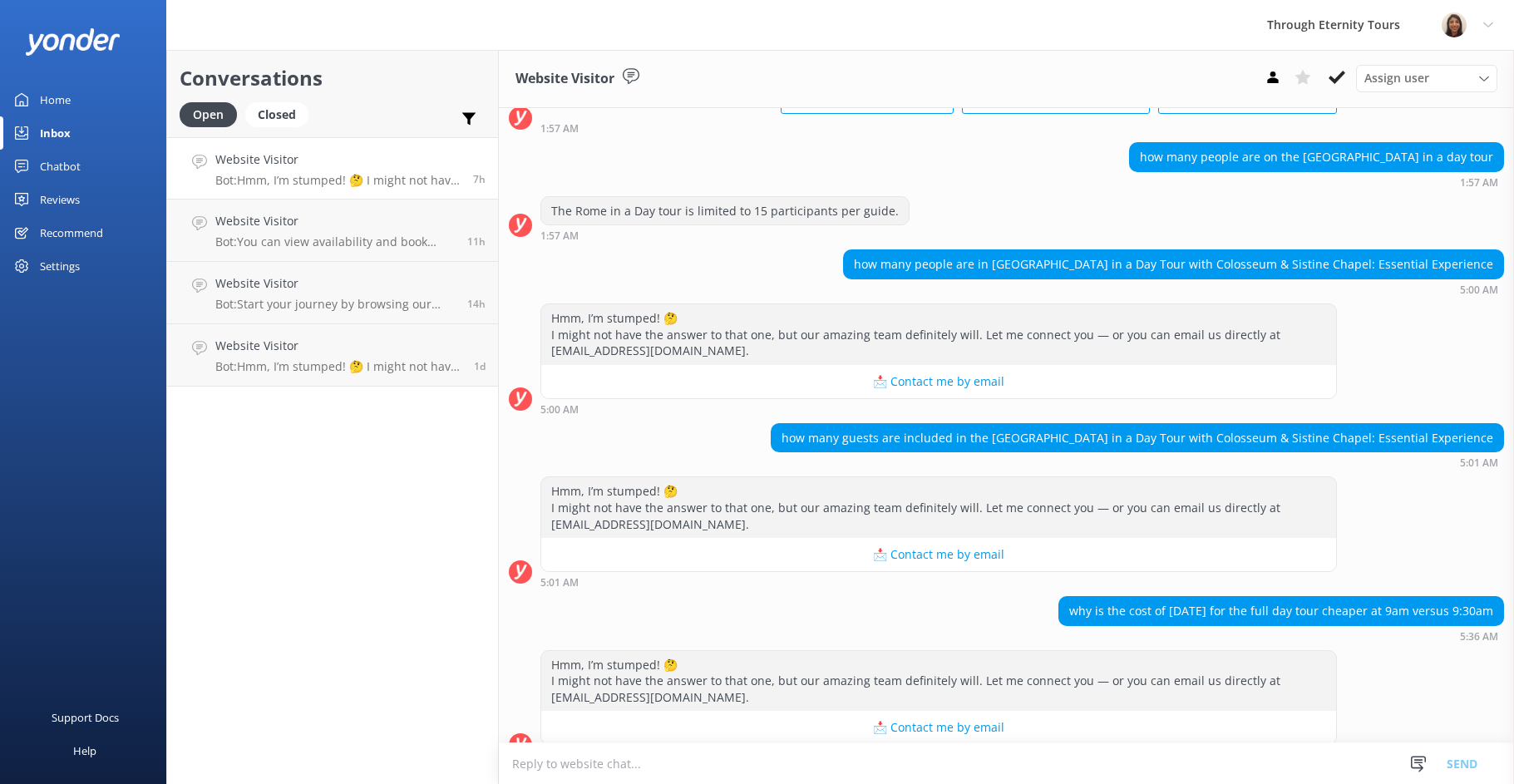
scroll to position [158, 0]
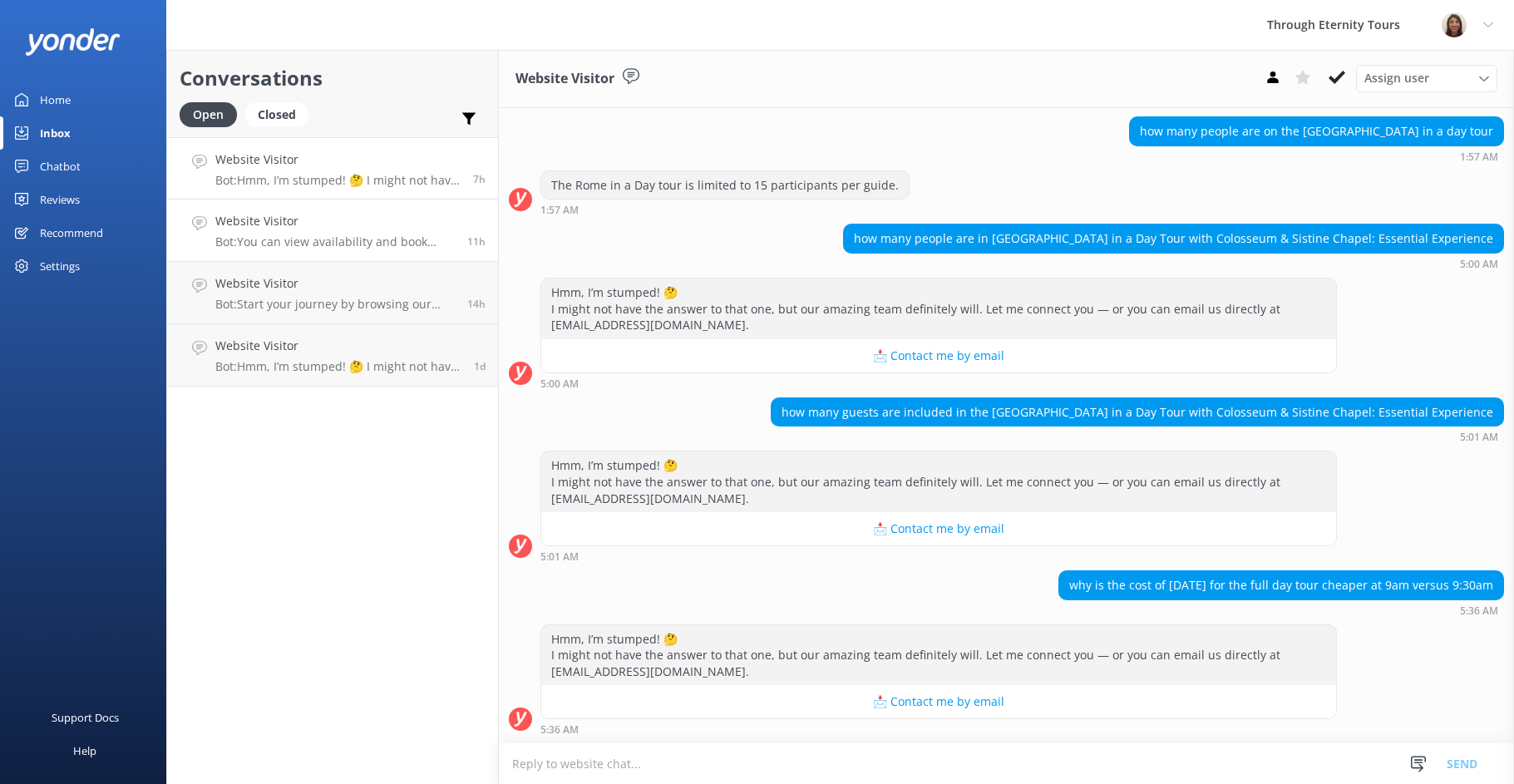
click at [344, 241] on p "Bot: You can view availability and book directly online for tours in [GEOGRAPHI…" at bounding box center [336, 241] width 240 height 15
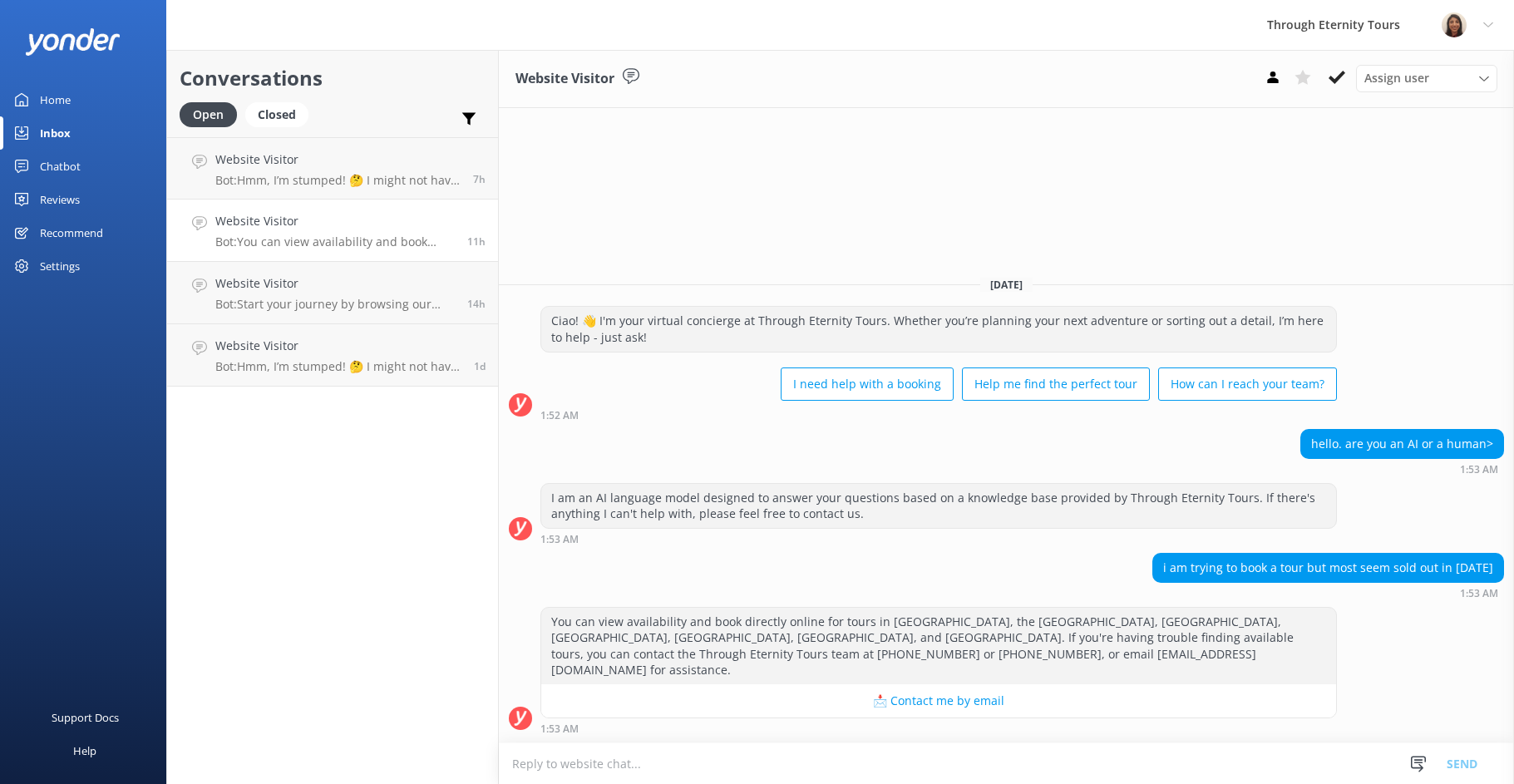
click at [711, 759] on textarea at bounding box center [1006, 763] width 1015 height 41
paste textarea "Hello, my name is [PERSON_NAME] from Through Eternity Tours. How can I assist y…"
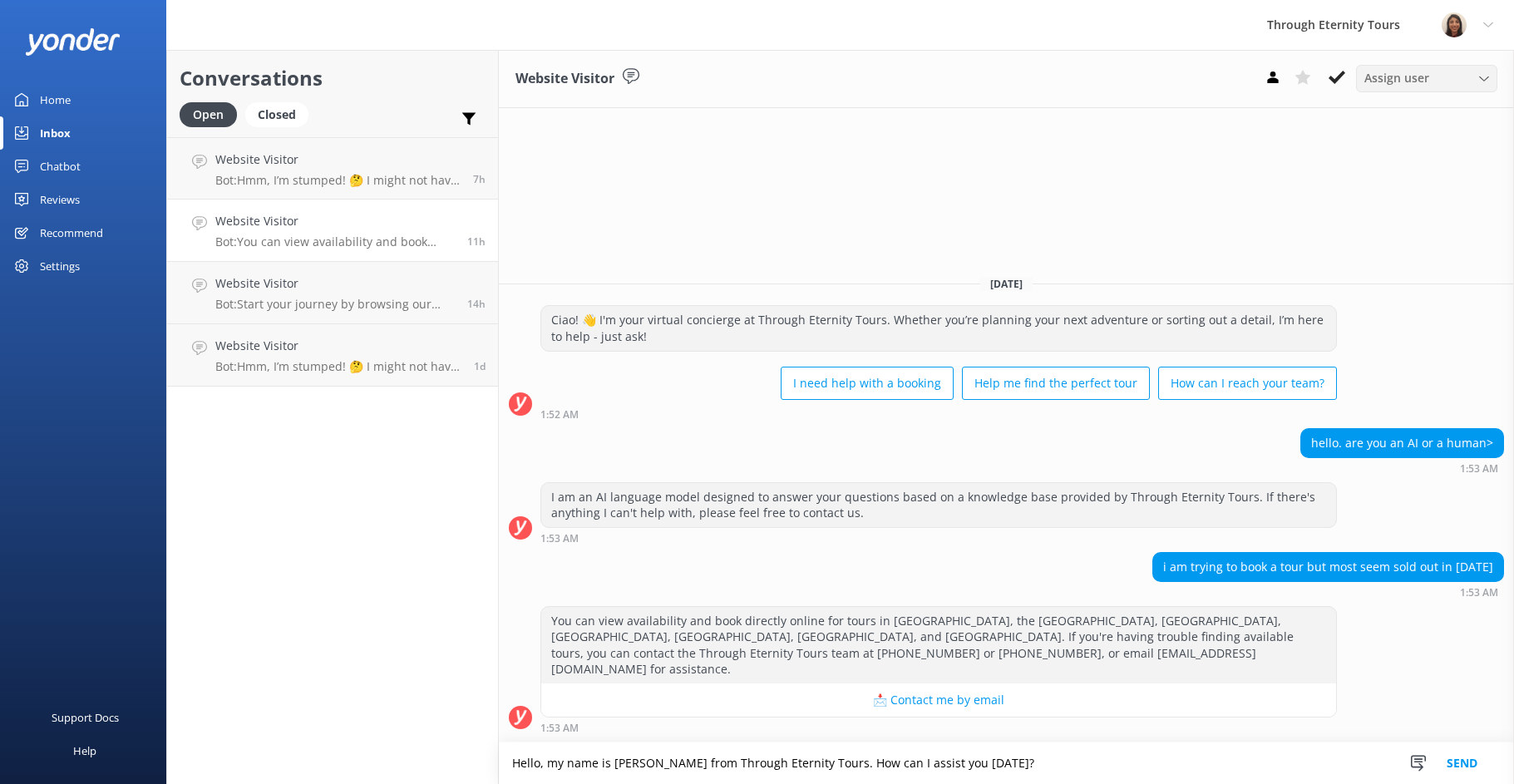
type textarea "Hello, my name is [PERSON_NAME] from Through Eternity Tours. How can I assist y…"
drag, startPoint x: 1373, startPoint y: 82, endPoint x: 1360, endPoint y: 102, distance: 23.9
click at [1373, 83] on span "Assign user" at bounding box center [1397, 78] width 65 height 18
click at [1396, 225] on link "[PERSON_NAME] [PERSON_NAME]" at bounding box center [1431, 222] width 148 height 51
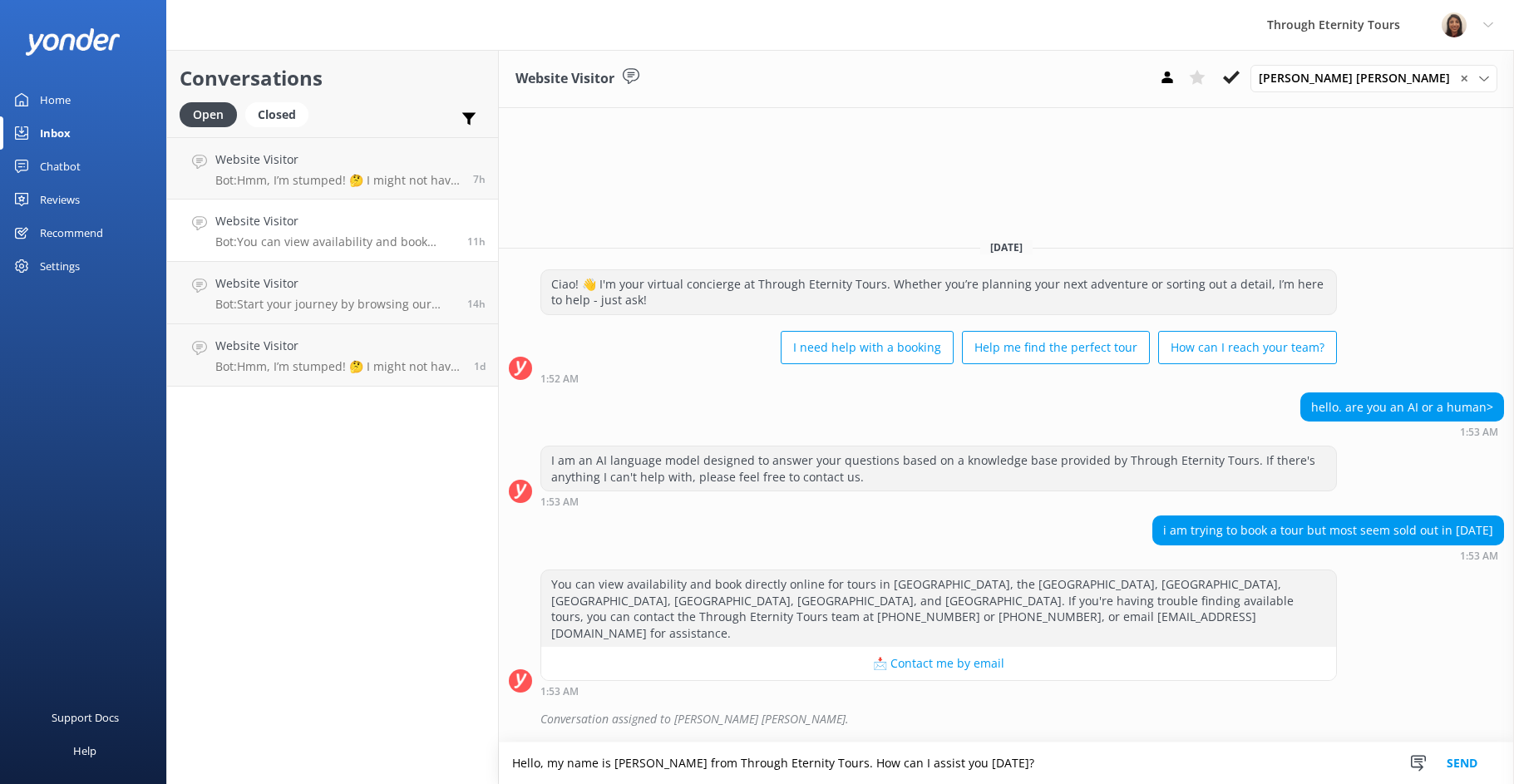
click at [1464, 768] on button "Send" at bounding box center [1462, 763] width 62 height 41
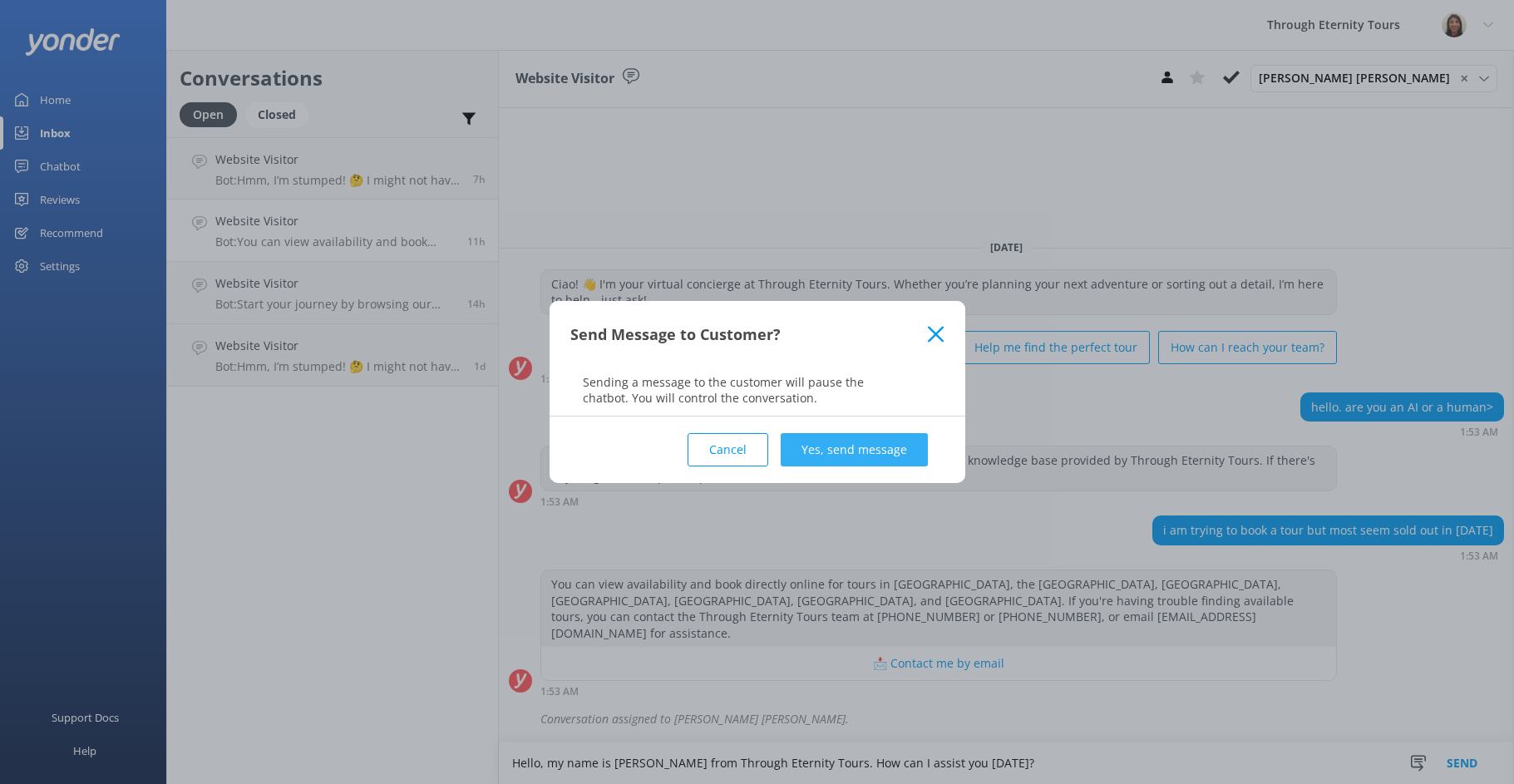
click at [901, 448] on button "Yes, send message" at bounding box center [854, 449] width 148 height 34
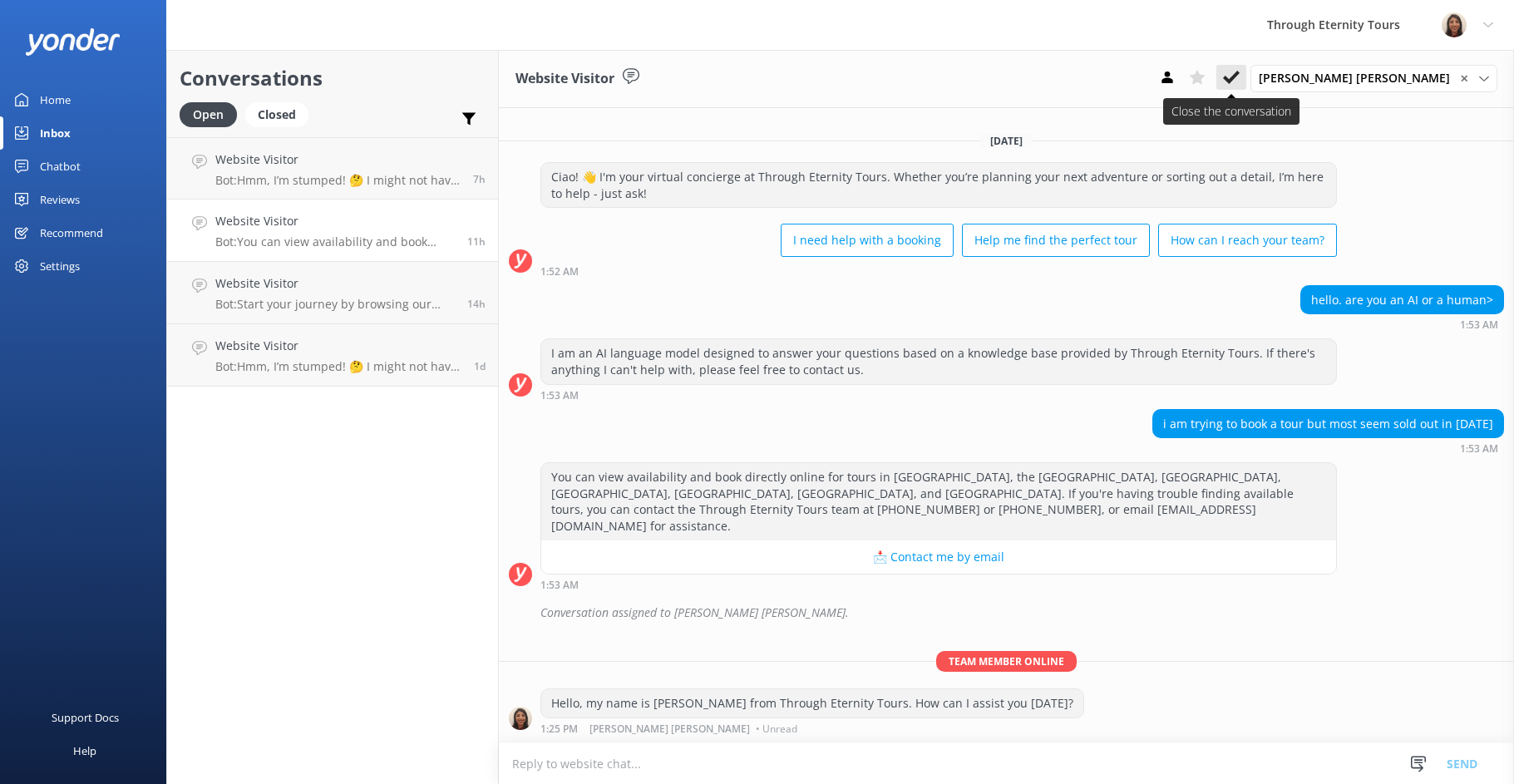
click at [1240, 79] on use at bounding box center [1231, 77] width 16 height 13
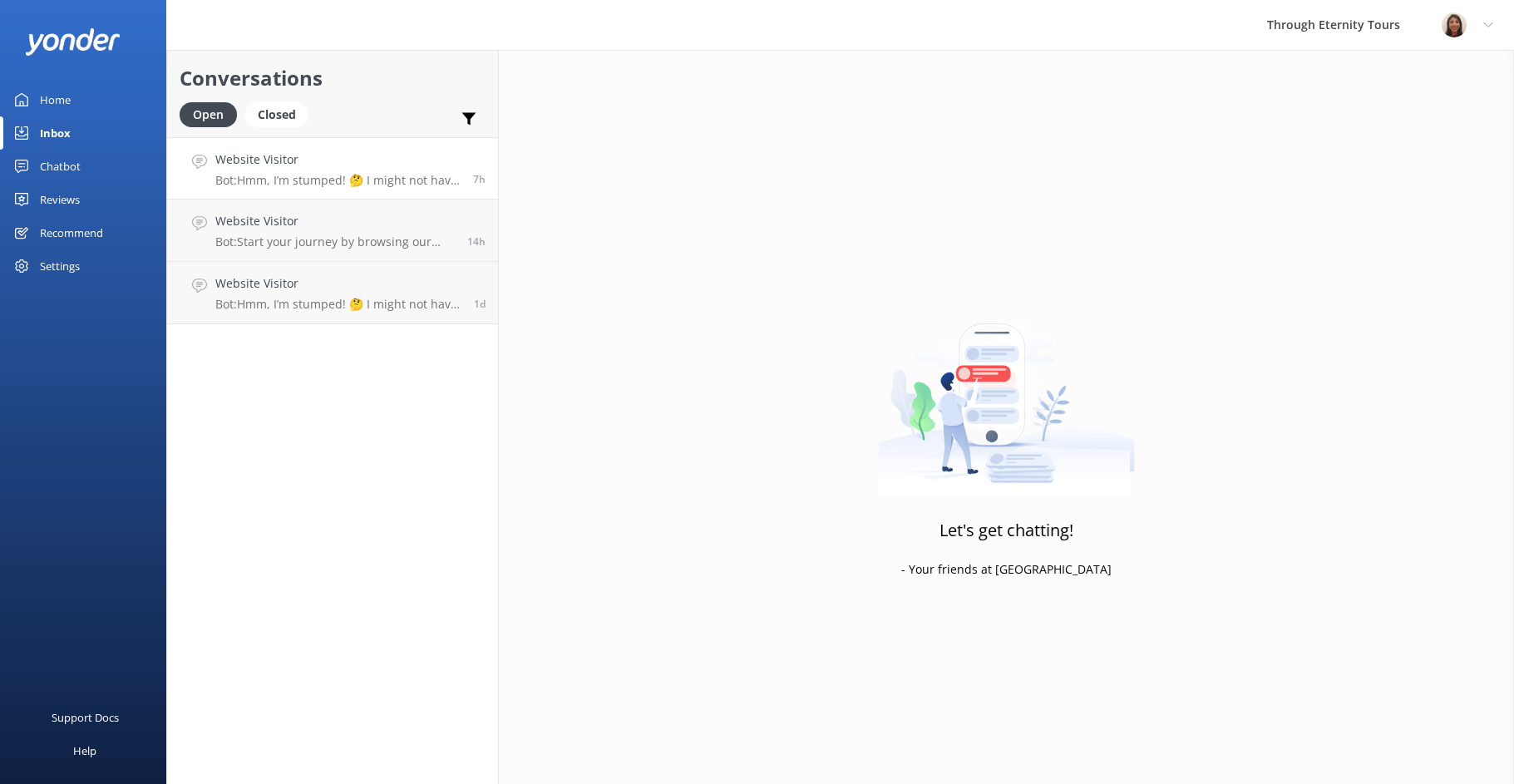
click at [414, 186] on p "Bot: Hmm, I’m stumped! 🤔 I might not have the answer to that one, but our amazi…" at bounding box center [338, 179] width 245 height 15
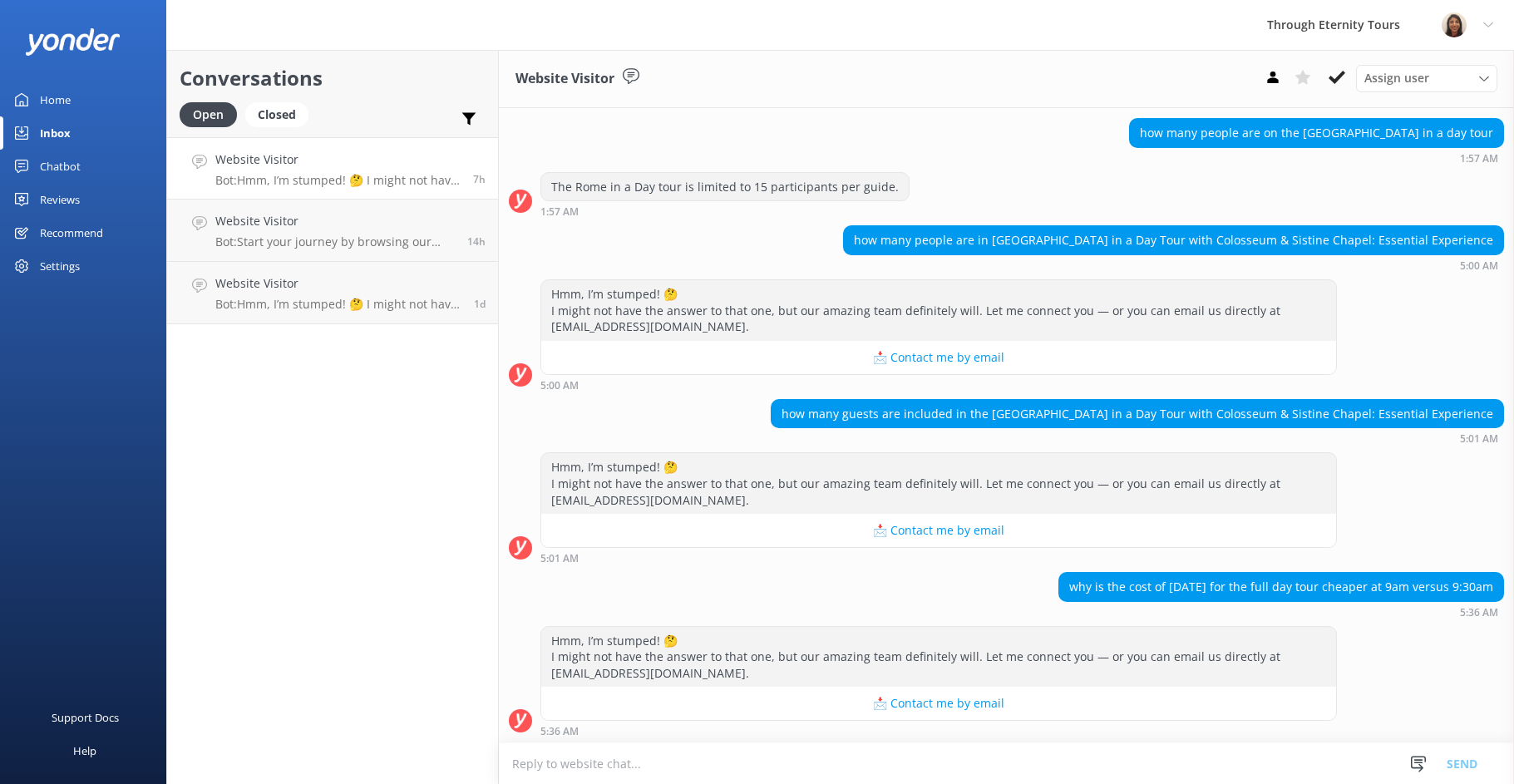
scroll to position [158, 0]
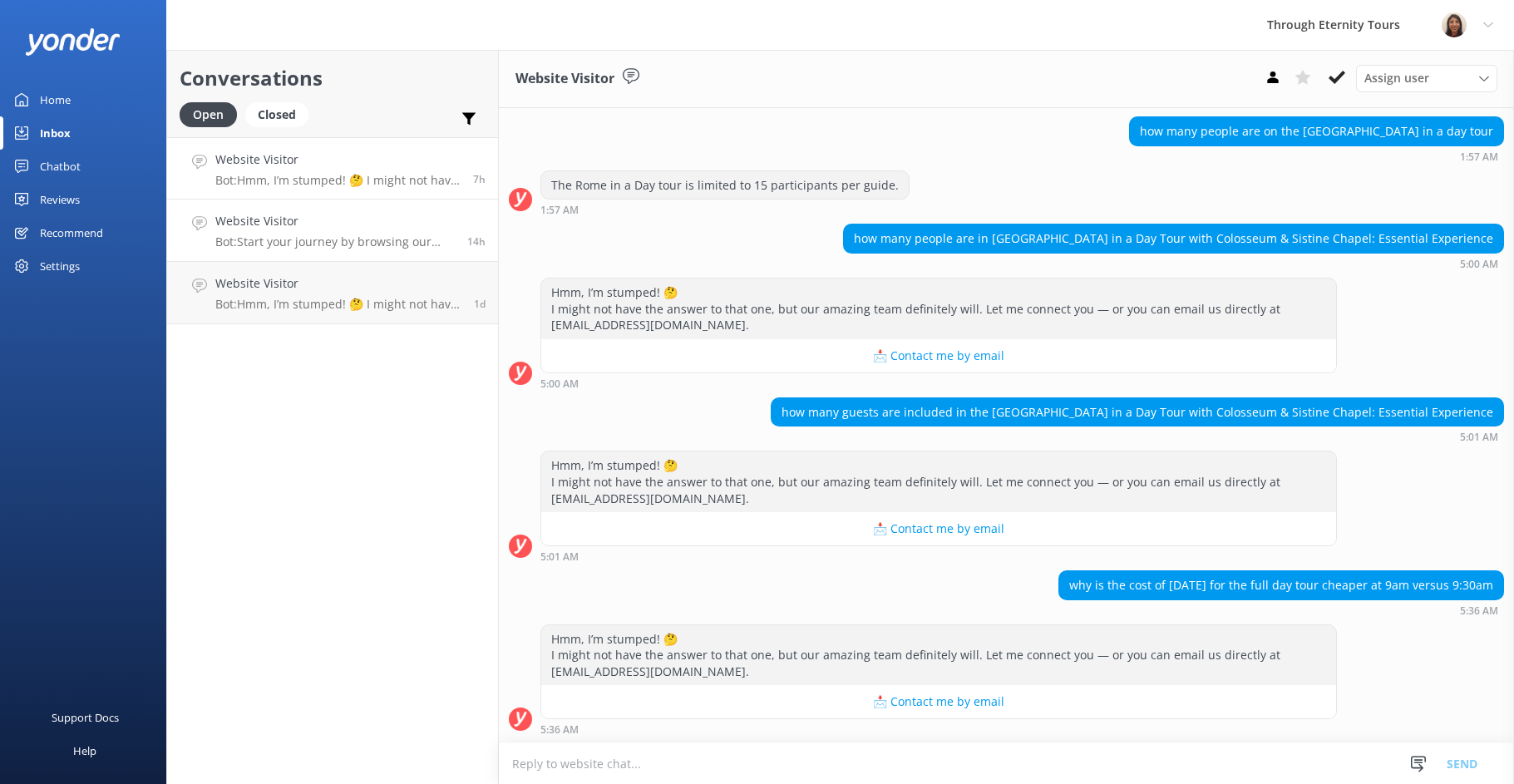
click at [242, 216] on h4 "Website Visitor" at bounding box center [336, 221] width 240 height 18
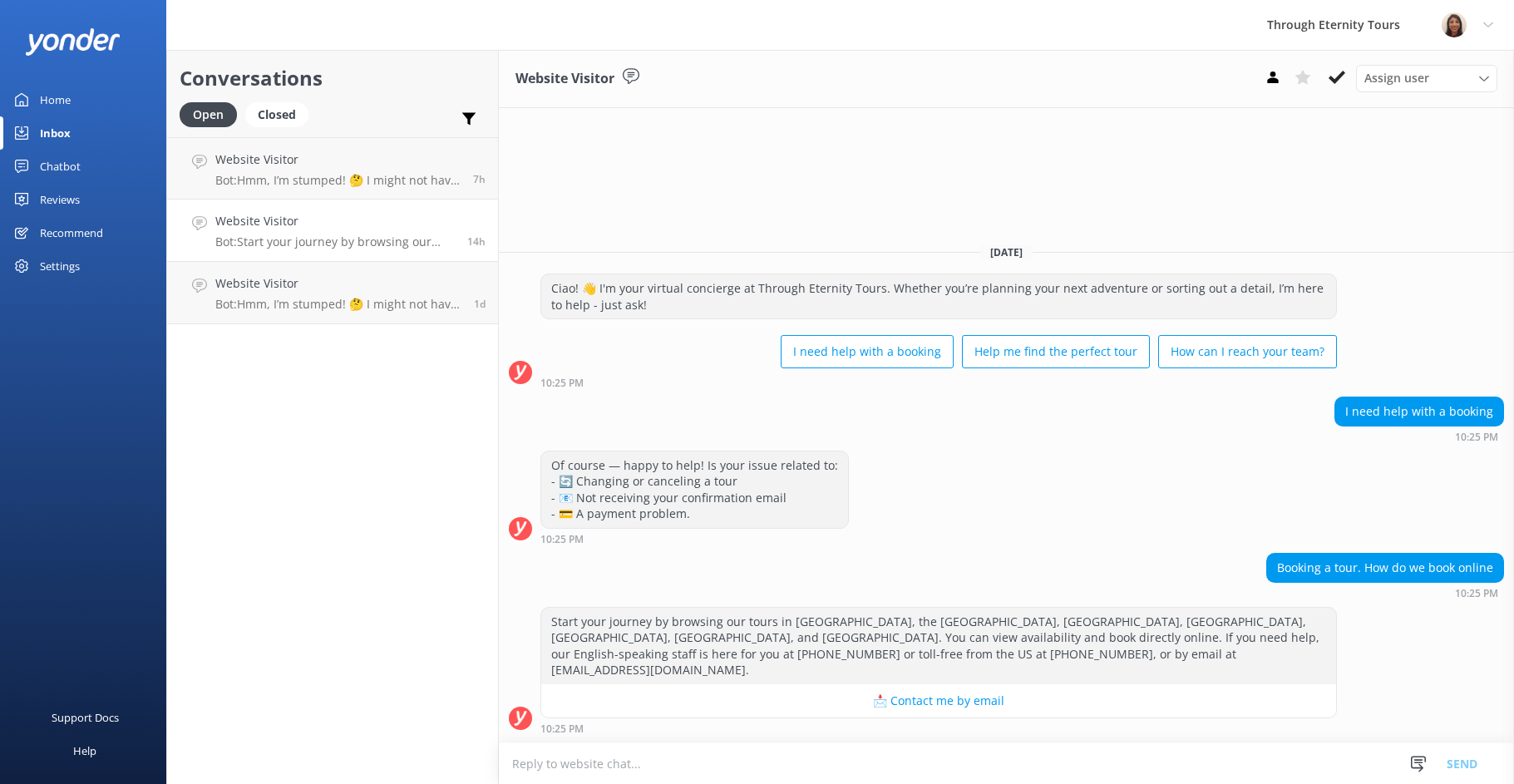
click at [1097, 762] on textarea at bounding box center [1006, 763] width 1015 height 41
type textarea "Hello, my name is [PERSON_NAME] from Through Eternity Tours. How can I assist y…"
click at [1409, 79] on span "Assign user" at bounding box center [1397, 78] width 65 height 18
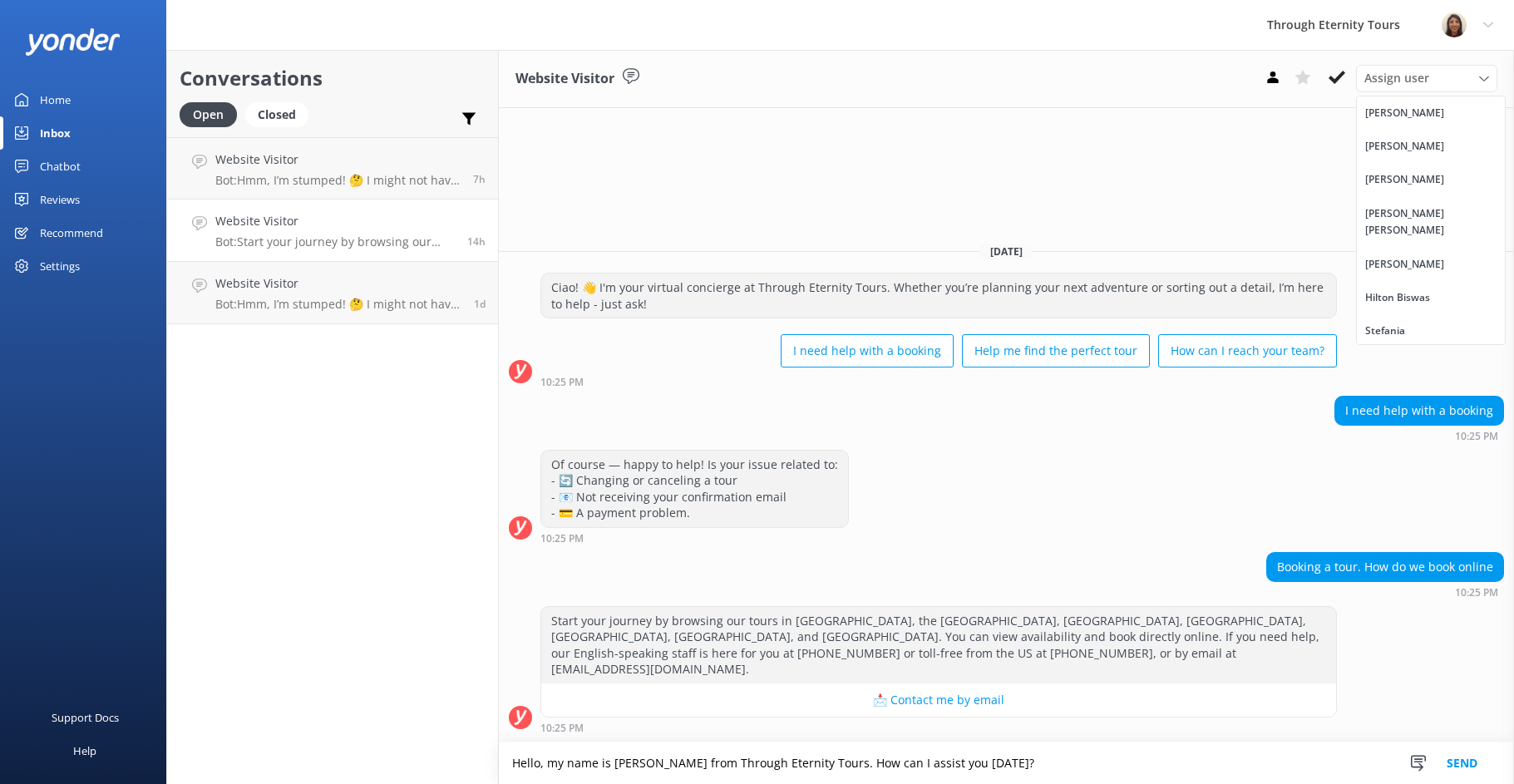
drag, startPoint x: 1412, startPoint y: 220, endPoint x: 1408, endPoint y: 228, distance: 8.9
click at [1412, 220] on div "[PERSON_NAME] [PERSON_NAME]" at bounding box center [1431, 223] width 131 height 34
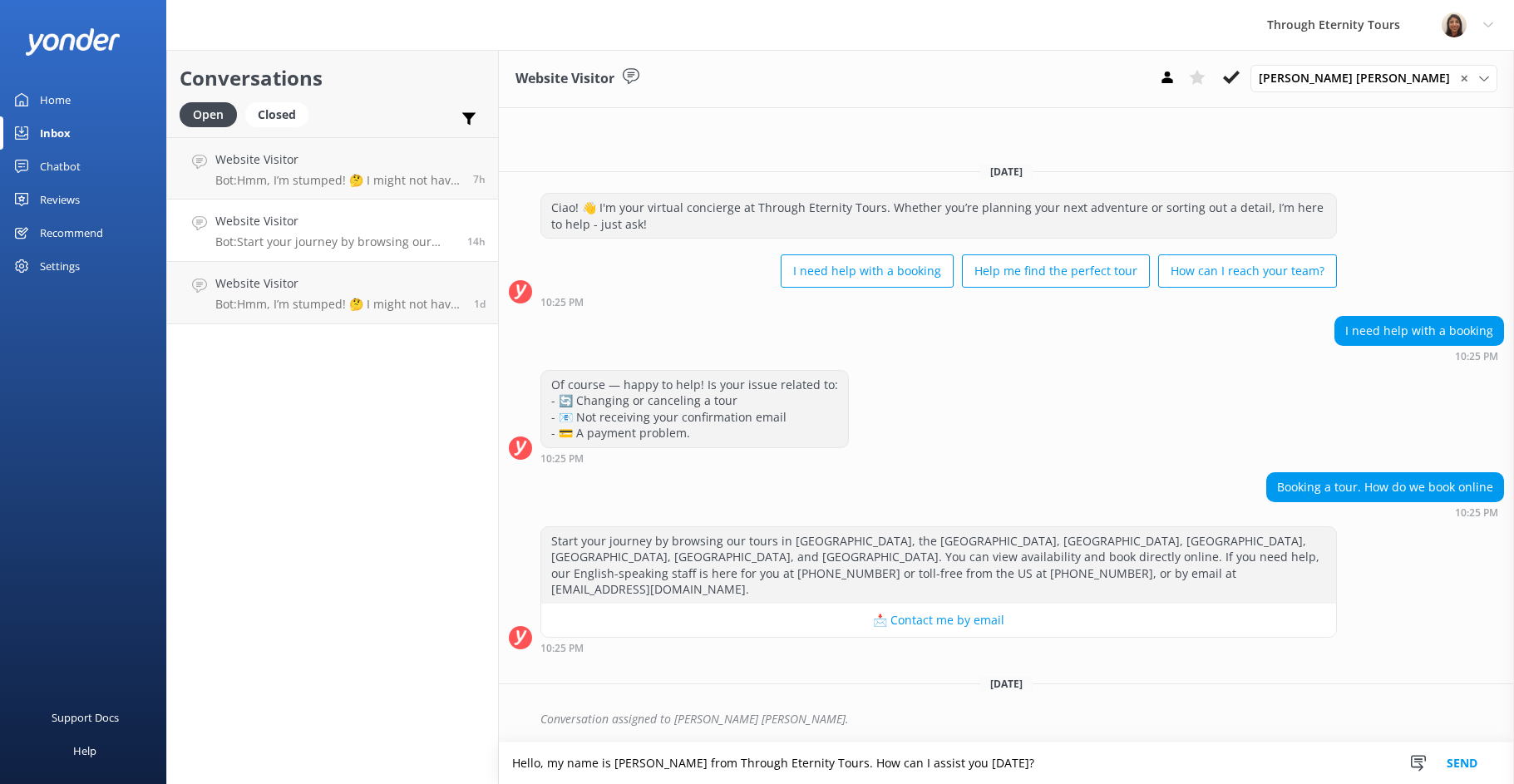
click at [1440, 757] on button "Send" at bounding box center [1462, 763] width 62 height 41
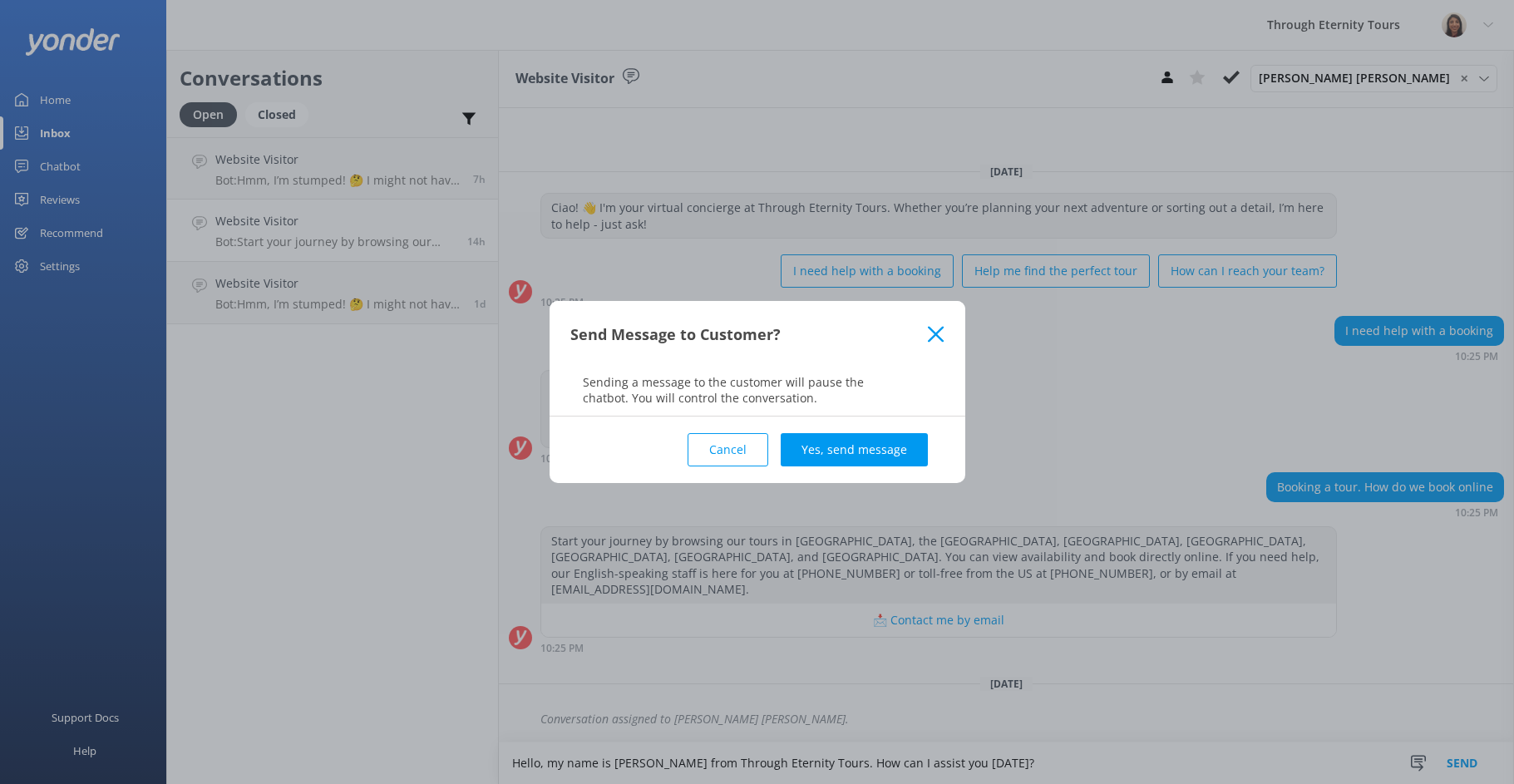
click at [863, 436] on button "Yes, send message" at bounding box center [854, 449] width 148 height 34
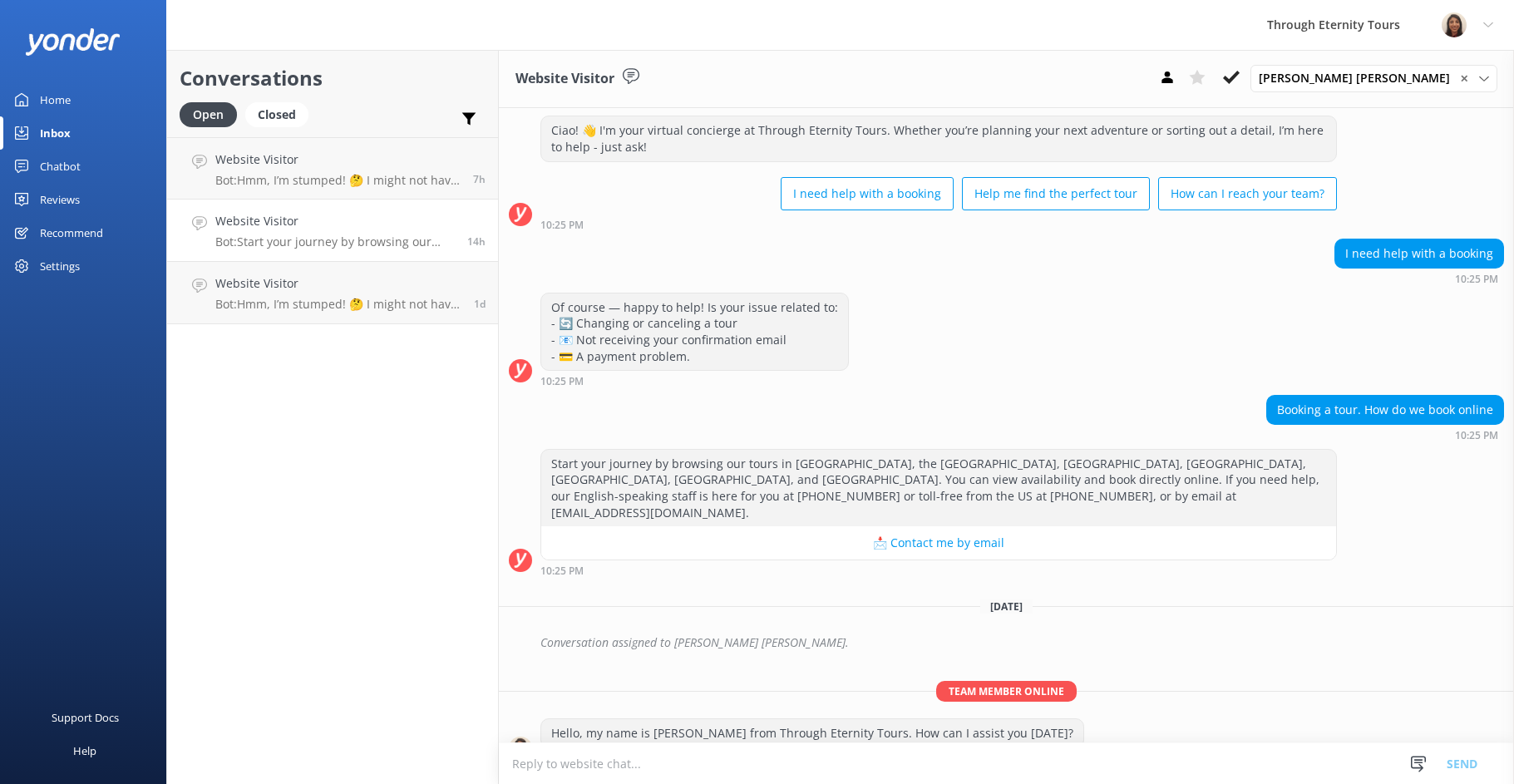
scroll to position [48, 0]
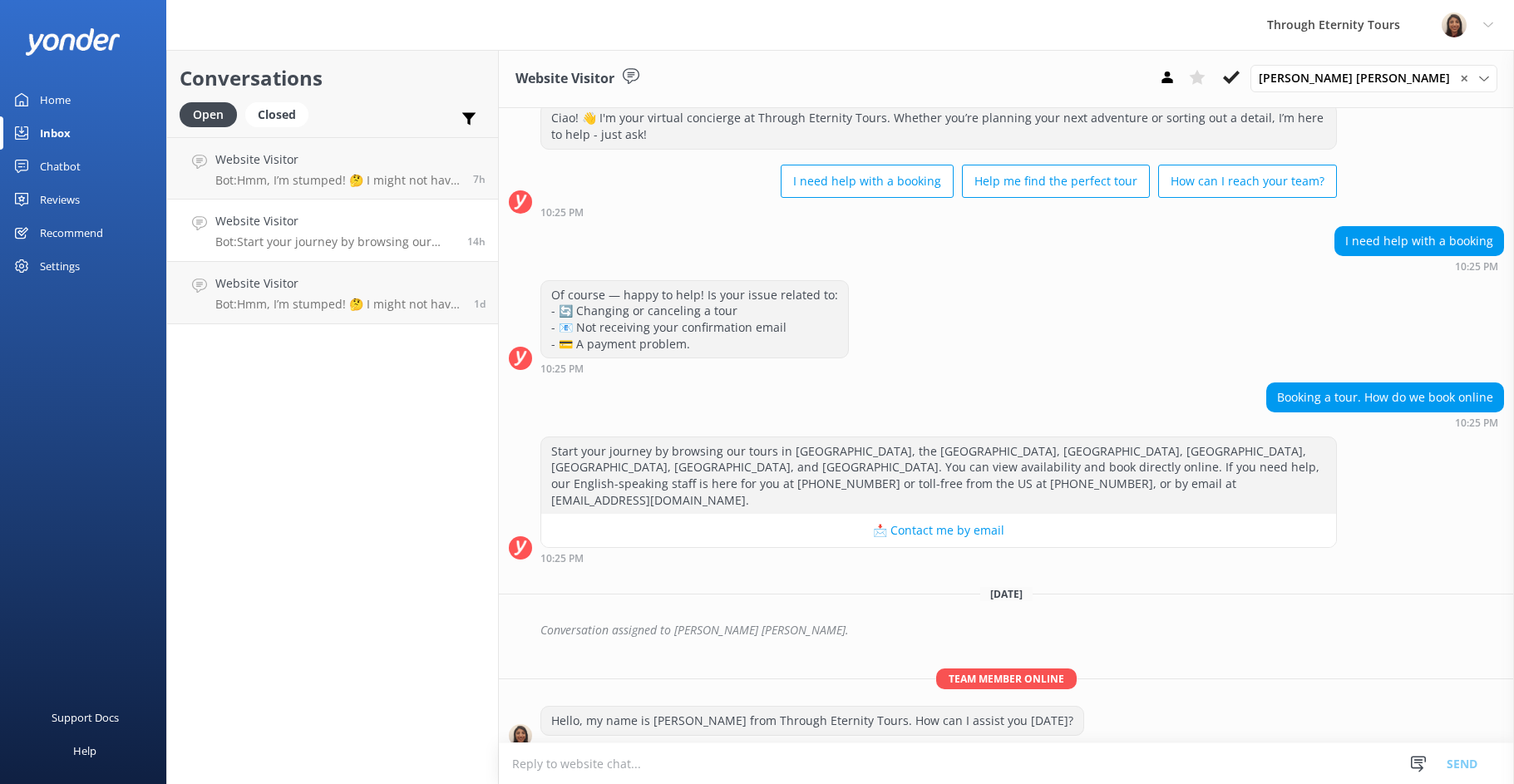
click at [1247, 75] on button at bounding box center [1231, 77] width 30 height 25
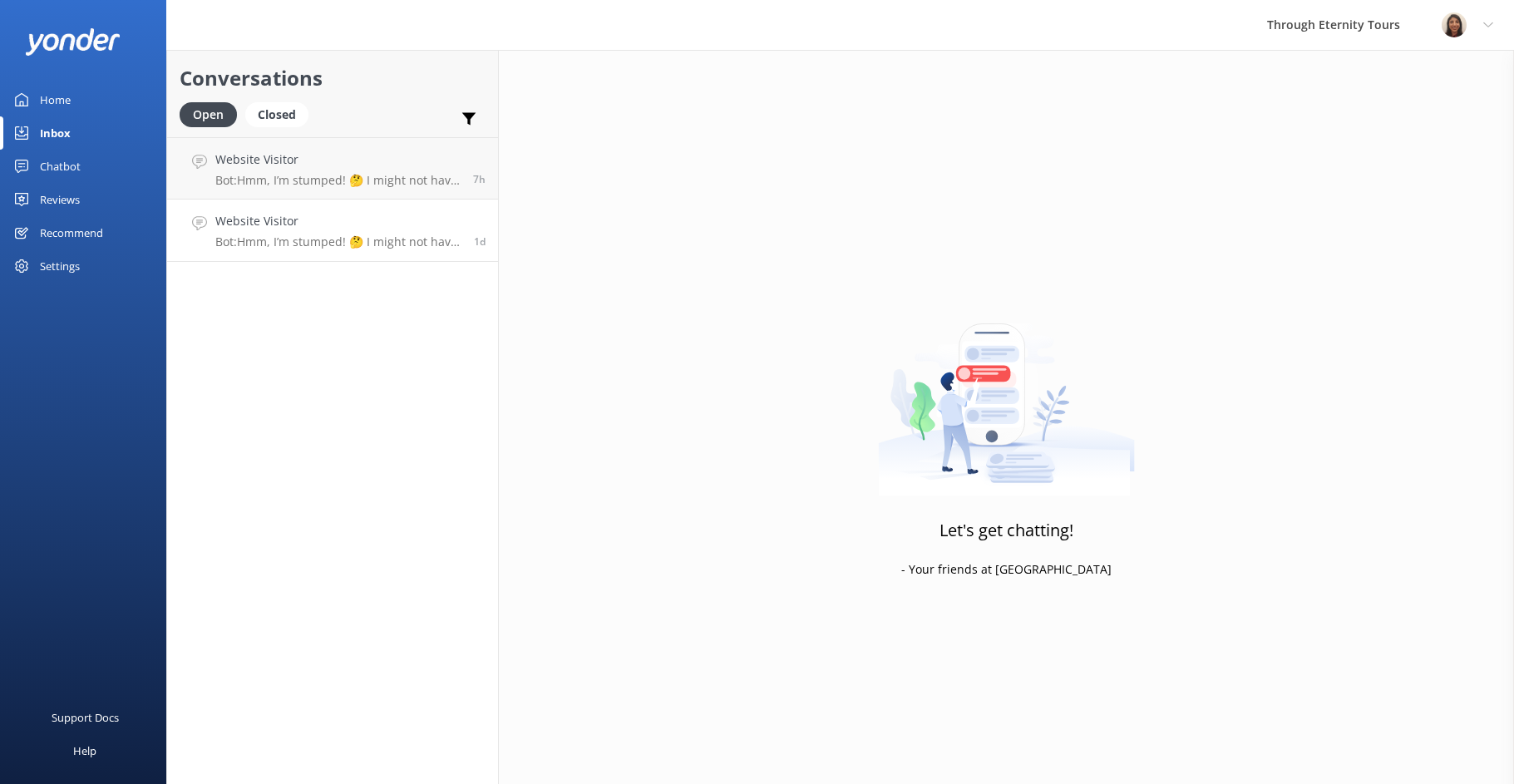
drag, startPoint x: 334, startPoint y: 248, endPoint x: 320, endPoint y: 267, distance: 23.6
click at [334, 248] on p "Bot: Hmm, I’m stumped! 🤔 I might not have the answer to that one, but our amazi…" at bounding box center [338, 241] width 246 height 15
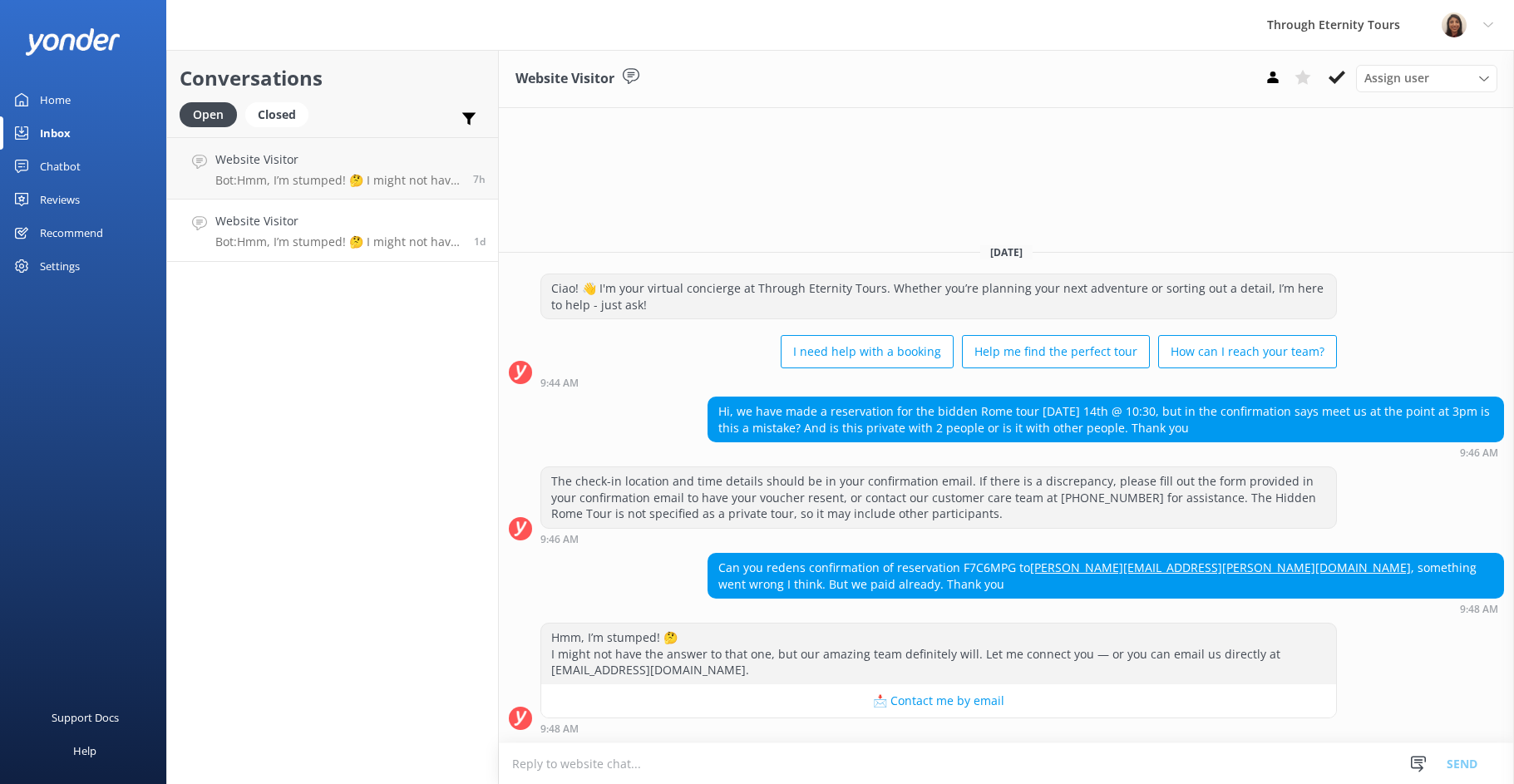
click at [979, 565] on div "Can you redens confirmation of reservation F7C6MPG to [PERSON_NAME][EMAIL_ADDRE…" at bounding box center [1105, 575] width 795 height 44
copy div "F7C6MPG"
click at [982, 591] on div "Can you redens confirmation of reservation F7C6MPG to [PERSON_NAME][EMAIL_ADDRE…" at bounding box center [1105, 575] width 795 height 44
copy link "[PERSON_NAME][EMAIL_ADDRESS][PERSON_NAME][DOMAIN_NAME]"
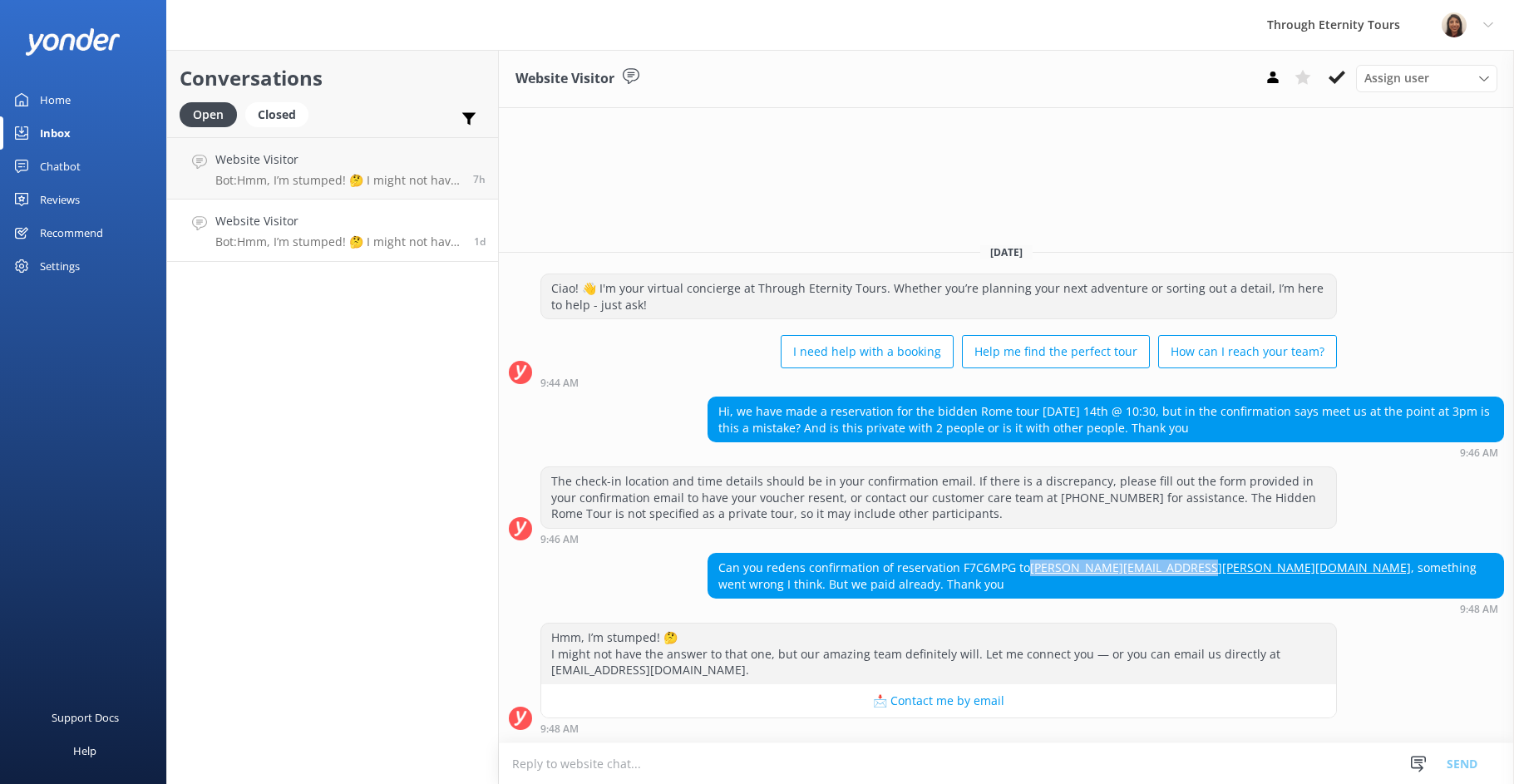
drag, startPoint x: 1295, startPoint y: 413, endPoint x: 1277, endPoint y: 426, distance: 22.2
click at [1277, 426] on div "Hi, we have made a reservation for the bidden Rome tour [DATE] 14th @ 10:30, bu…" at bounding box center [1105, 419] width 795 height 44
click at [942, 761] on textarea at bounding box center [1006, 763] width 1015 height 41
paste textarea "Hello, my name is [PERSON_NAME] from Through Eternity Tours. Thank you for your…"
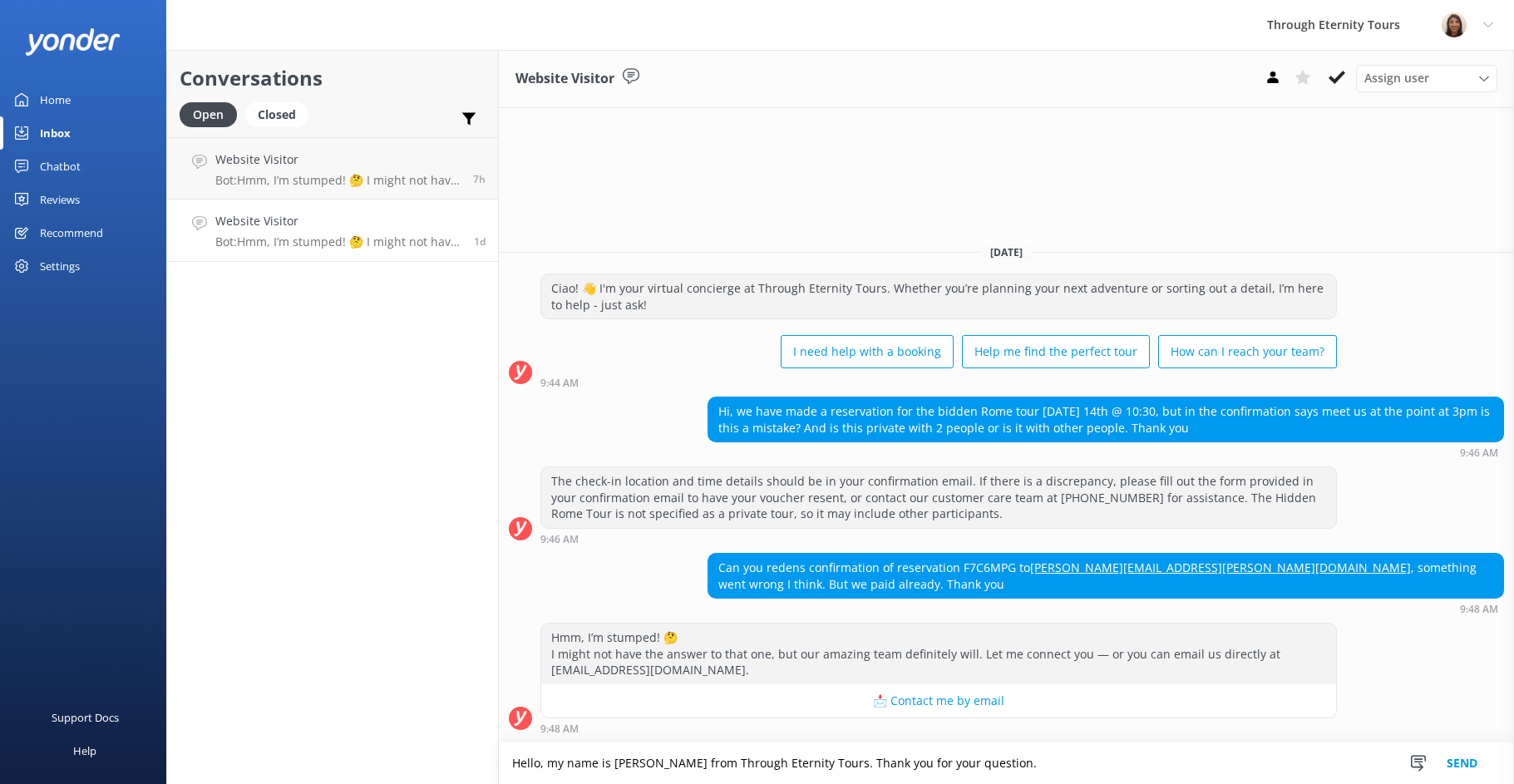
scroll to position [3, 0]
click at [1448, 66] on div "Assign user [PERSON_NAME] [PERSON_NAME] [PERSON_NAME] Nadya Oks [PERSON_NAME] […" at bounding box center [1427, 78] width 141 height 27
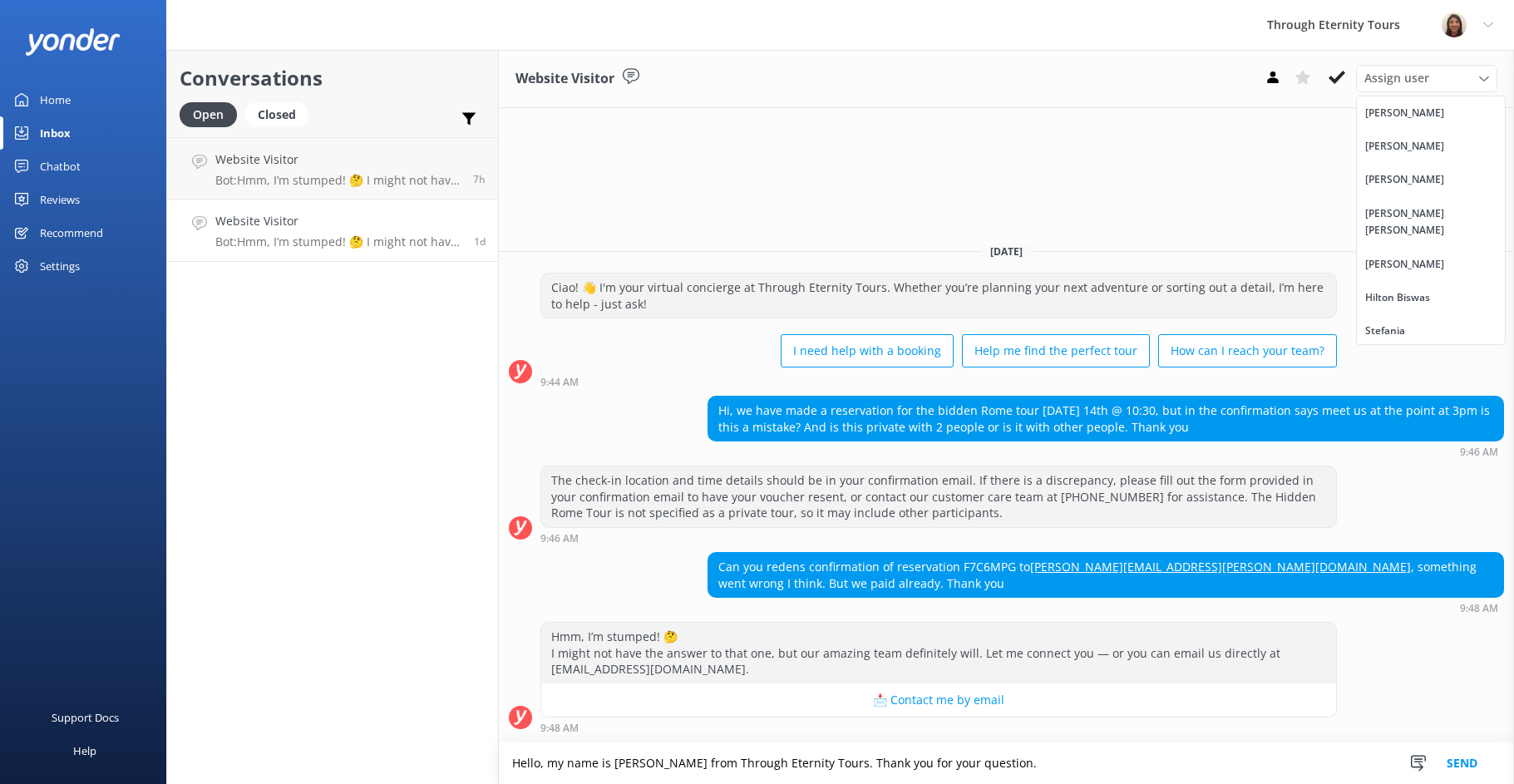
click at [1396, 208] on div "[PERSON_NAME] [PERSON_NAME]" at bounding box center [1431, 223] width 131 height 34
click at [1013, 759] on textarea "Hello, my name is [PERSON_NAME] from Through Eternity Tours. Thank you for your…" at bounding box center [1006, 763] width 1015 height 41
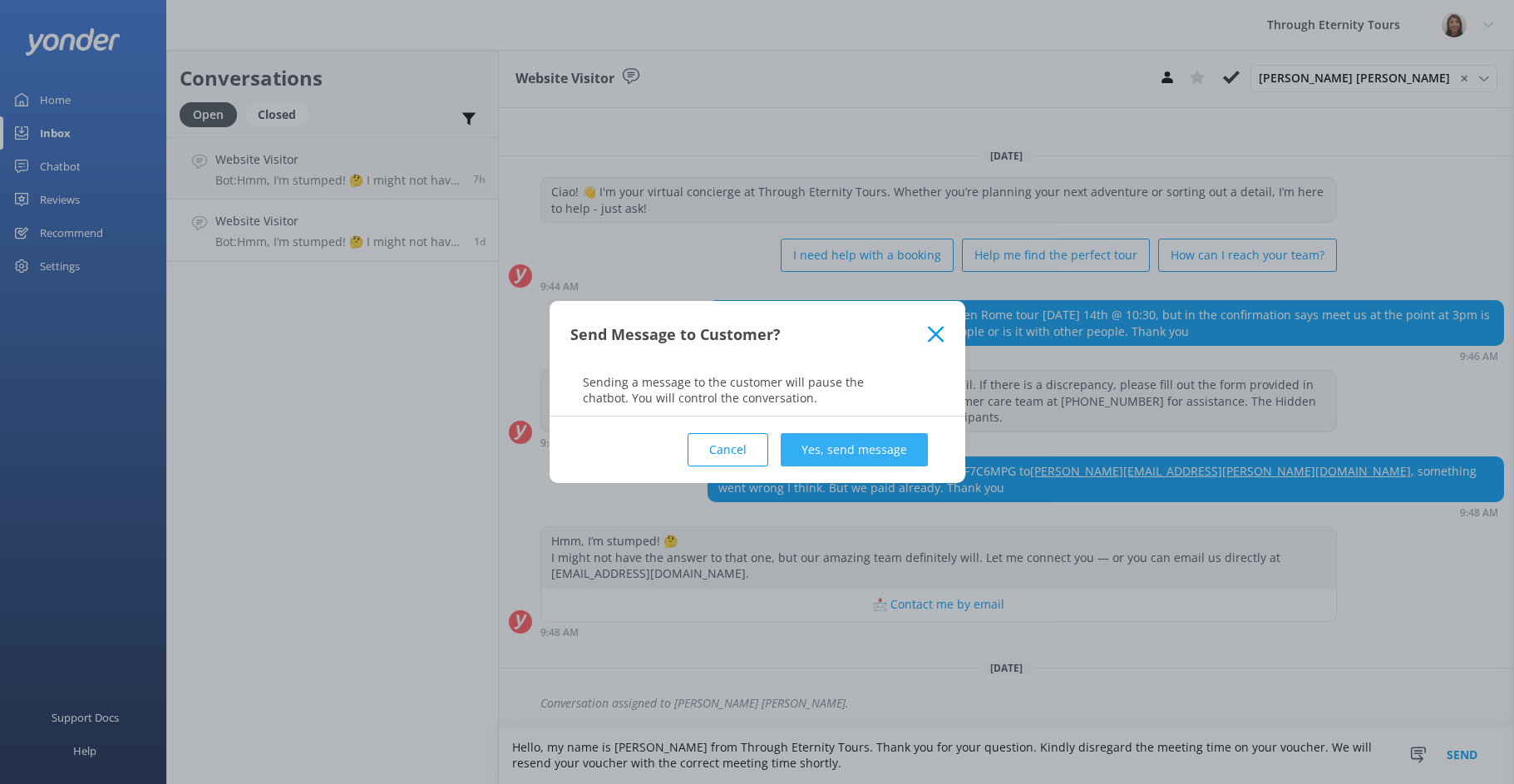
type textarea "Hello, my name is [PERSON_NAME] from Through Eternity Tours. Thank you for your…"
drag, startPoint x: 891, startPoint y: 449, endPoint x: 862, endPoint y: 449, distance: 29.0
click at [891, 449] on button "Yes, send message" at bounding box center [854, 449] width 148 height 34
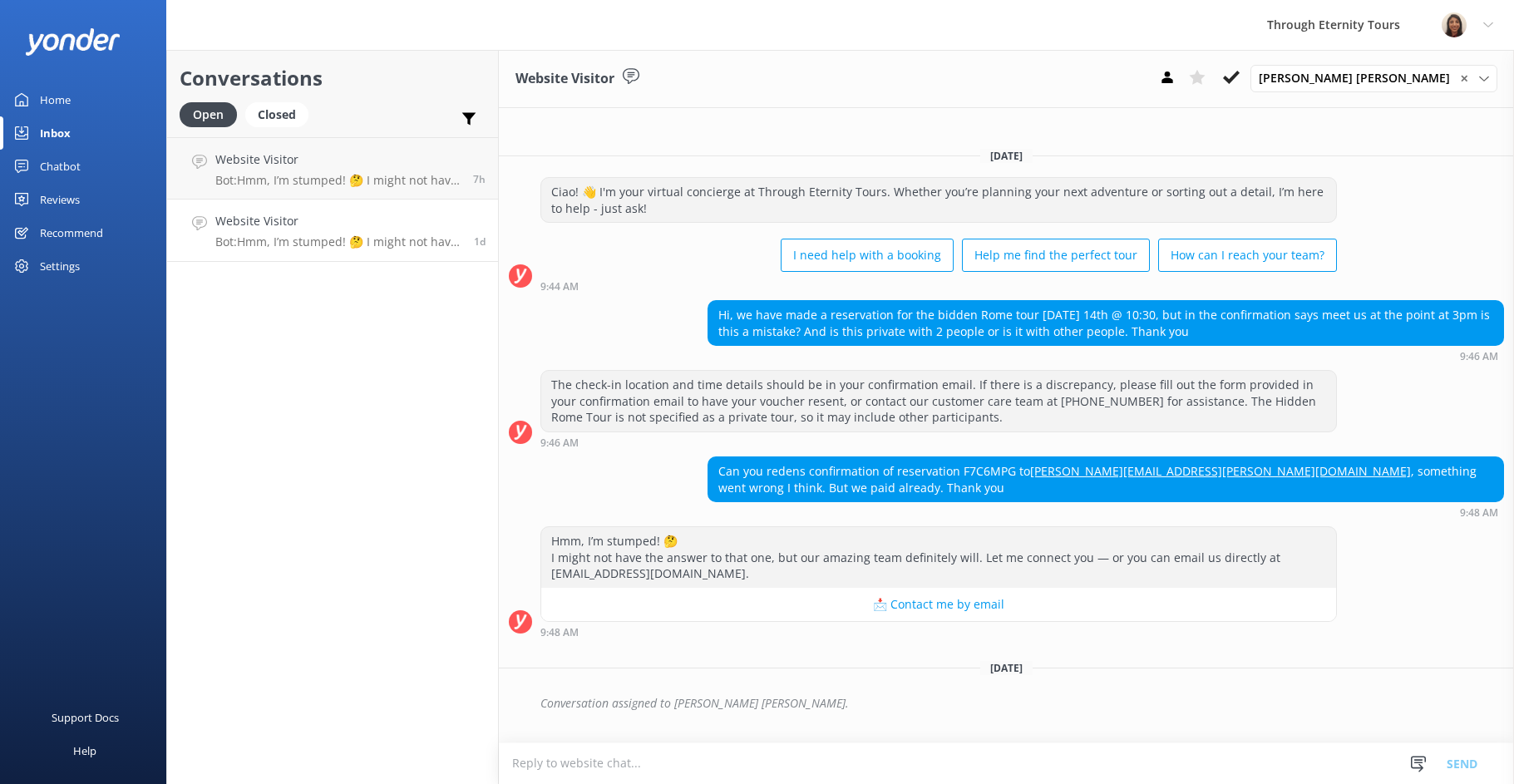
scroll to position [0, 0]
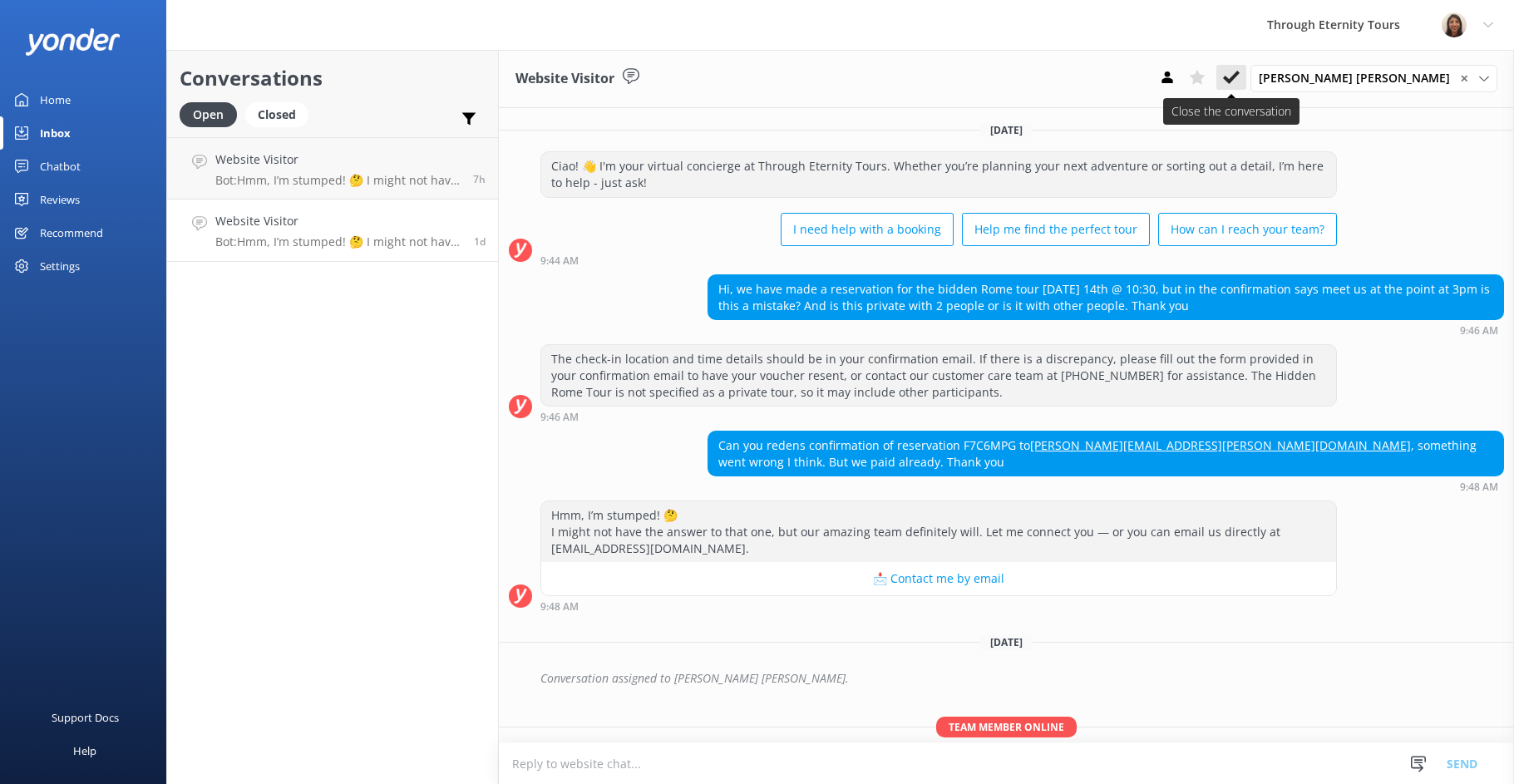
click at [1240, 78] on use at bounding box center [1231, 77] width 16 height 13
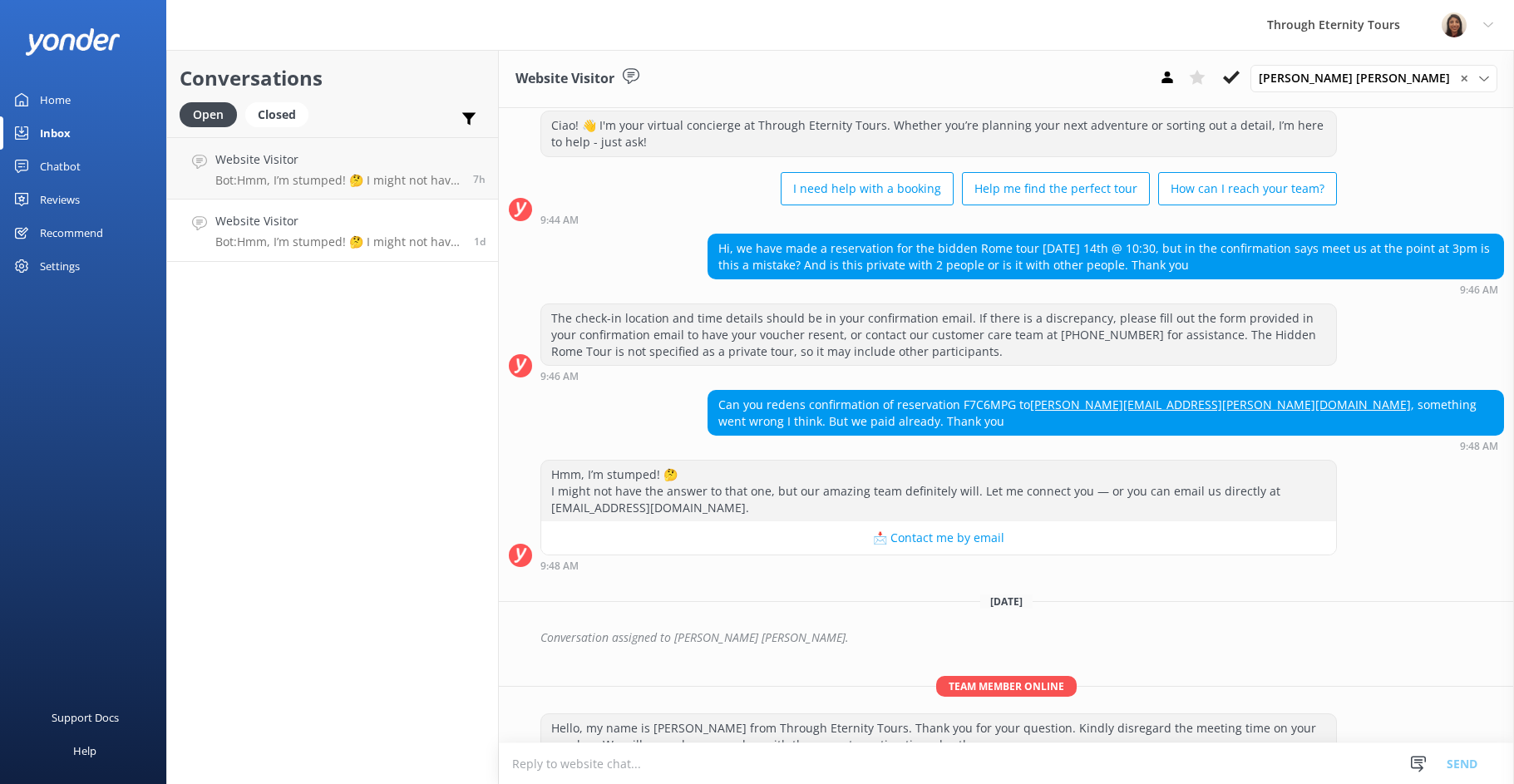
scroll to position [80, 0]
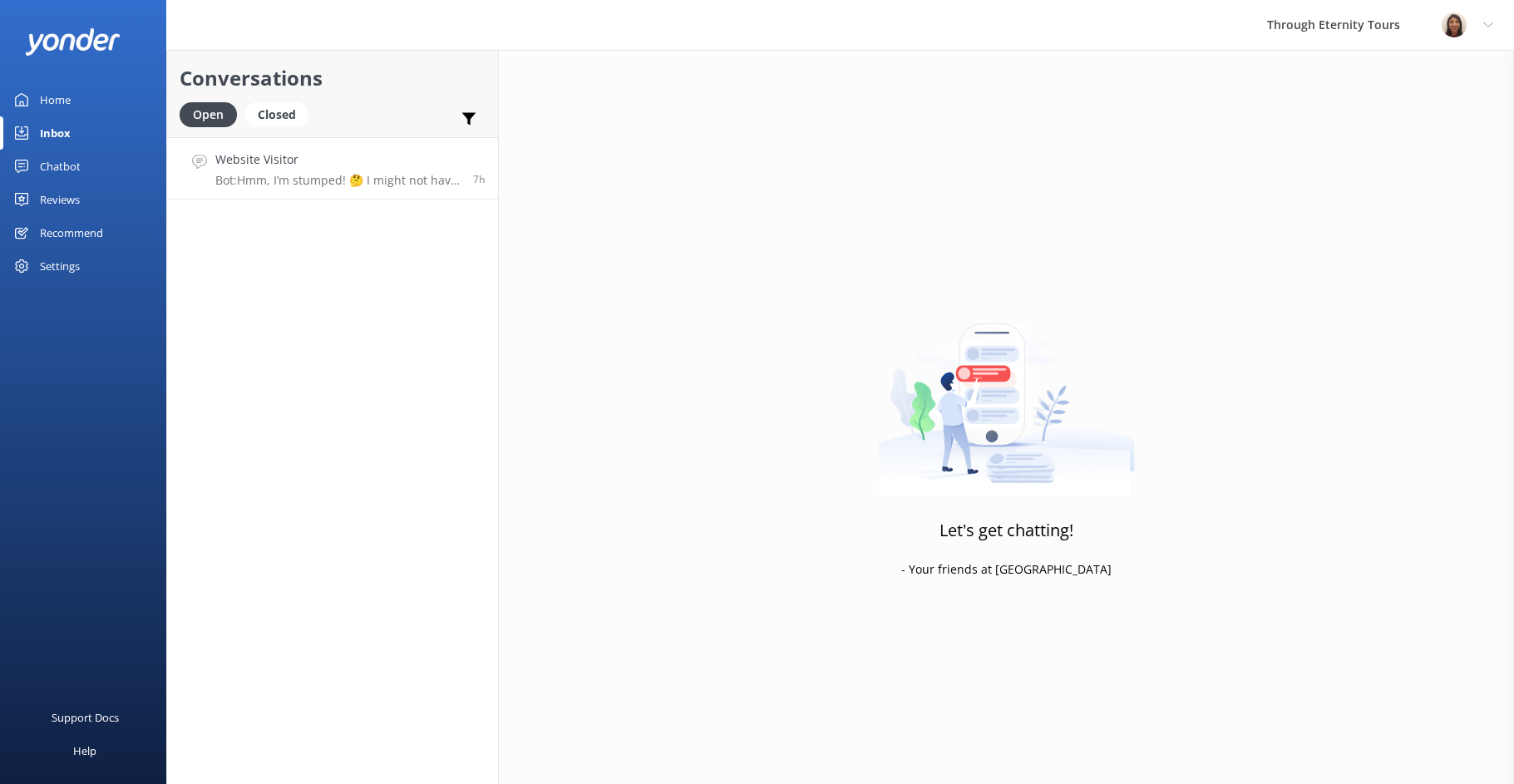
click at [356, 163] on h4 "Website Visitor" at bounding box center [338, 159] width 245 height 18
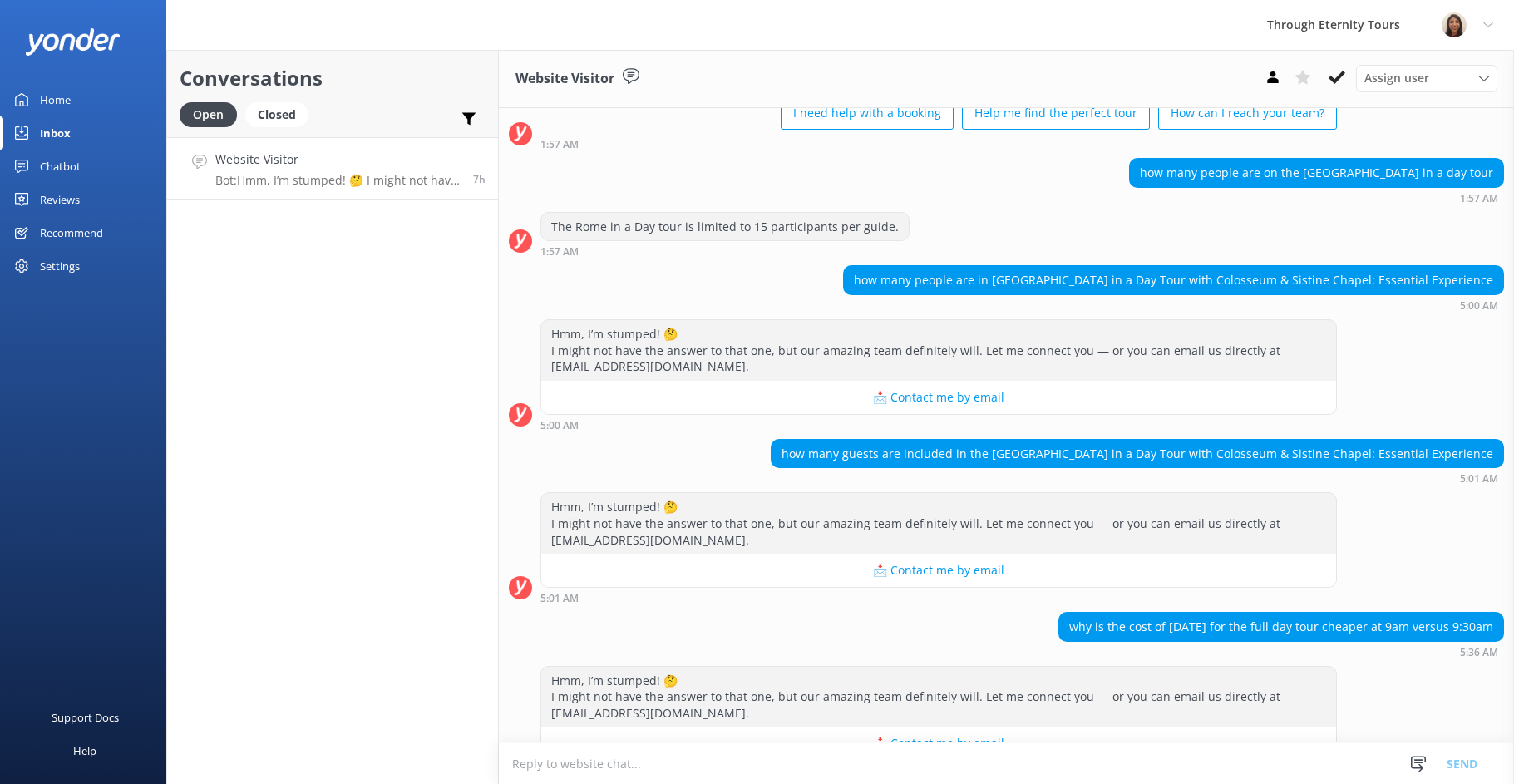
scroll to position [158, 0]
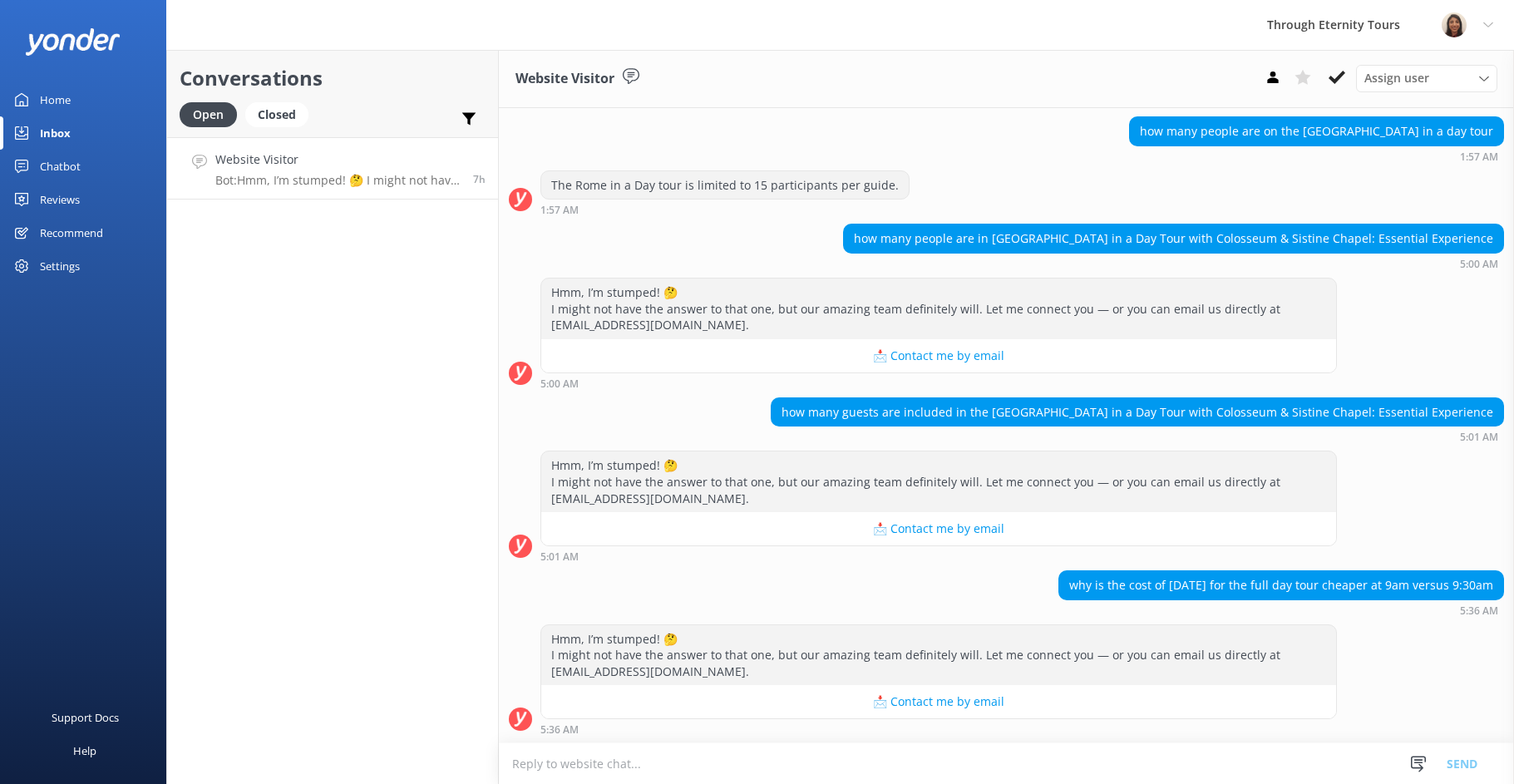
click at [788, 768] on textarea at bounding box center [1006, 763] width 1015 height 41
paste textarea "Hello, my name is [PERSON_NAME] from Through Eternity Tours. Thank you for your…"
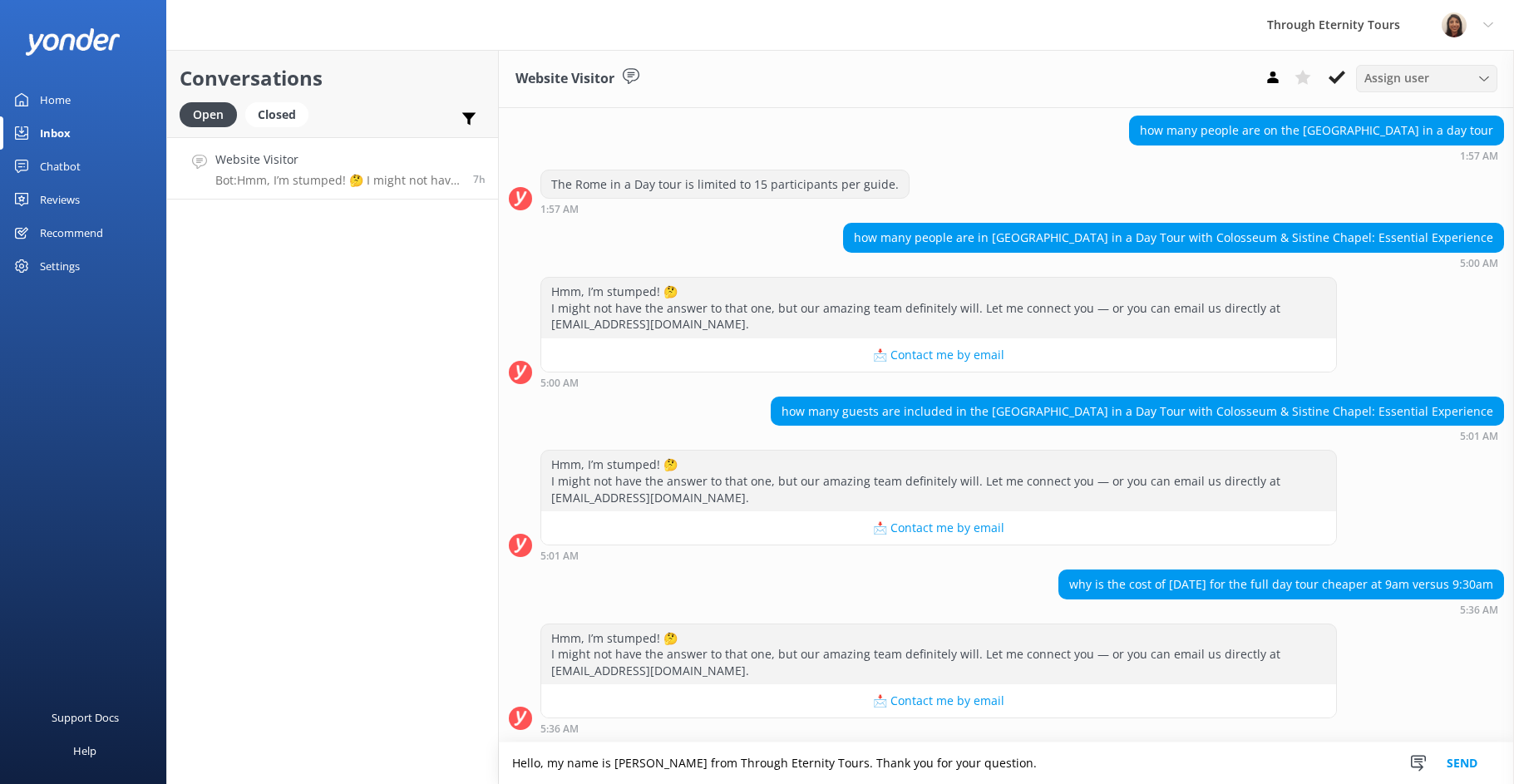
click at [1391, 65] on div "Assign user [PERSON_NAME] [PERSON_NAME] [PERSON_NAME] Nadya Oks [PERSON_NAME] […" at bounding box center [1427, 78] width 141 height 27
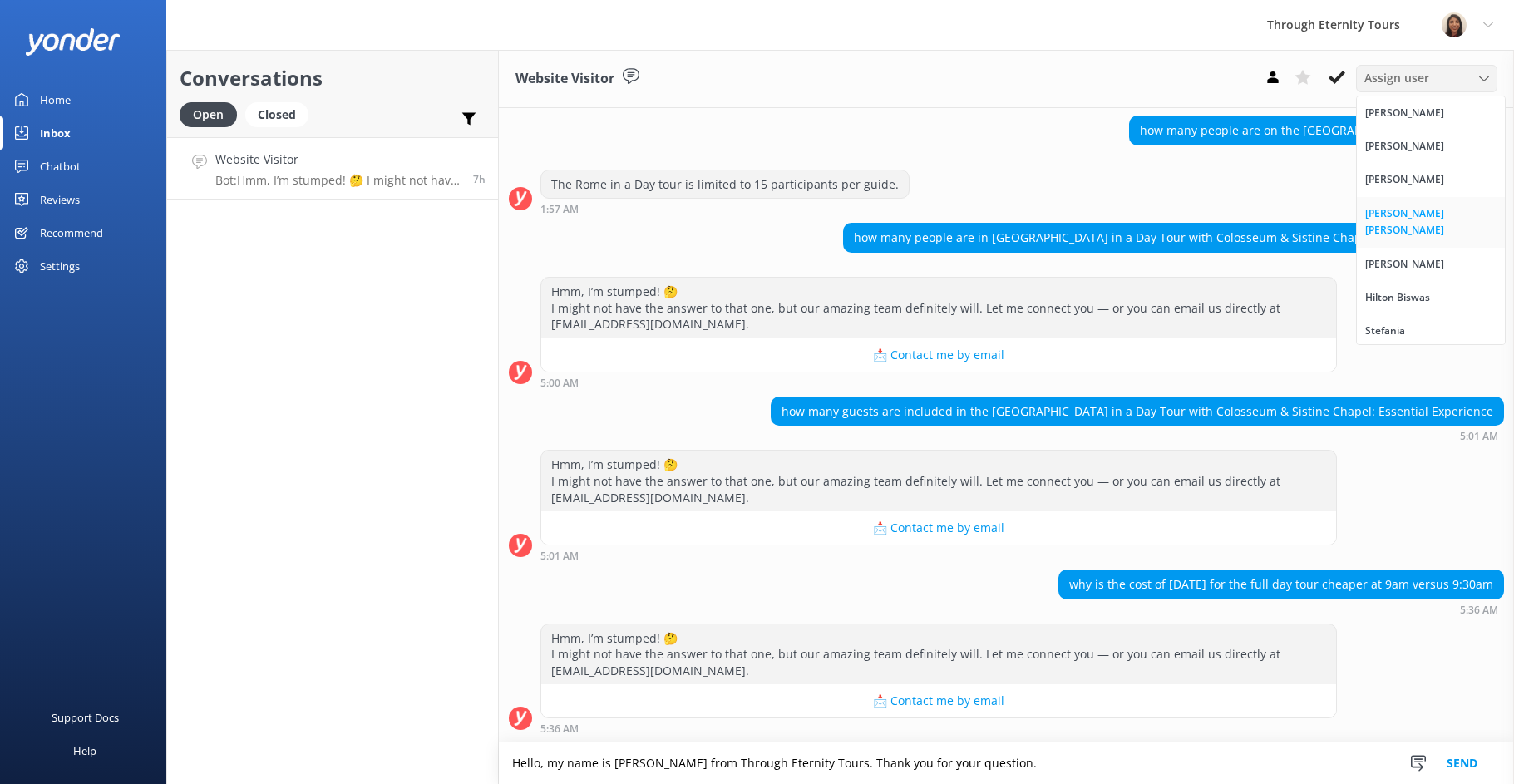
click at [1378, 211] on div "[PERSON_NAME] [PERSON_NAME]" at bounding box center [1431, 223] width 131 height 34
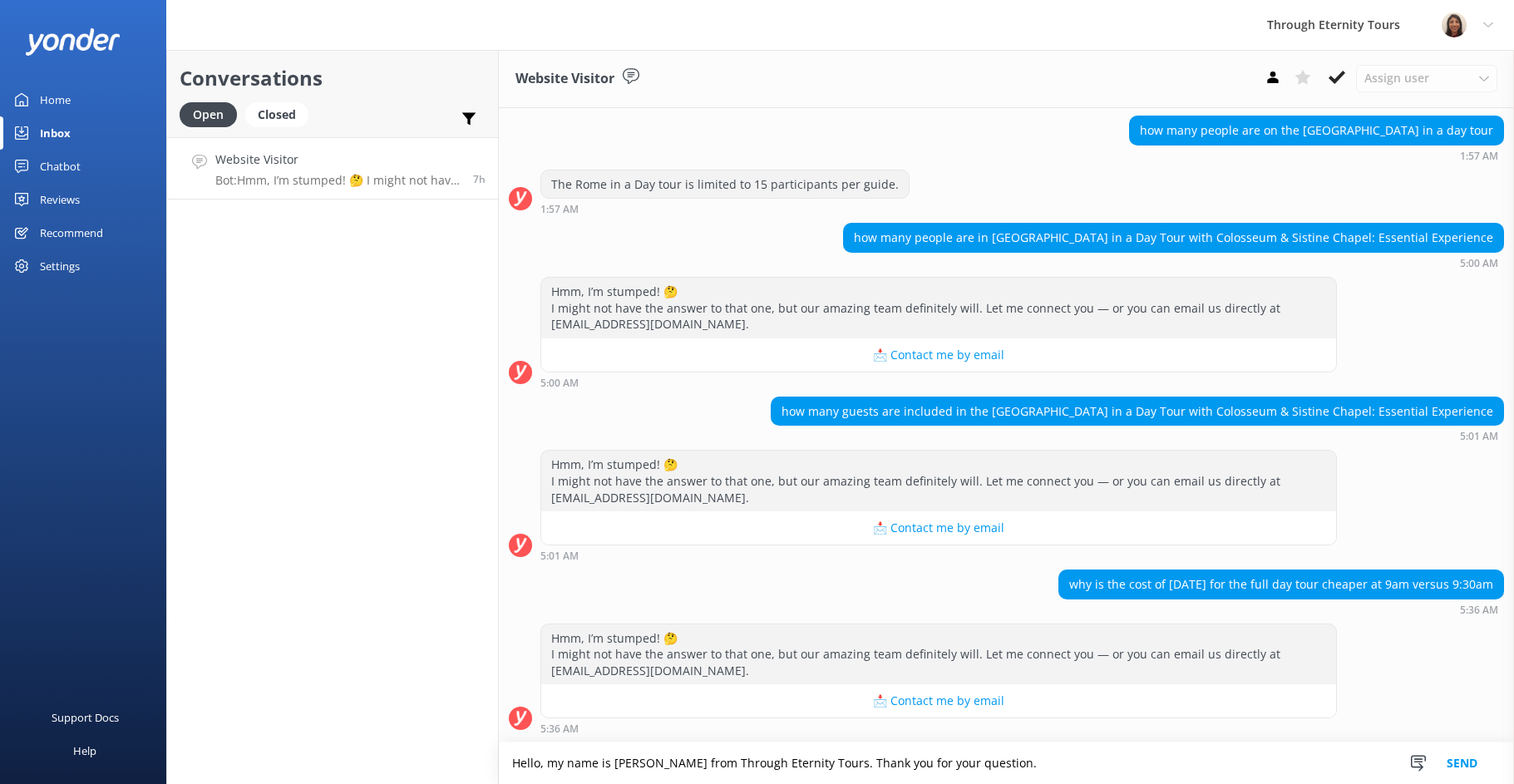
click at [976, 768] on textarea "Hello, my name is [PERSON_NAME] from Through Eternity Tours. Thank you for your…" at bounding box center [1006, 763] width 1015 height 41
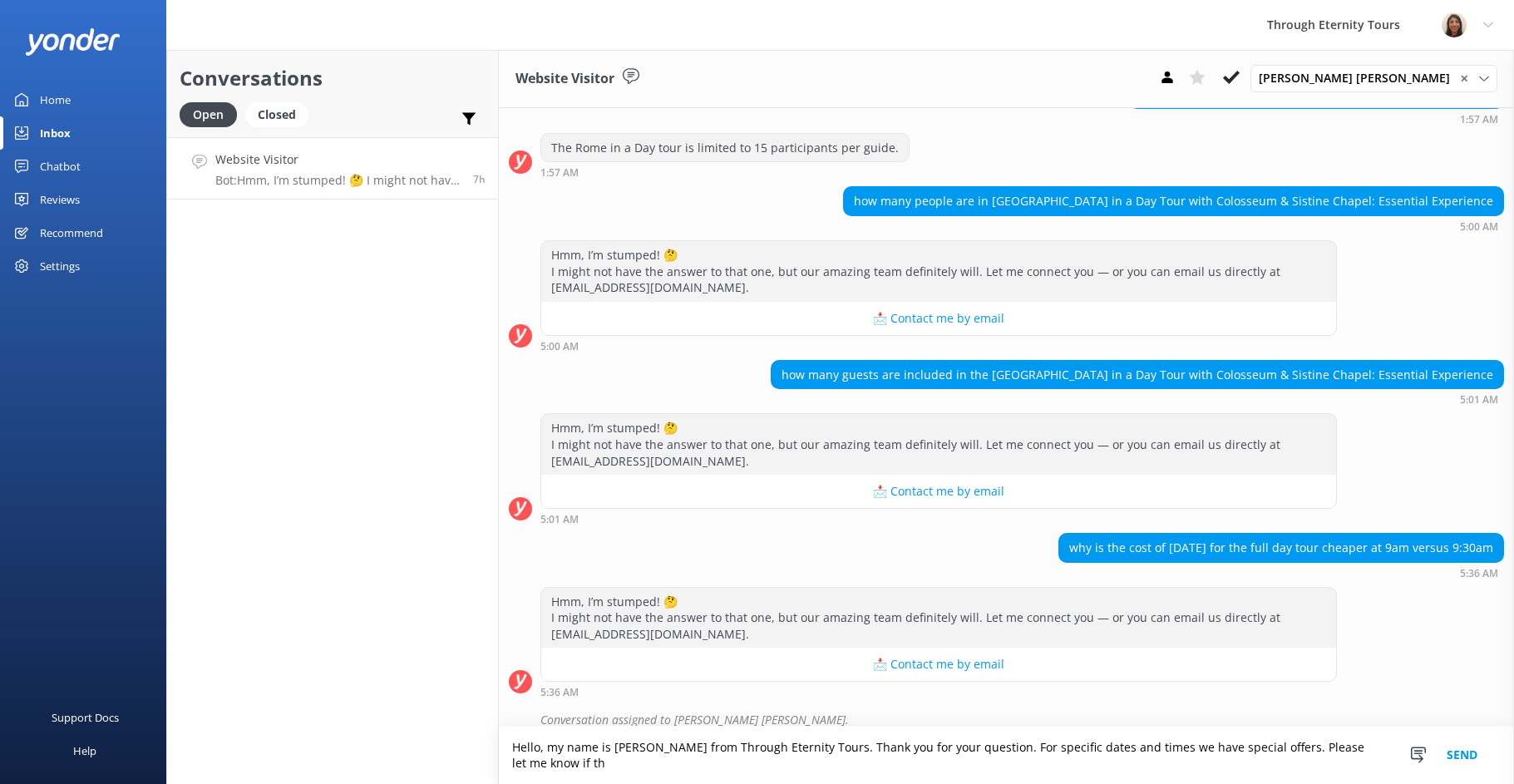
scroll to position [211, 0]
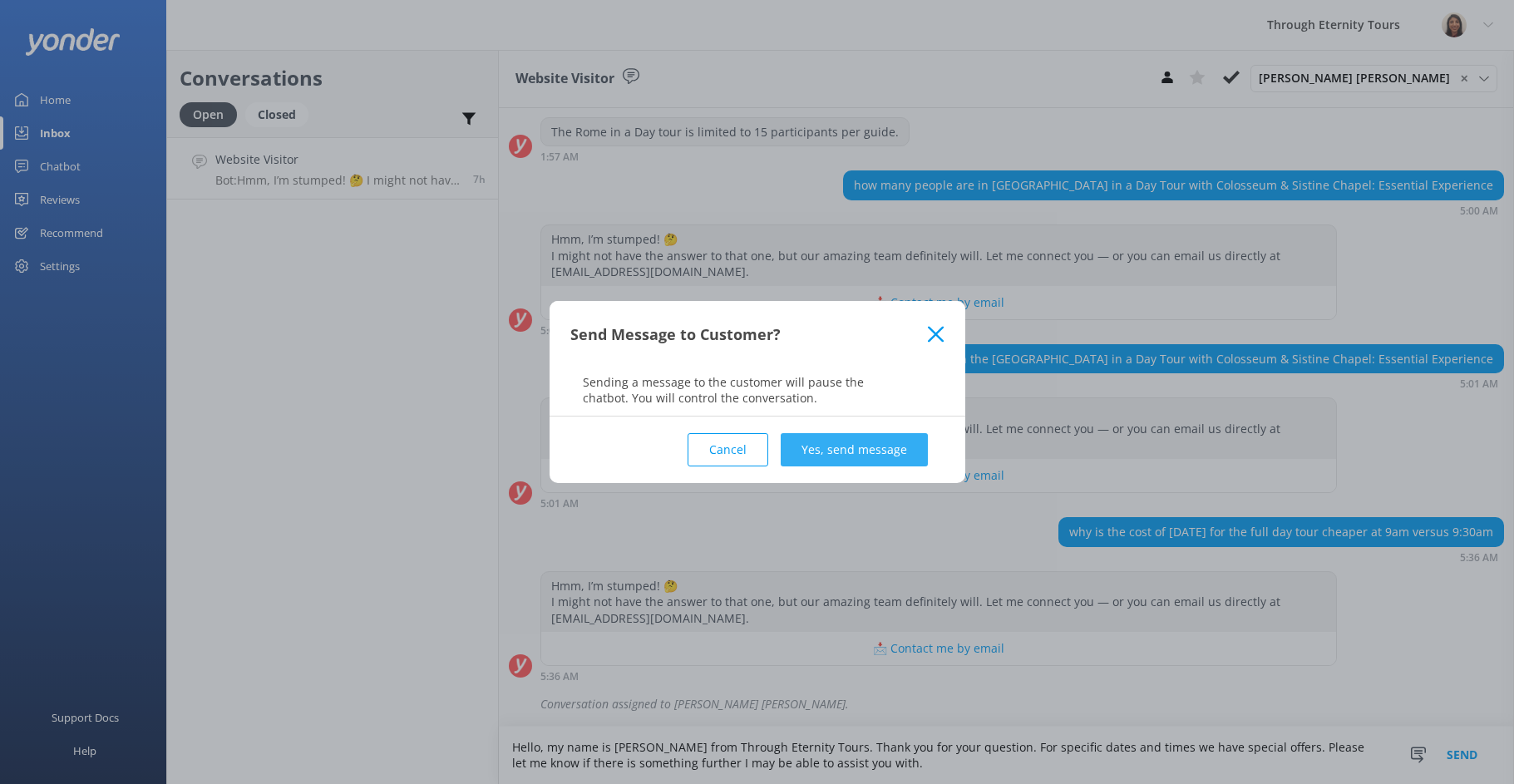
type textarea "Hello, my name is [PERSON_NAME] from Through Eternity Tours. Thank you for your…"
drag, startPoint x: 906, startPoint y: 449, endPoint x: 897, endPoint y: 427, distance: 23.8
click at [904, 450] on button "Yes, send message" at bounding box center [854, 449] width 148 height 34
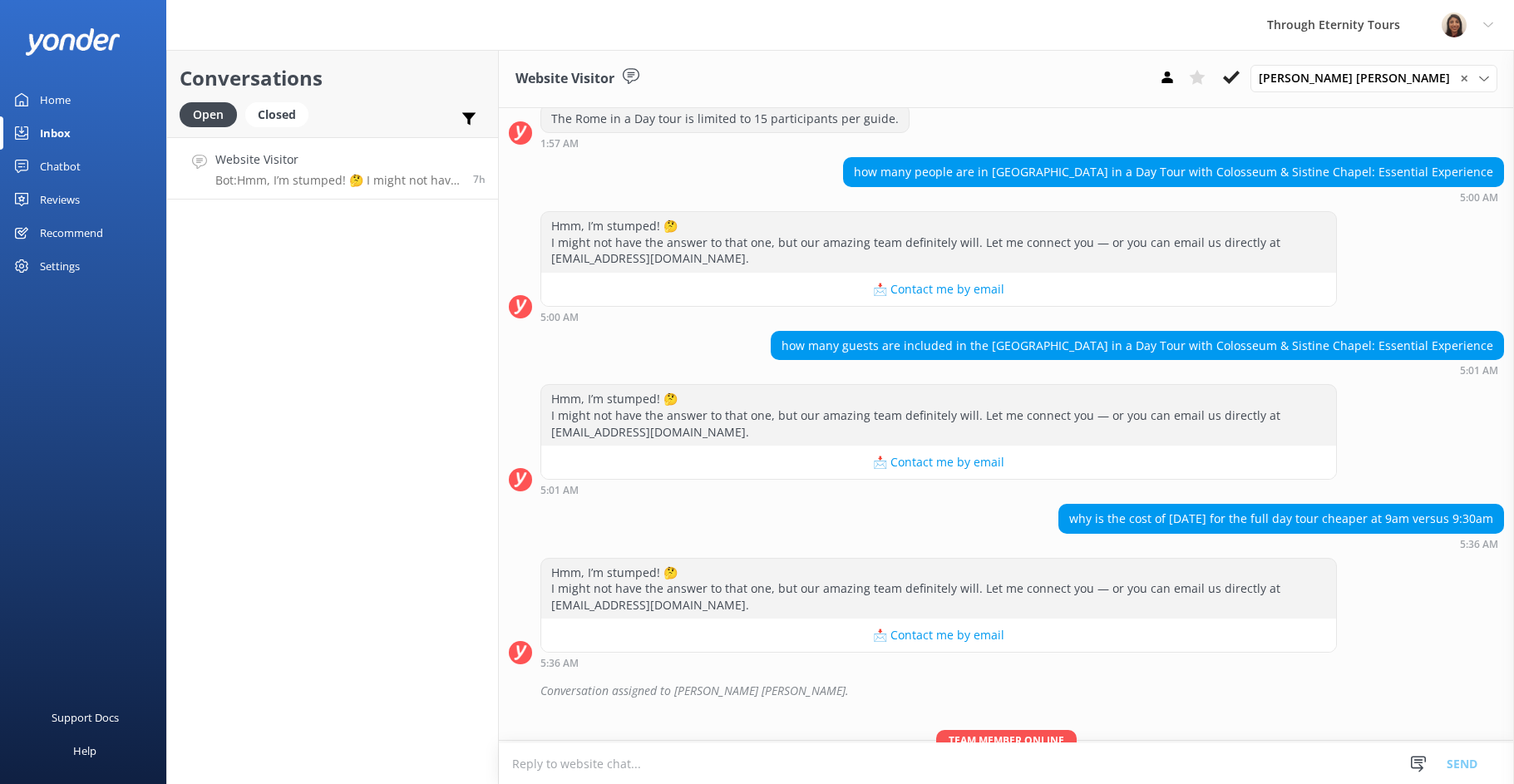
scroll to position [318, 0]
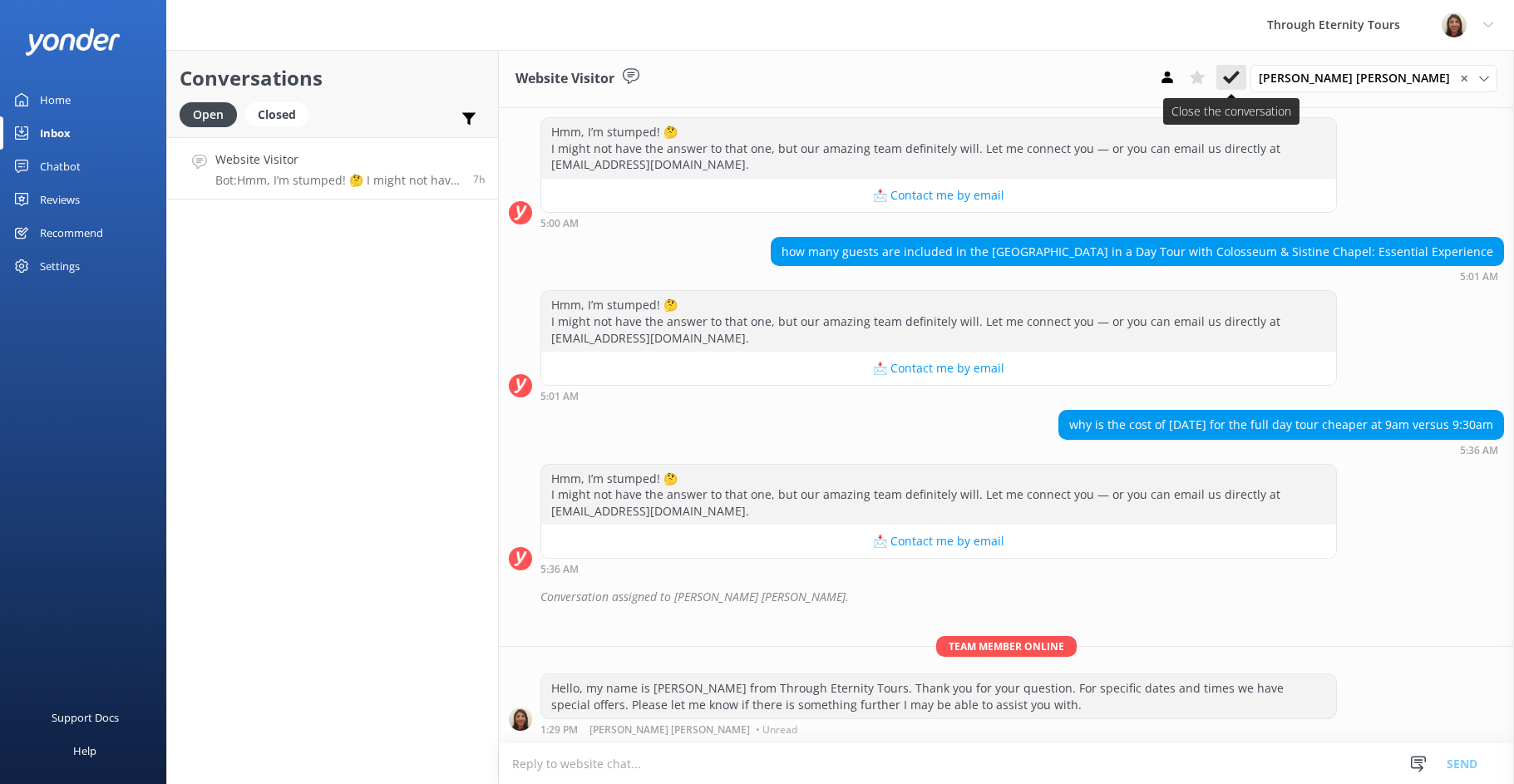
click at [1240, 80] on icon at bounding box center [1231, 77] width 16 height 16
